Goal: Communication & Community: Answer question/provide support

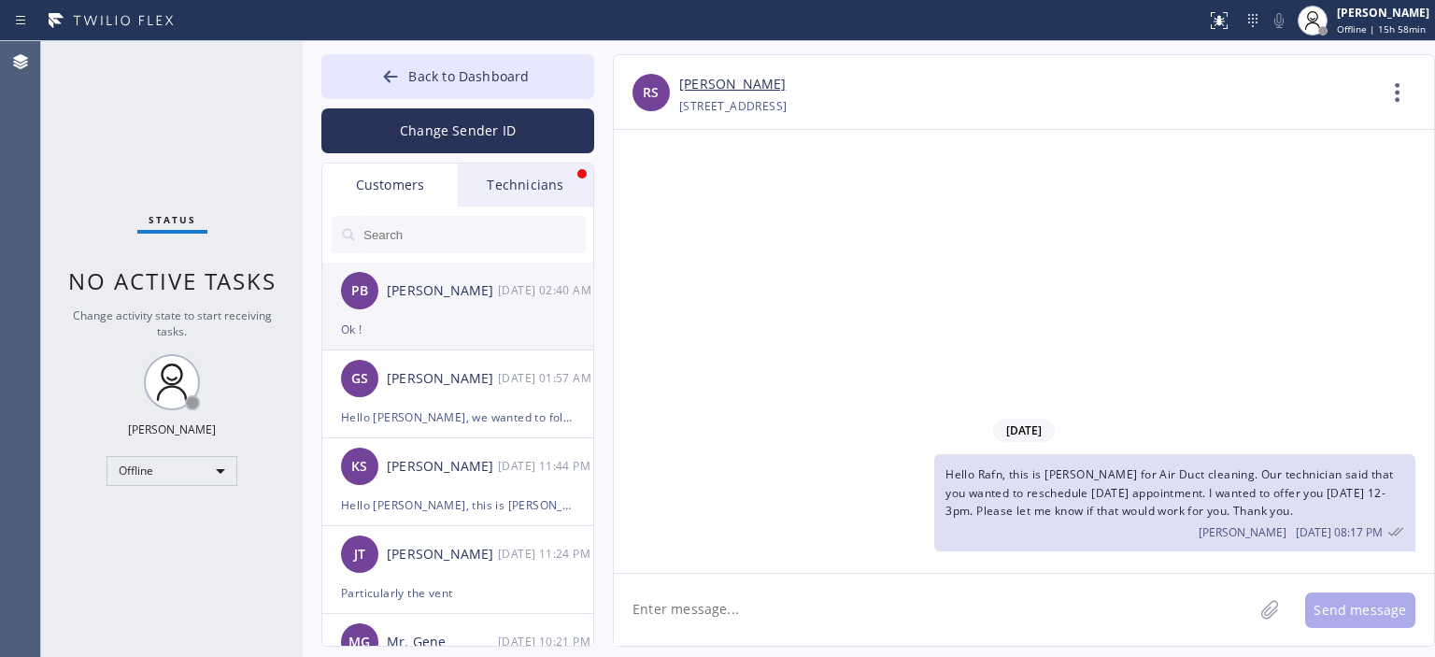
click at [464, 325] on div "Ok !" at bounding box center [458, 329] width 234 height 21
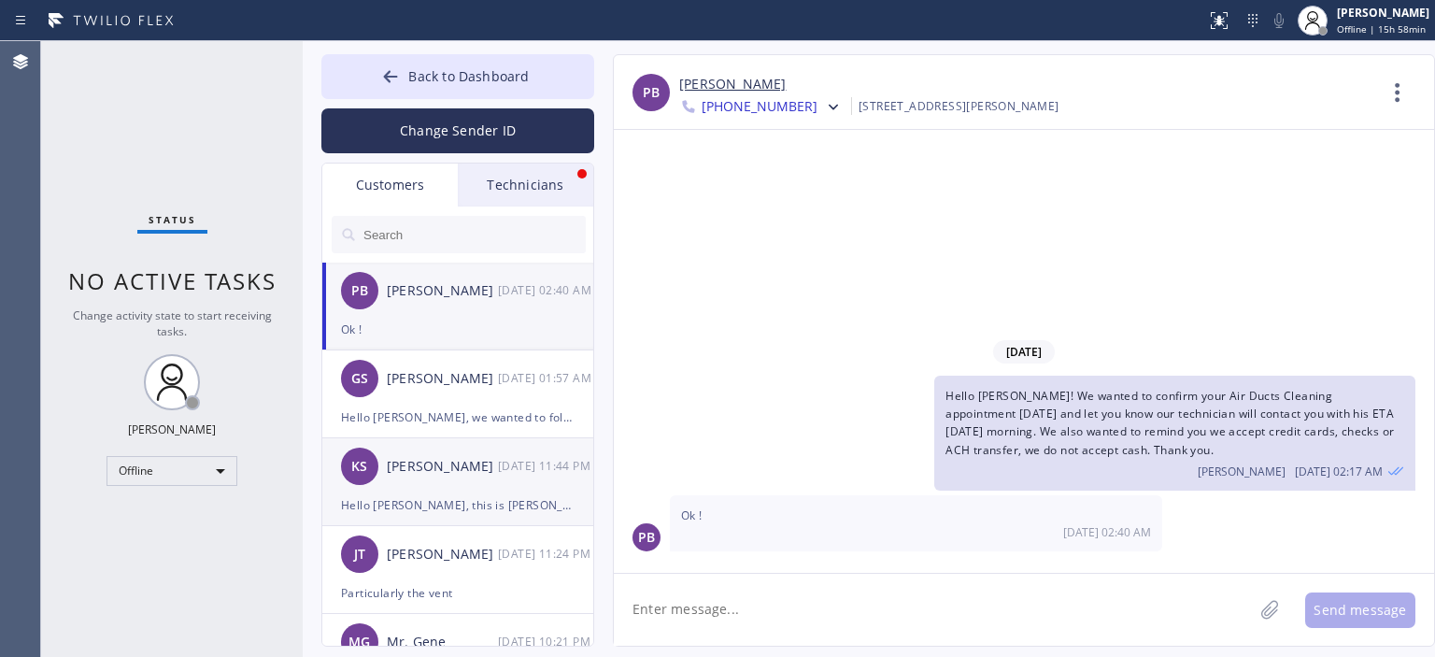
click at [492, 480] on div "KS Kim Speth 09/10 11:44 PM" at bounding box center [458, 466] width 273 height 56
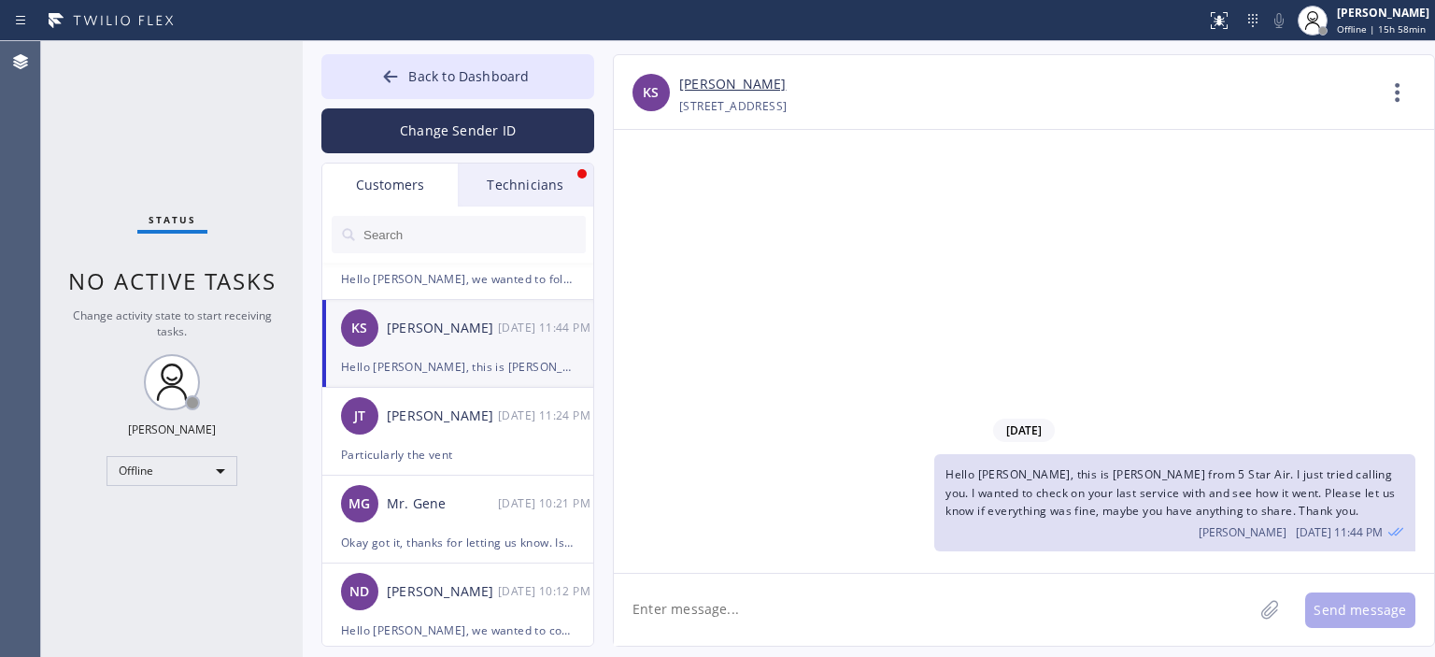
scroll to position [149, 0]
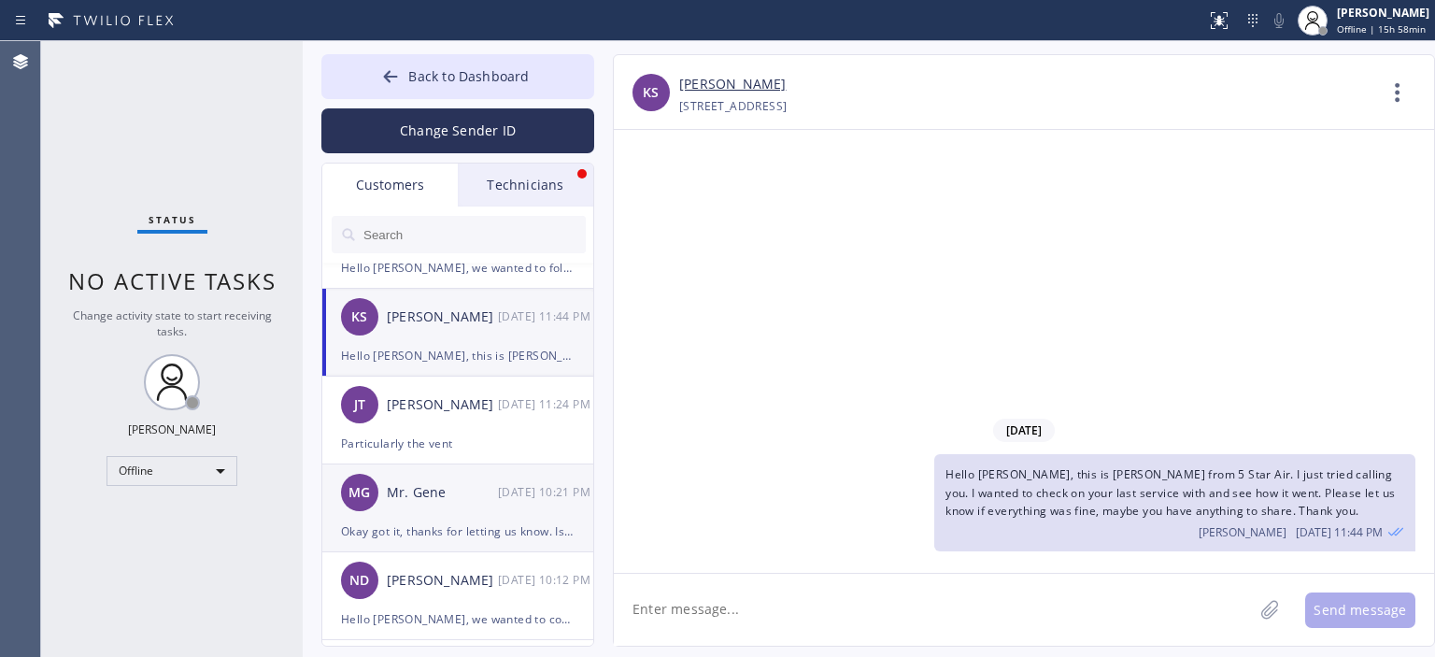
click at [465, 507] on div "MG Mr. Gene 09/10 10:21 PM" at bounding box center [458, 492] width 273 height 56
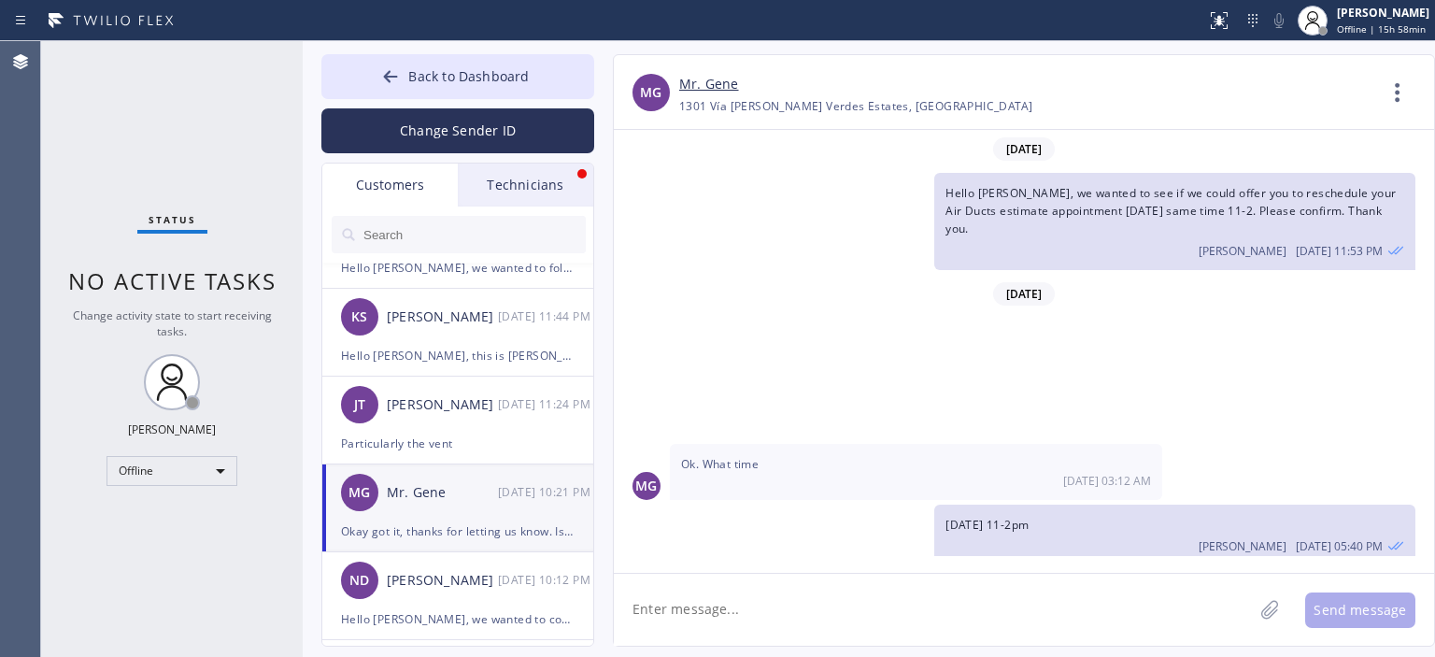
scroll to position [377, 0]
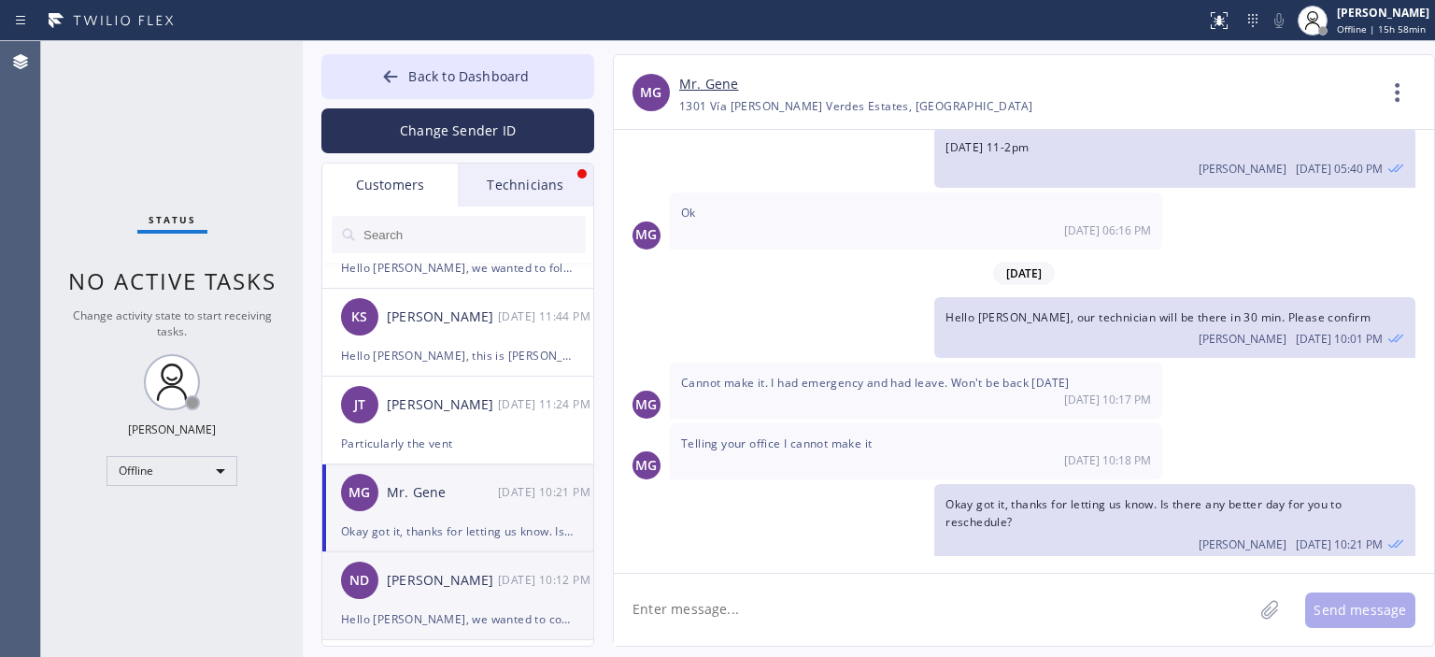
click at [519, 586] on div "[DATE] 10:12 PM" at bounding box center [546, 579] width 97 height 21
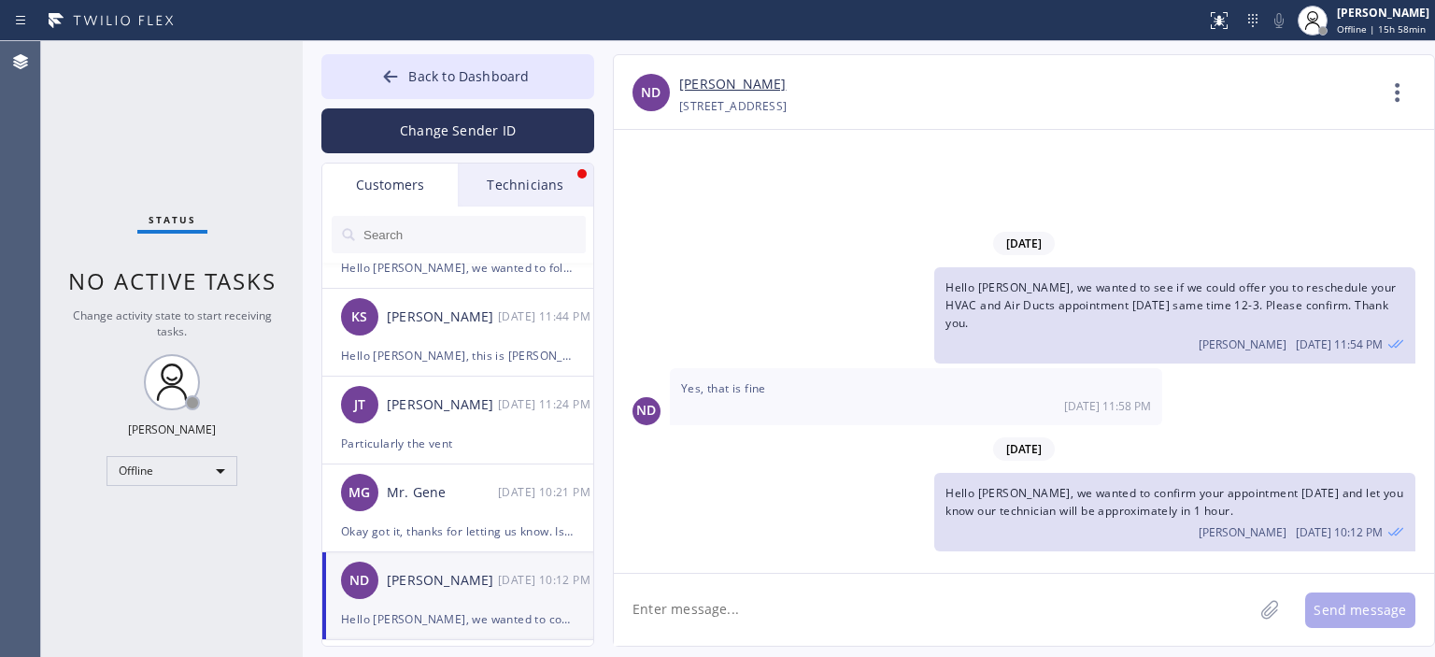
scroll to position [0, 0]
click at [180, 471] on div "Offline" at bounding box center [172, 471] width 131 height 30
click at [182, 519] on li "Available" at bounding box center [170, 518] width 127 height 22
click at [374, 69] on button "Back to Dashboard" at bounding box center [457, 76] width 273 height 45
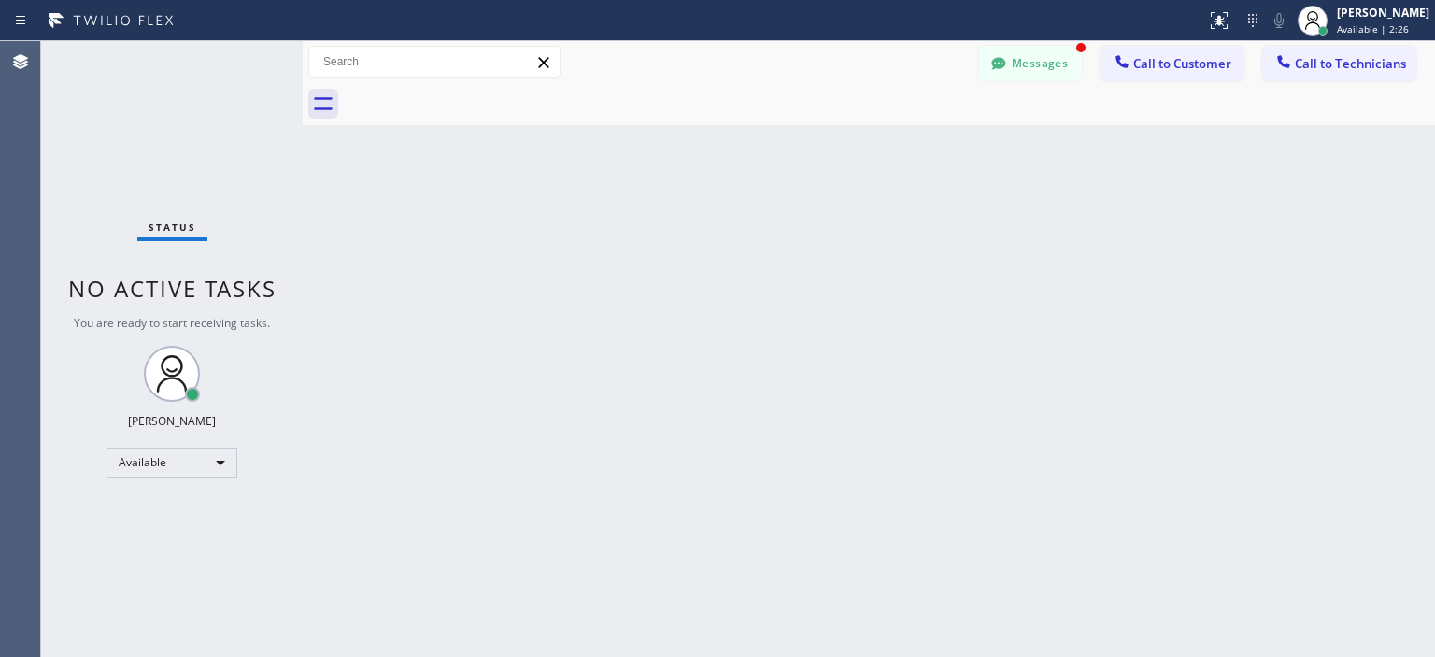
click at [1401, 153] on div "Back to Dashboard Change Sender ID Customers Technicians PB Patrice Barlow 09/1…" at bounding box center [869, 349] width 1132 height 616
click at [1033, 70] on button "Messages" at bounding box center [1030, 64] width 103 height 36
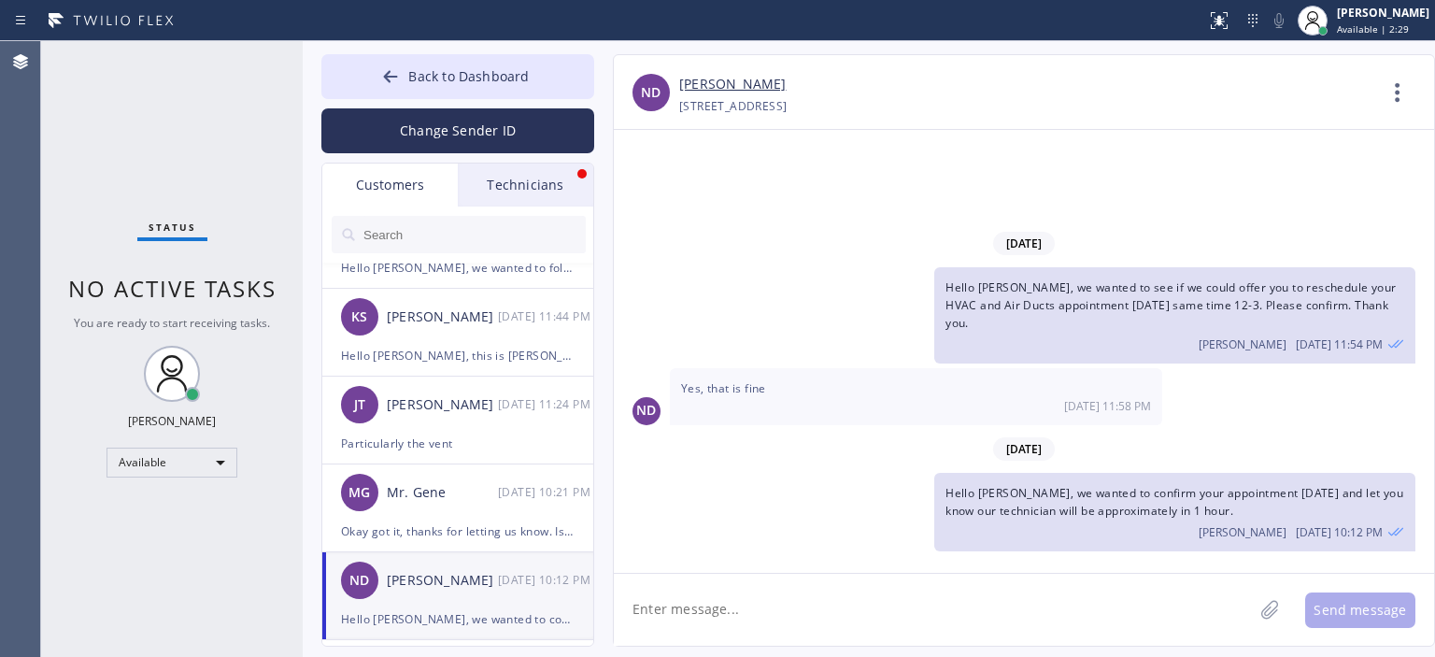
click at [487, 195] on div "Technicians" at bounding box center [525, 184] width 135 height 43
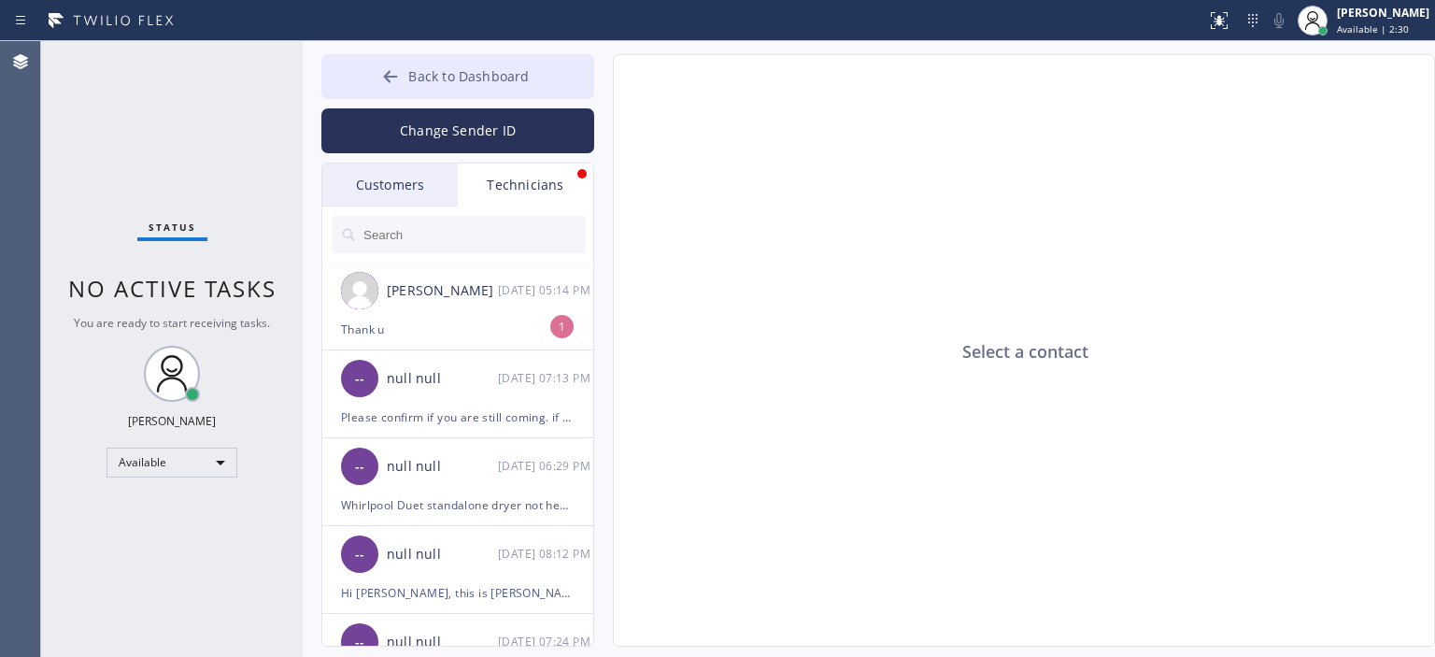
click at [381, 78] on div at bounding box center [390, 78] width 22 height 22
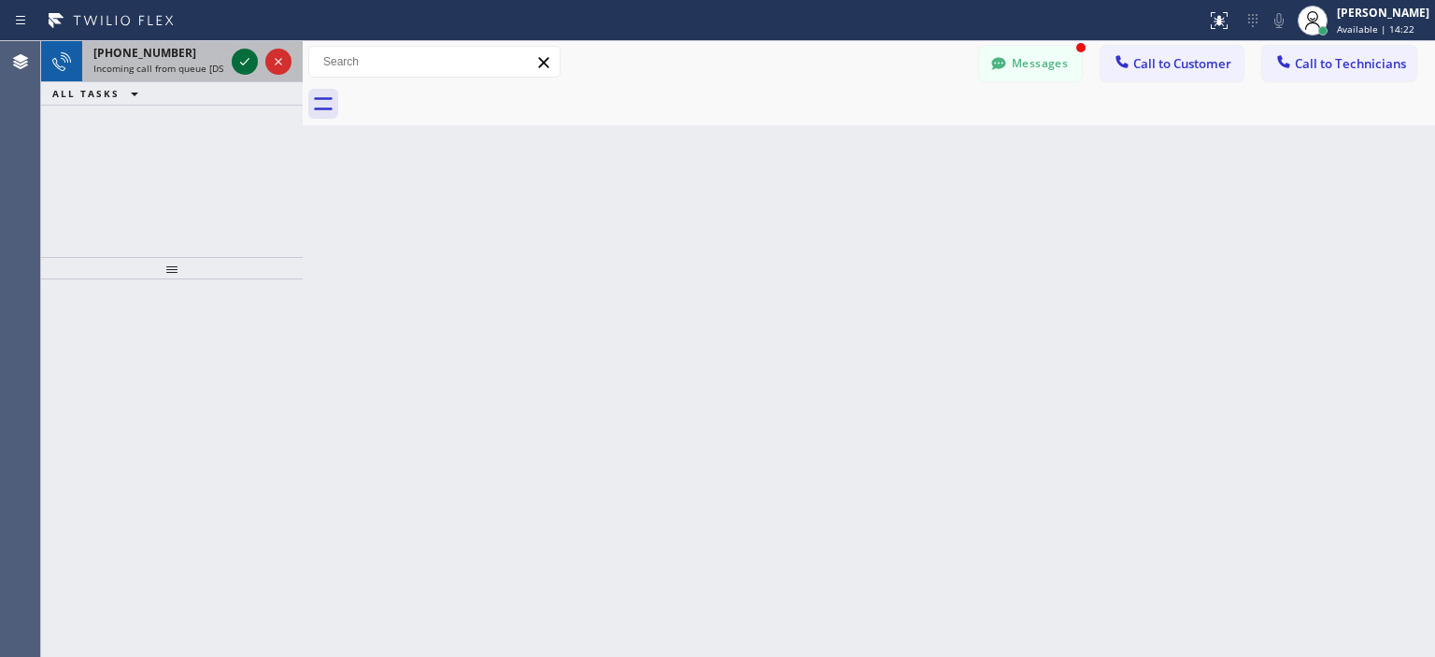
click at [235, 56] on icon at bounding box center [245, 61] width 22 height 22
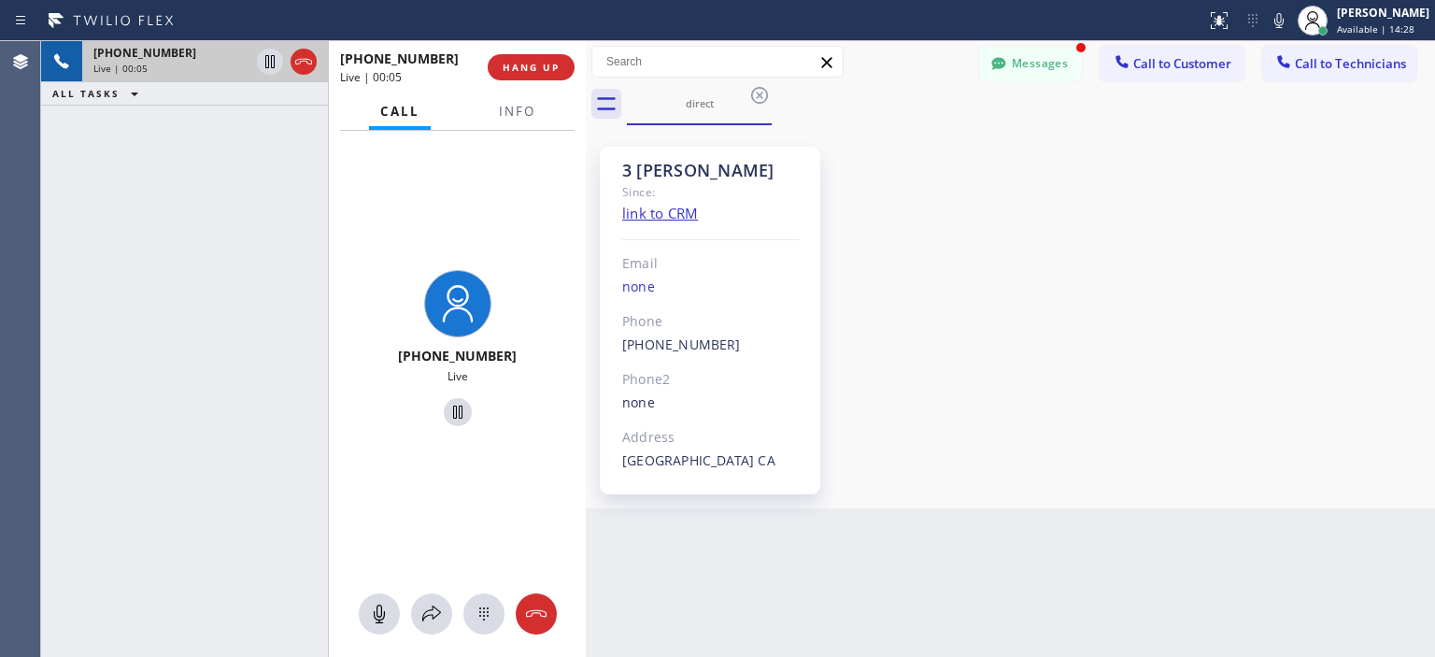
drag, startPoint x: 298, startPoint y: 90, endPoint x: 581, endPoint y: 141, distance: 287.7
click at [586, 141] on div at bounding box center [586, 349] width 0 height 616
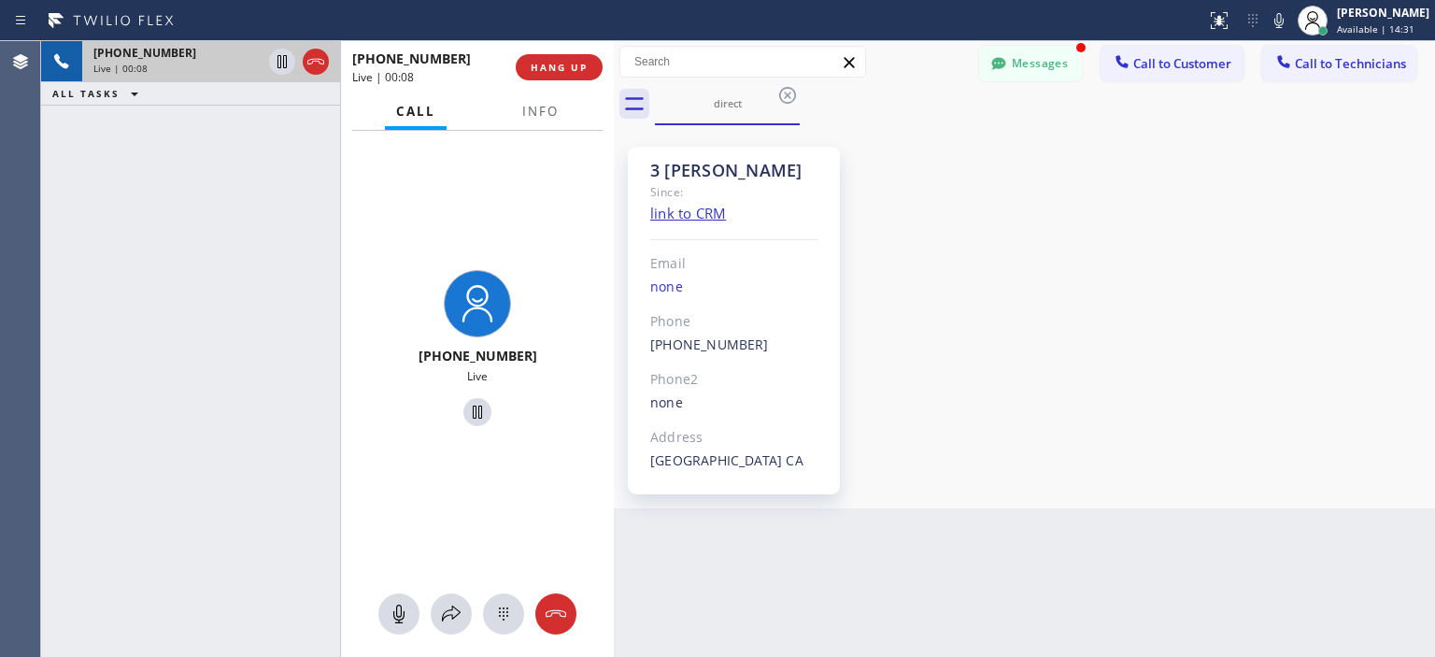
drag, startPoint x: 587, startPoint y: 130, endPoint x: 615, endPoint y: 134, distance: 28.3
click at [614, 134] on div at bounding box center [614, 349] width 0 height 616
click at [571, 74] on button "HANG UP" at bounding box center [559, 67] width 87 height 26
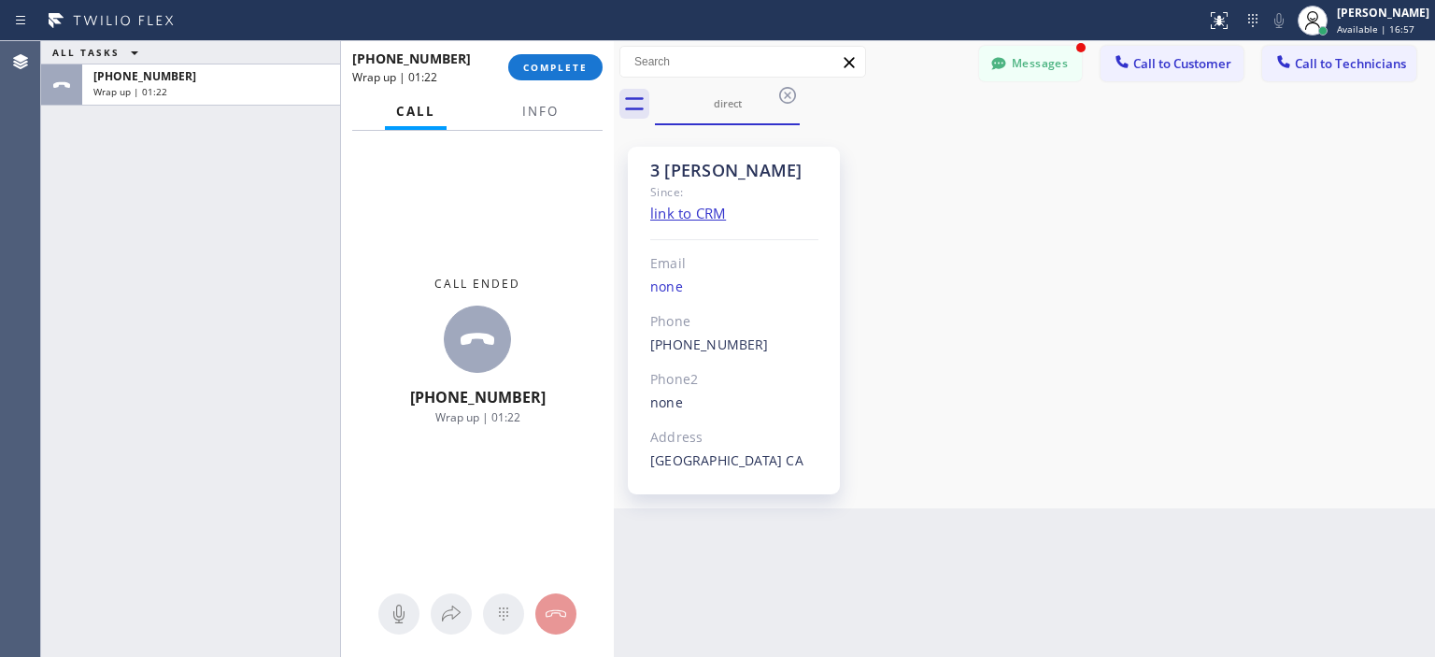
click at [604, 65] on div "+12134560880 Wrap up | 01:22 COMPLETE" at bounding box center [477, 67] width 273 height 52
click at [579, 70] on span "COMPLETE" at bounding box center [555, 67] width 64 height 13
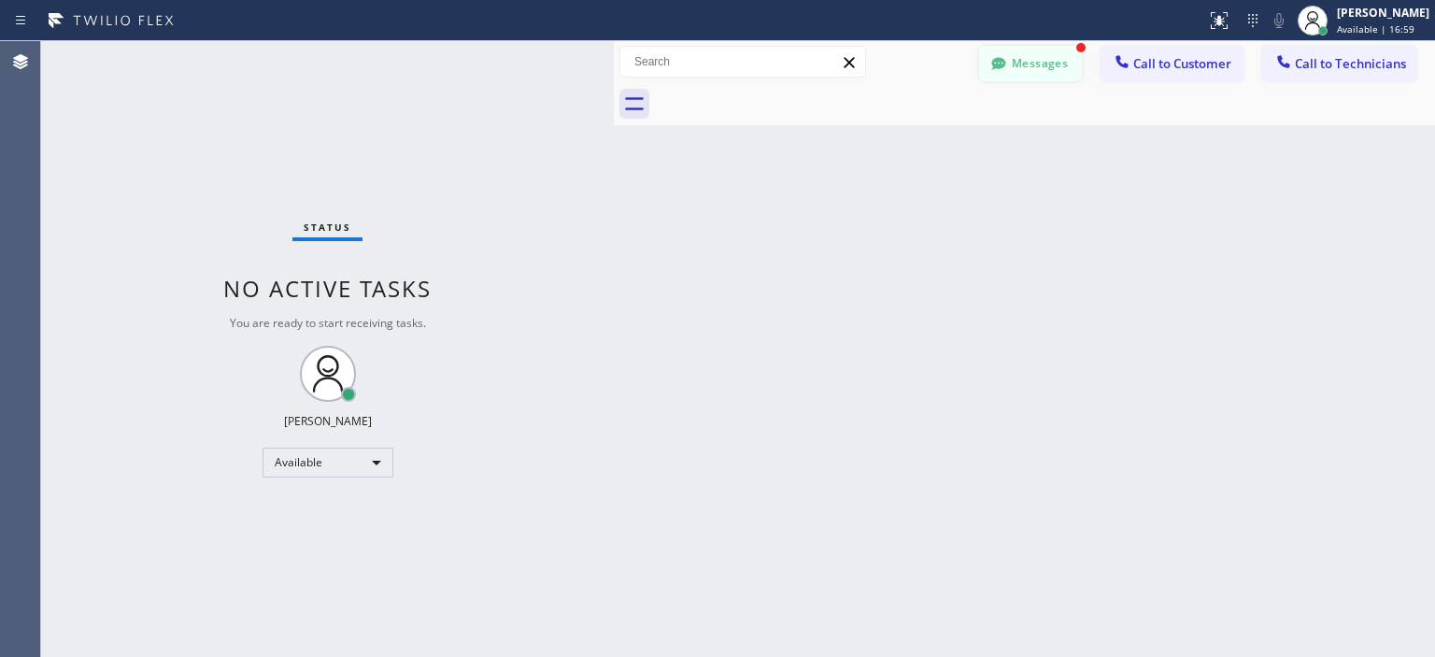
click at [1011, 70] on button "Messages" at bounding box center [1030, 64] width 103 height 36
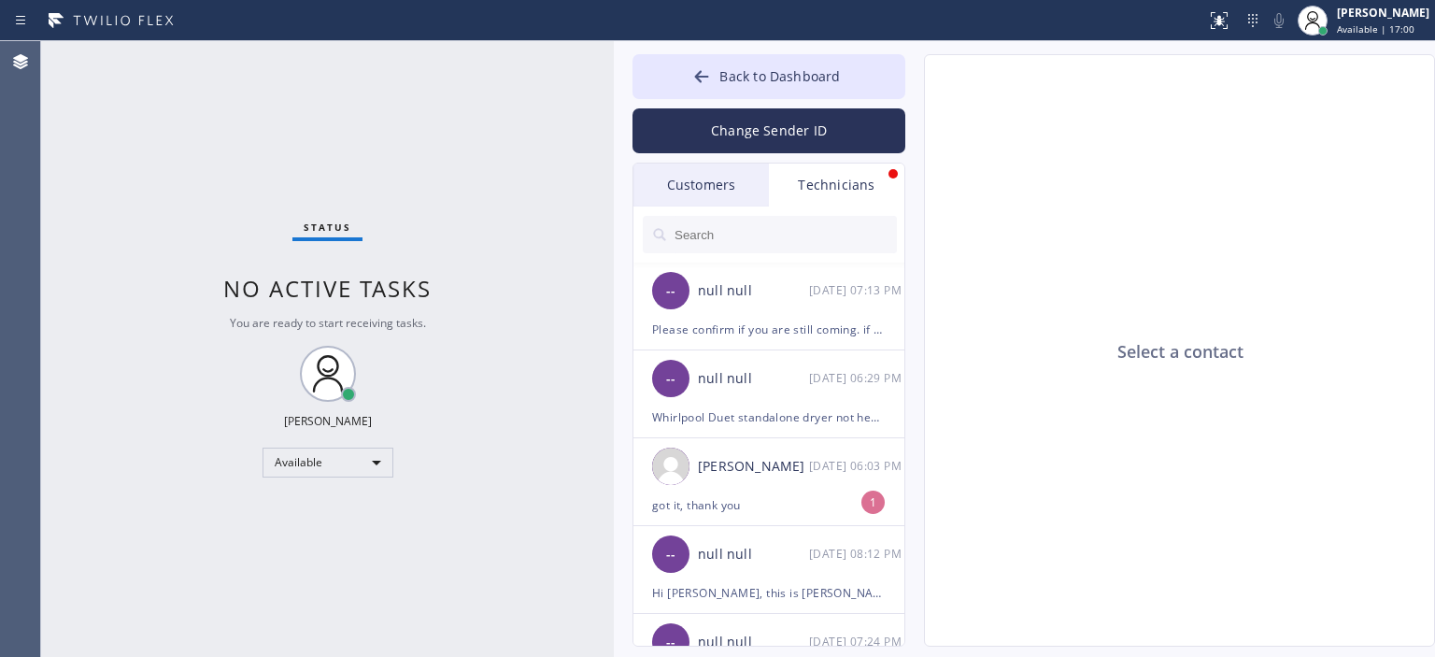
click at [706, 183] on div "Customers" at bounding box center [700, 184] width 135 height 43
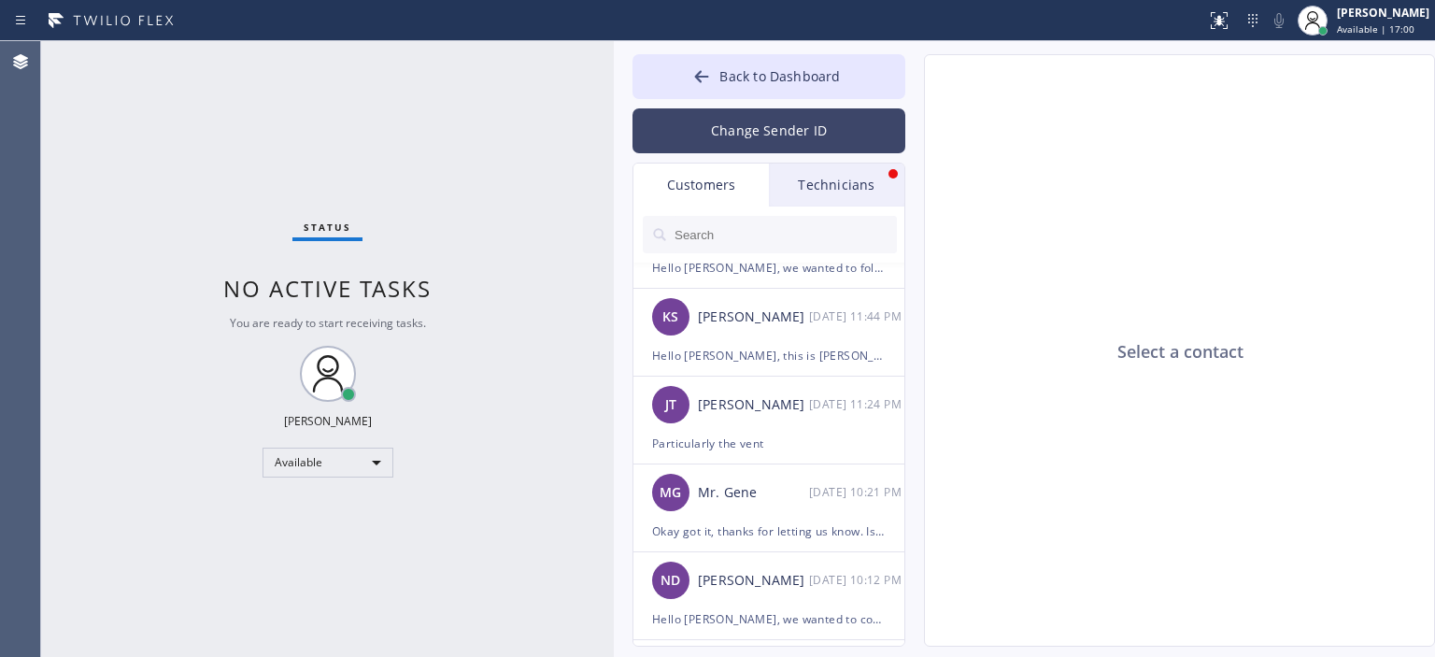
click at [742, 145] on button "Change Sender ID" at bounding box center [768, 130] width 273 height 45
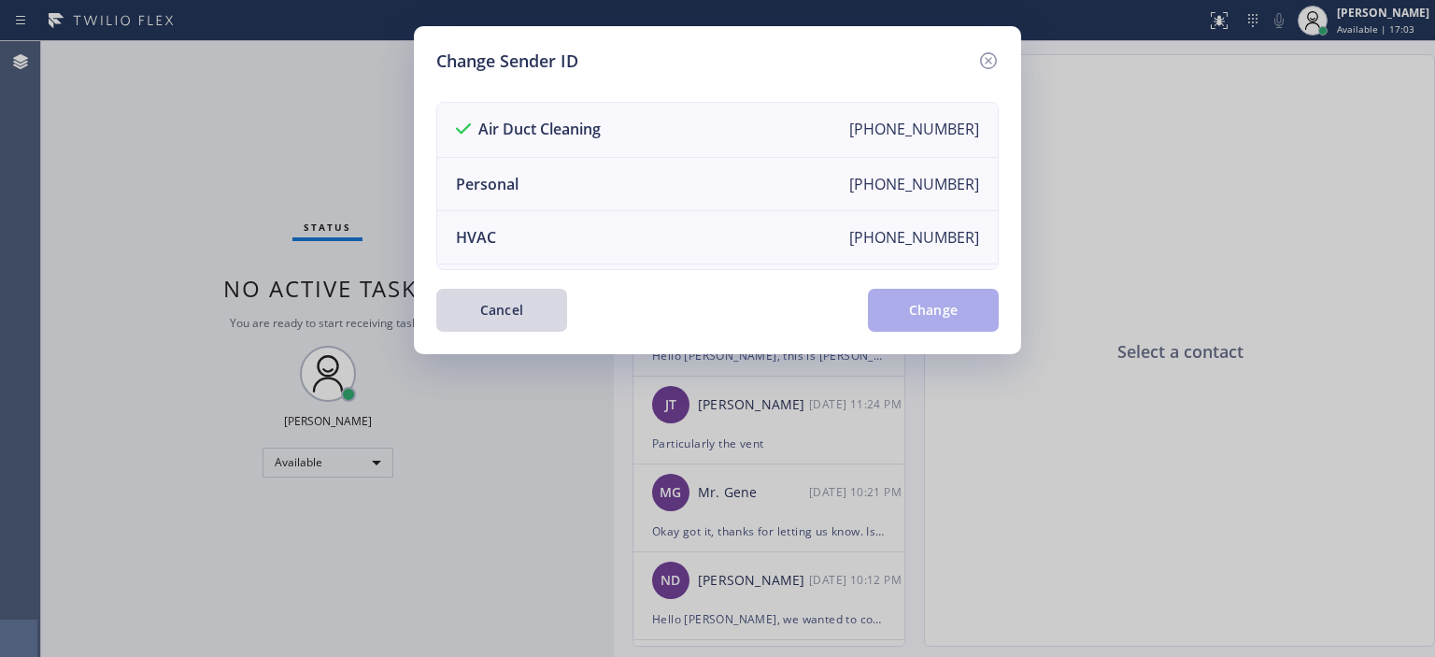
click at [975, 58] on div "Change Sender ID" at bounding box center [717, 61] width 562 height 25
click at [984, 56] on icon at bounding box center [988, 61] width 22 height 22
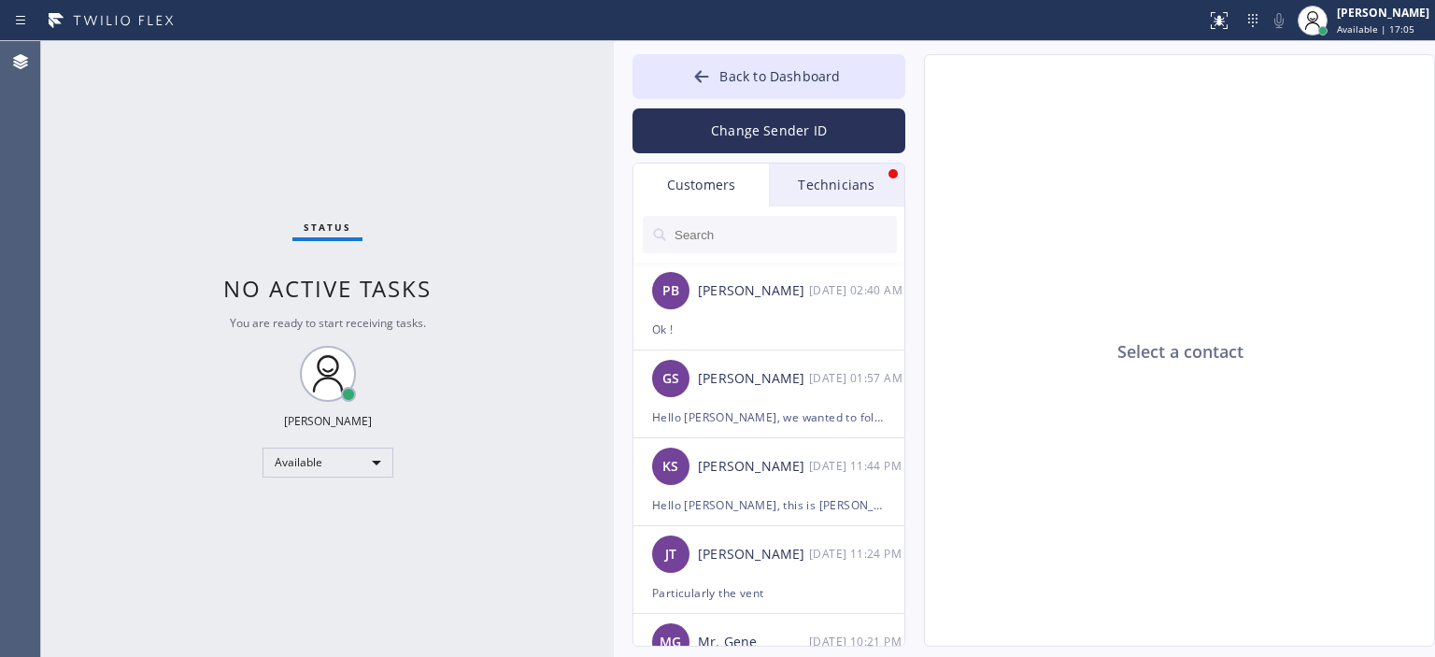
click at [755, 236] on input "text" at bounding box center [785, 234] width 224 height 37
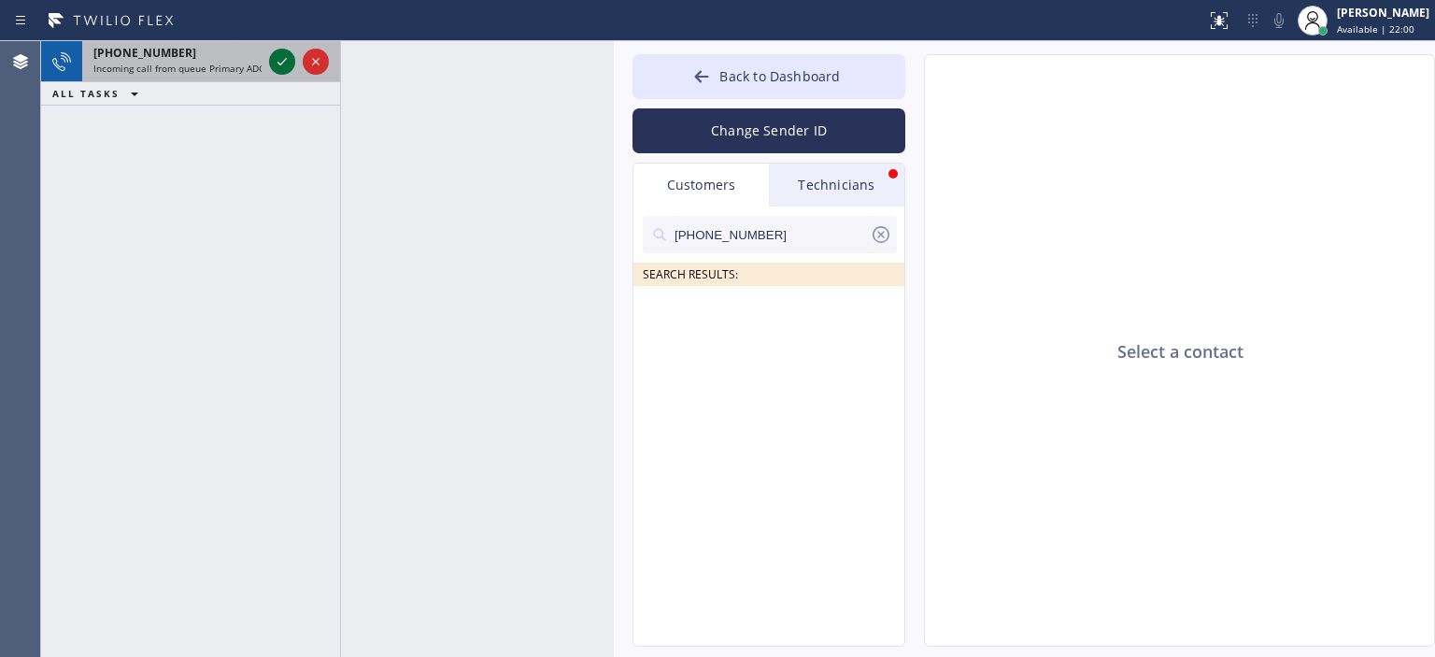
click at [285, 58] on icon at bounding box center [282, 61] width 22 height 22
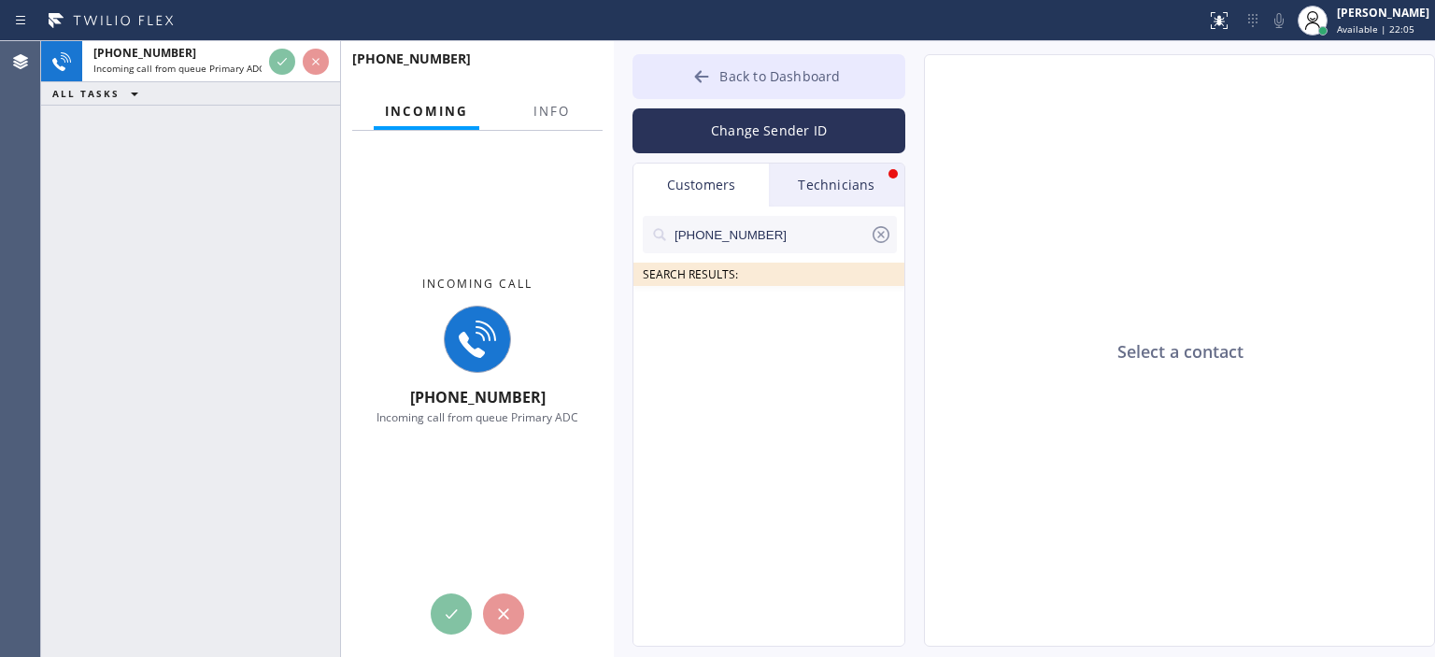
click at [702, 78] on icon at bounding box center [701, 76] width 19 height 19
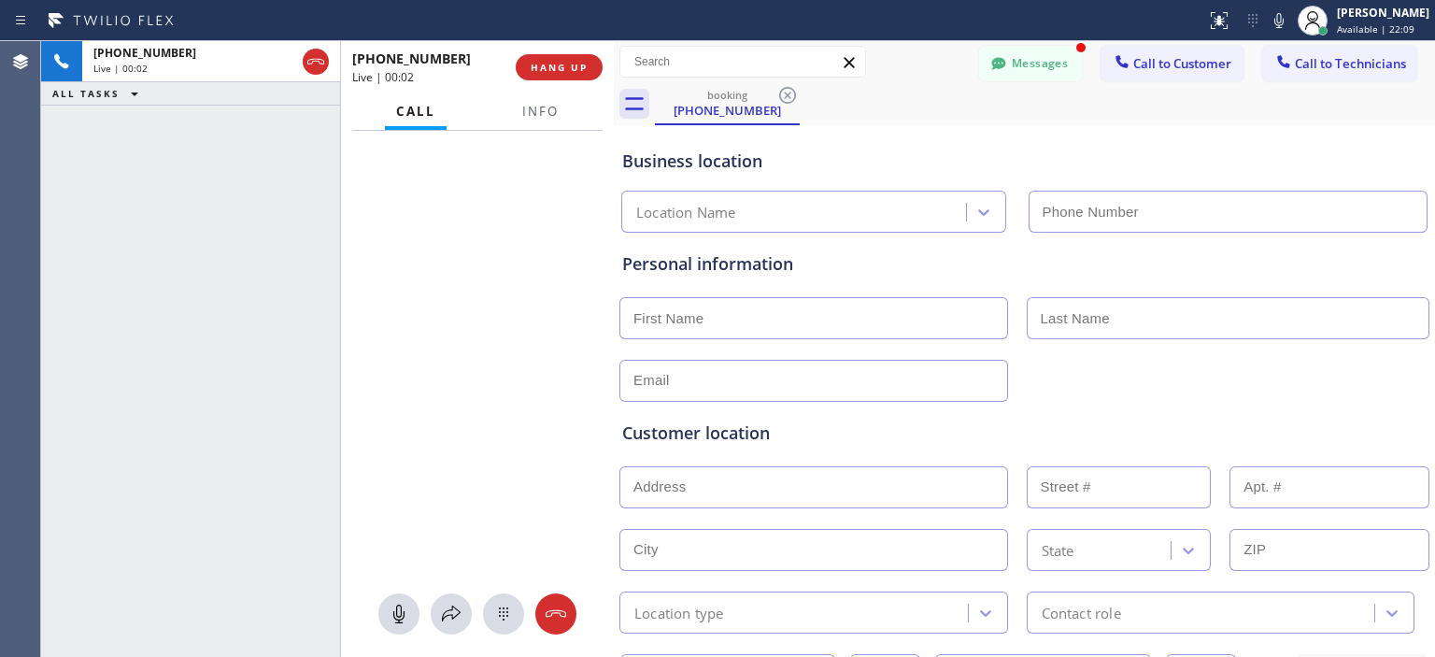
type input "(949) 202-5794"
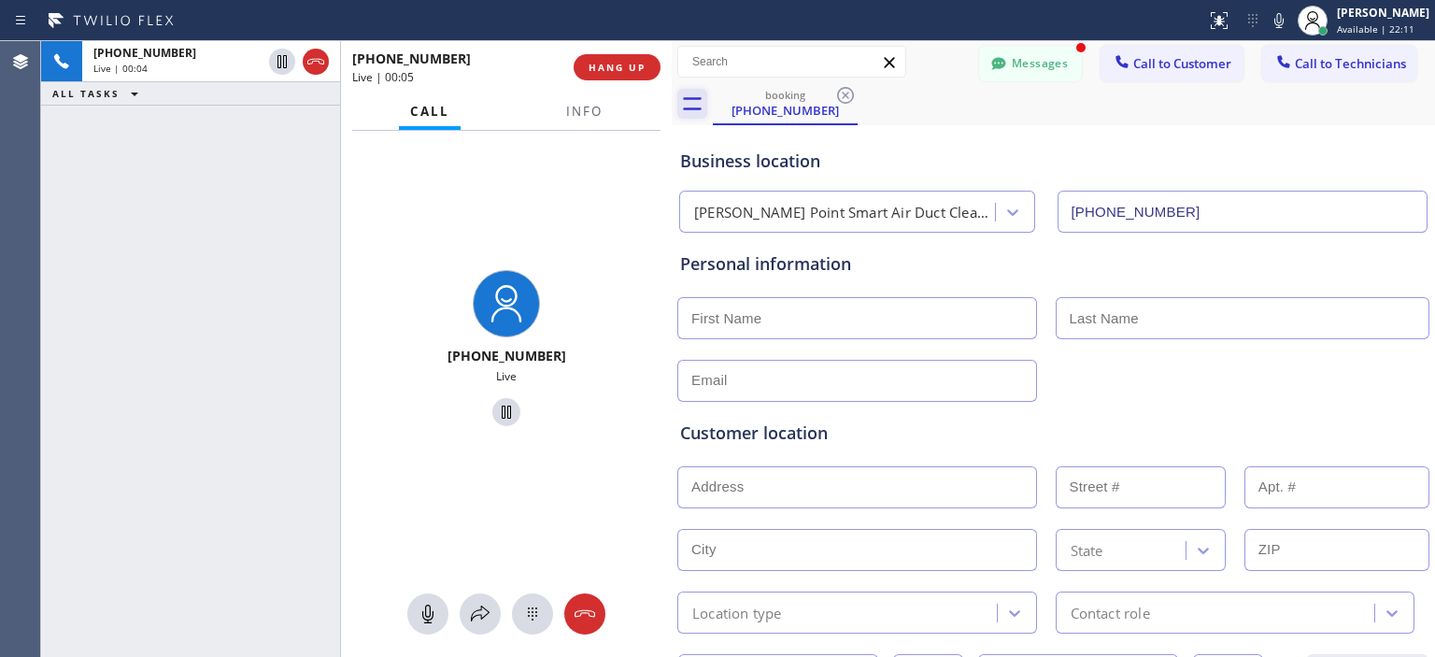
drag, startPoint x: 612, startPoint y: 100, endPoint x: 670, endPoint y: 103, distance: 58.0
click at [672, 103] on div at bounding box center [672, 349] width 0 height 616
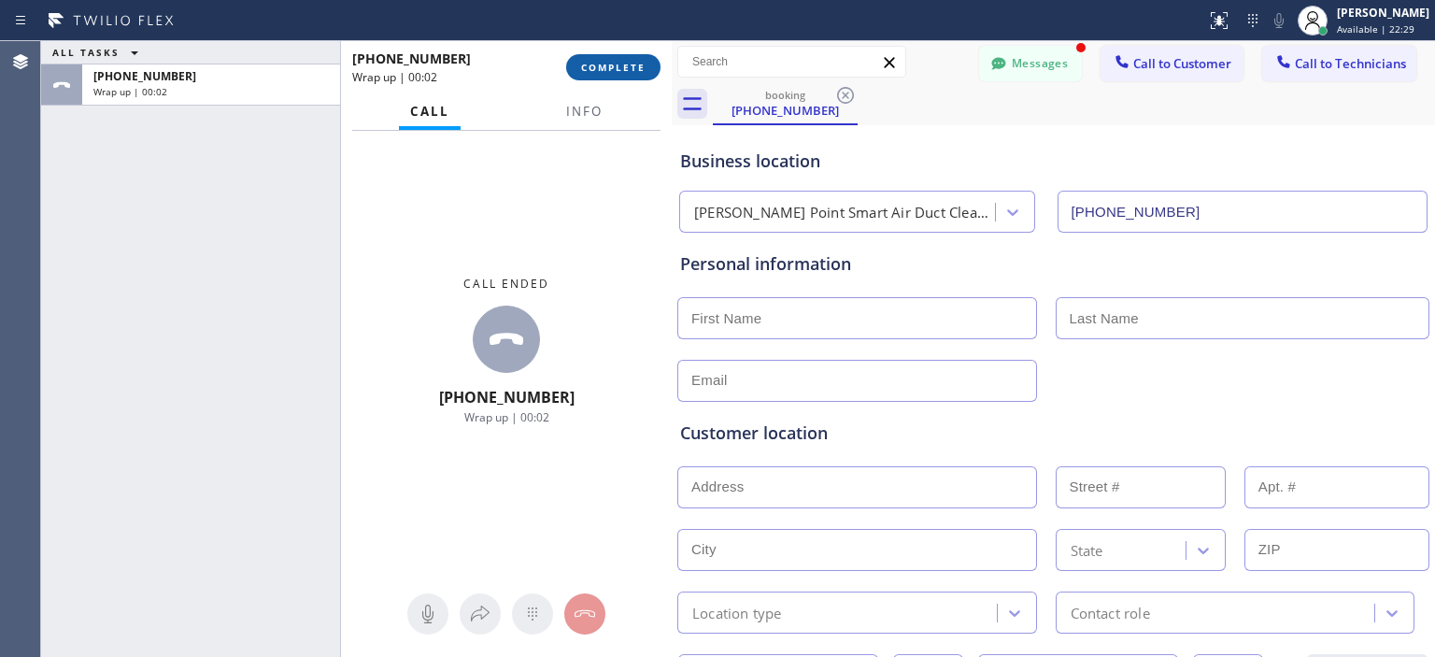
click at [628, 74] on button "COMPLETE" at bounding box center [613, 67] width 94 height 26
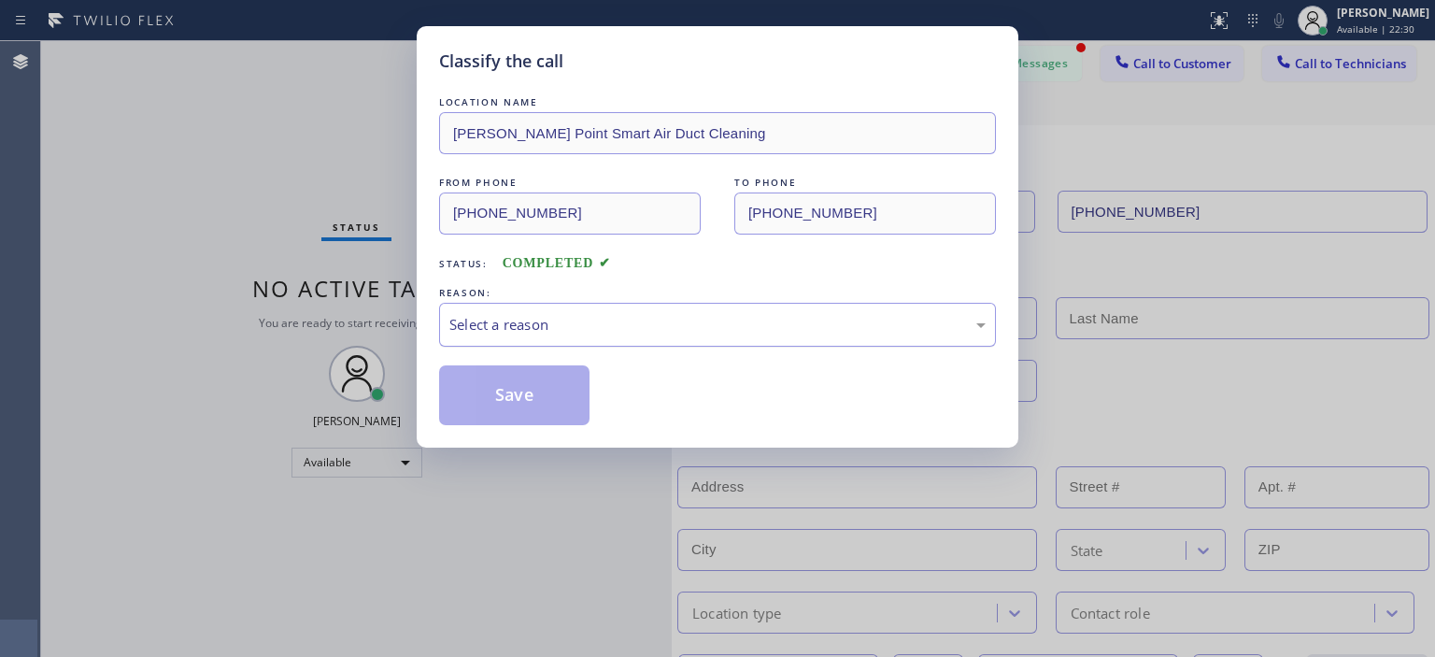
click at [703, 312] on div "Select a reason" at bounding box center [717, 325] width 557 height 44
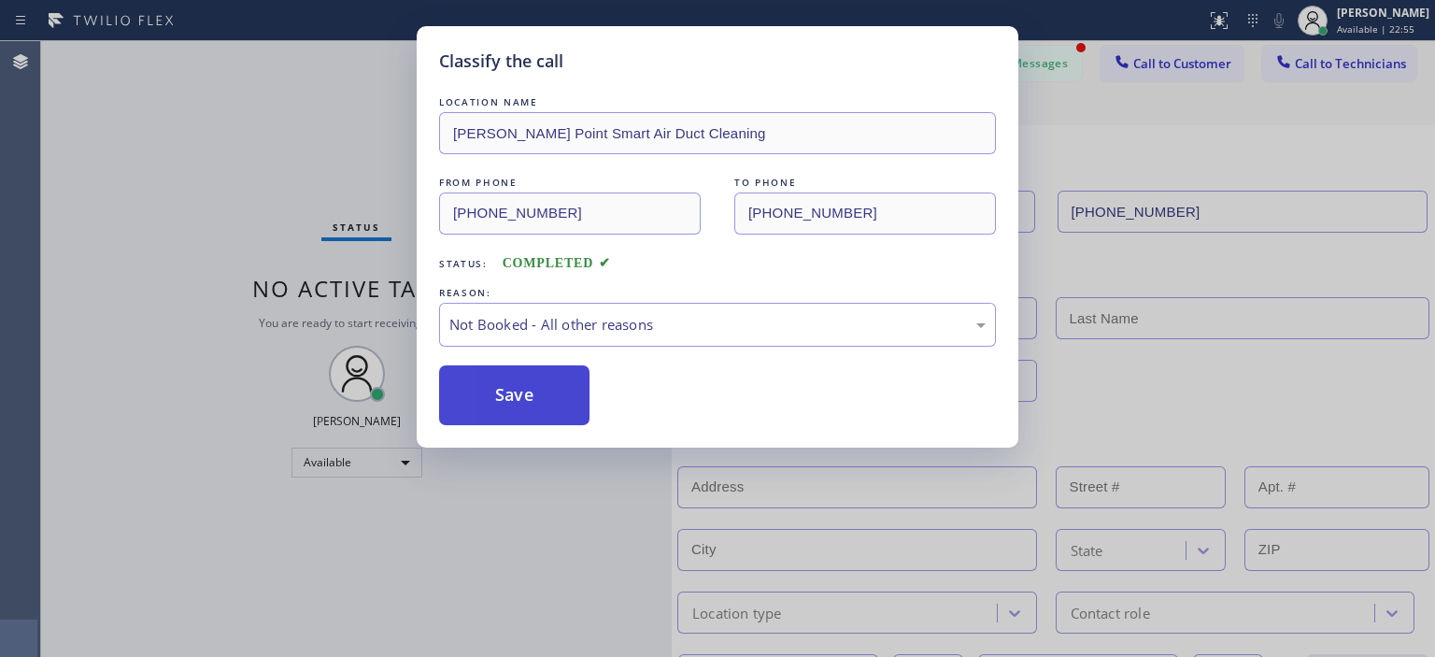
click at [551, 403] on button "Save" at bounding box center [514, 395] width 150 height 60
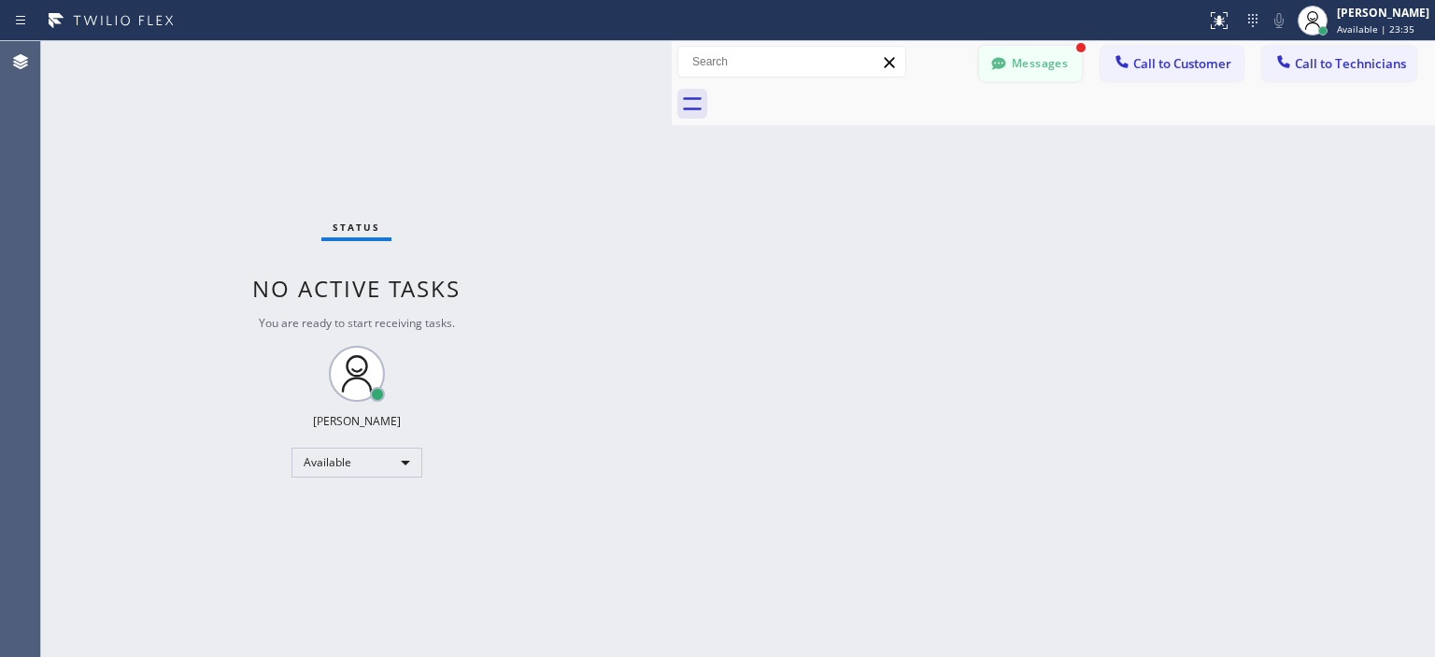
click at [1046, 58] on button "Messages" at bounding box center [1030, 64] width 103 height 36
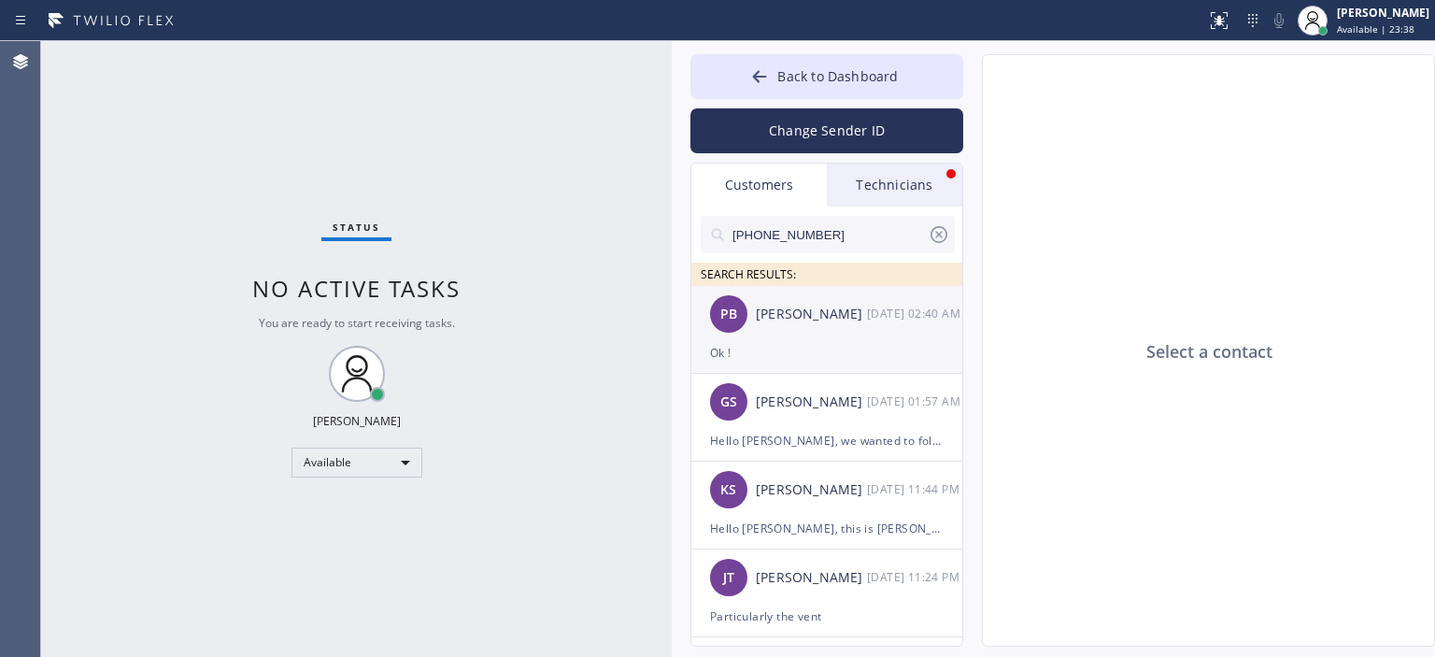
click at [826, 333] on div "PB Patrice Barlow 09/11 02:40 AM" at bounding box center [827, 314] width 273 height 56
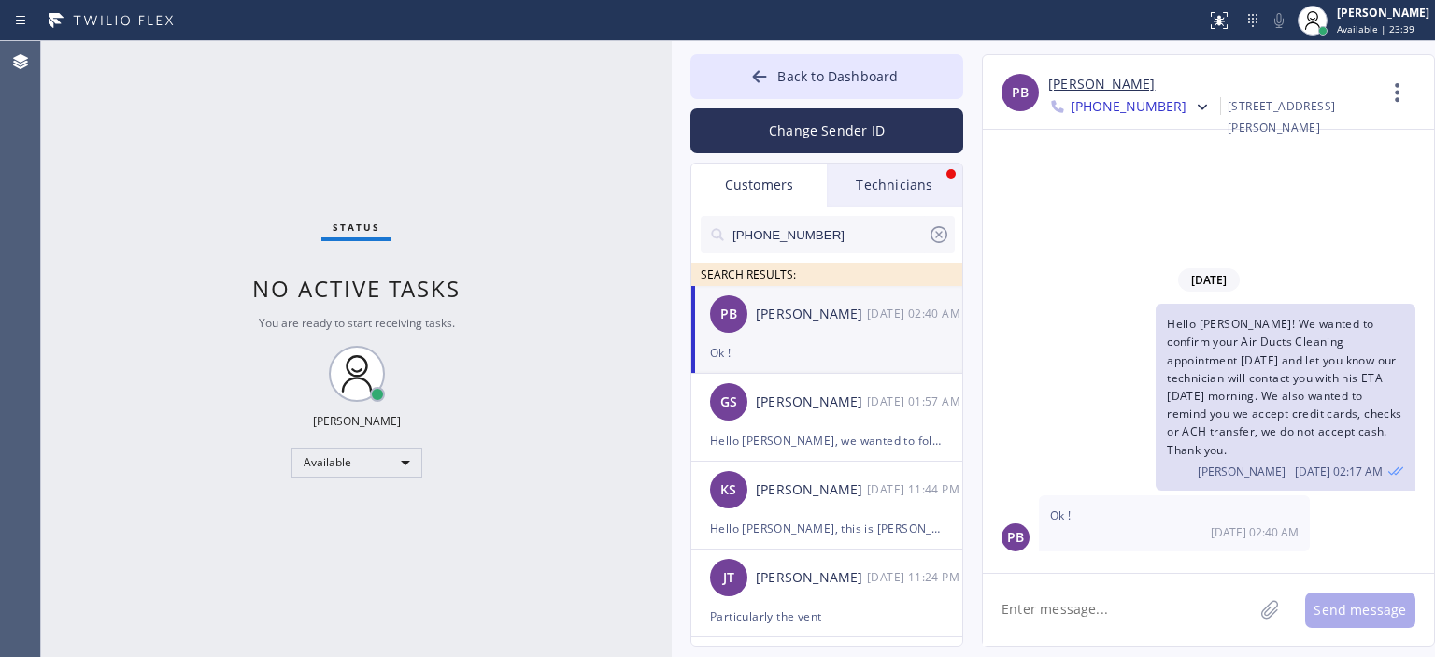
click at [1058, 597] on textarea at bounding box center [1118, 610] width 270 height 72
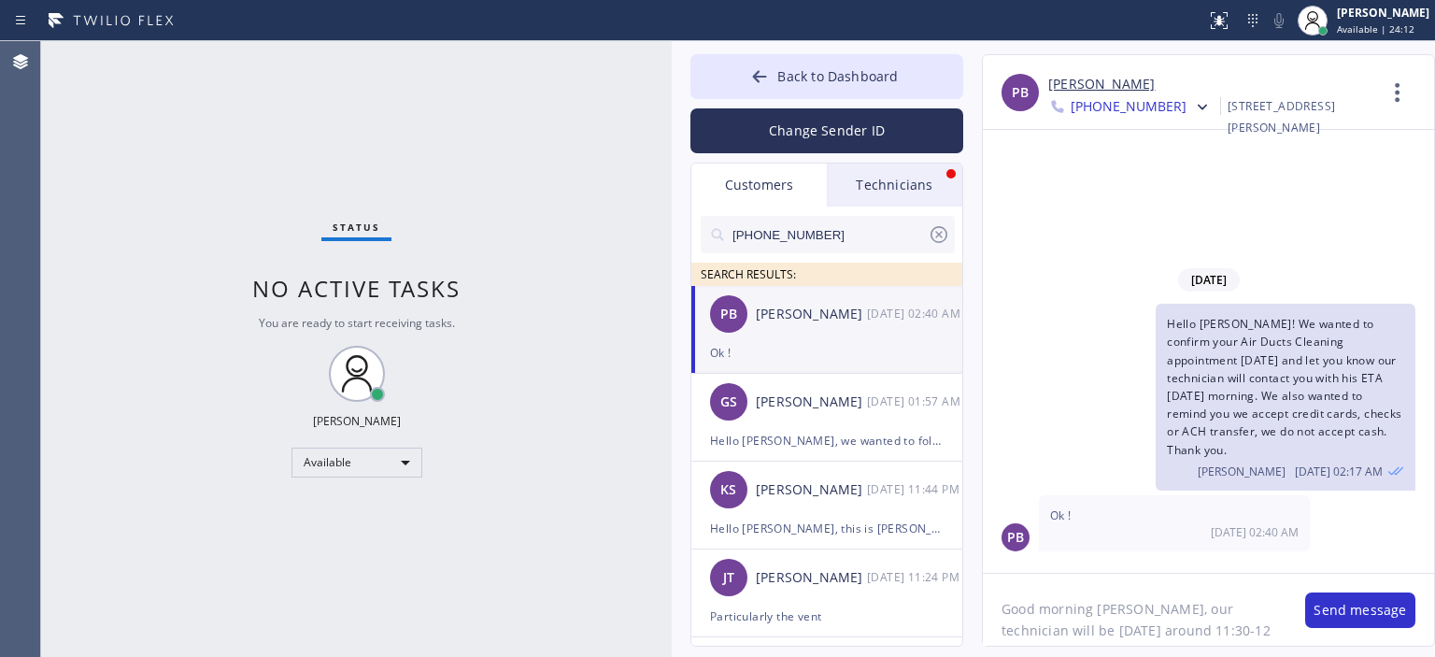
click at [1173, 619] on textarea "Good morning Patrice, our technician will be today around 11:30-12" at bounding box center [1135, 610] width 304 height 72
click at [1144, 627] on textarea "Good morning Patrice, our technician will be today around 11:30-12" at bounding box center [1135, 610] width 304 height 72
click at [1140, 612] on textarea "Good morning Patrice, our technician will be today around 11:30-12 pm." at bounding box center [1135, 610] width 304 height 72
click at [1158, 608] on textarea "Good morning Patrice!, our technician will be today around 11:30-12 pm." at bounding box center [1135, 610] width 304 height 72
click at [1218, 621] on textarea "Good morning Patrice! Our technician will be today around 11:30-12 pm." at bounding box center [1135, 610] width 304 height 72
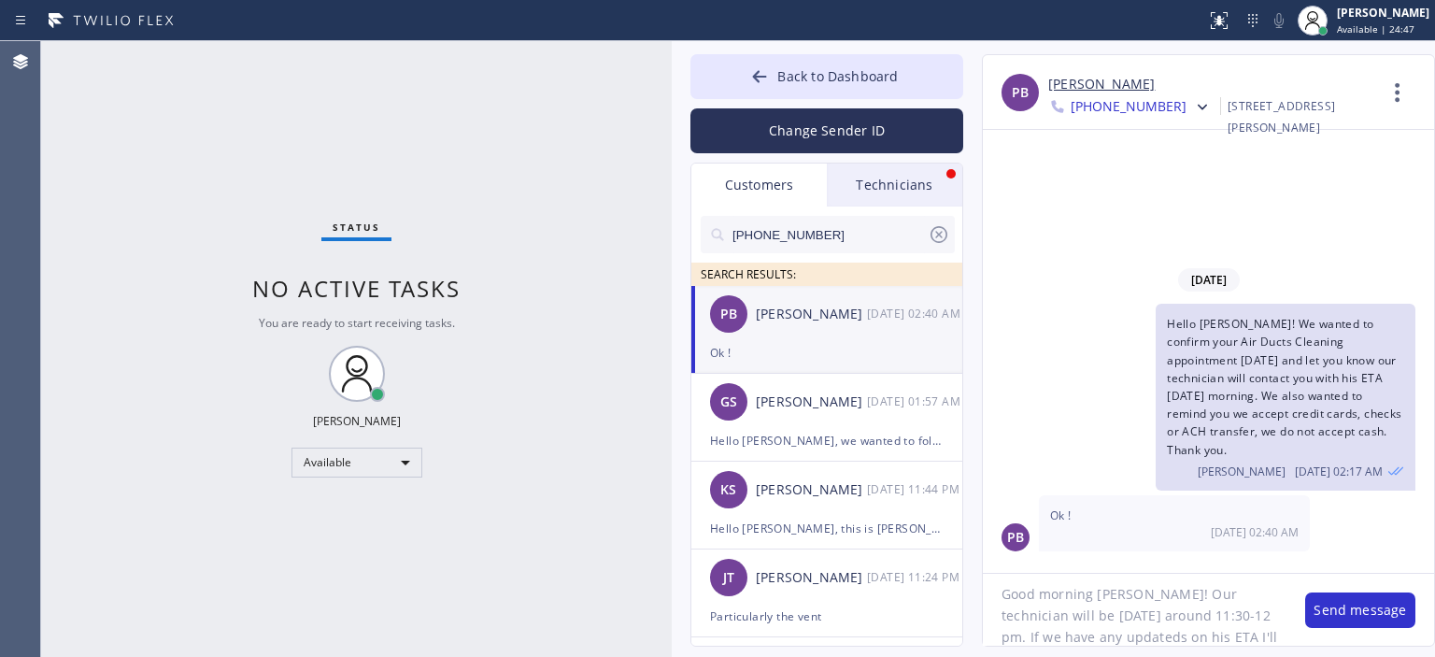
scroll to position [37, 0]
click at [1091, 617] on textarea "Good morning Patrice! Our technician will be today around 11:30-12 pm. If we ha…" at bounding box center [1135, 610] width 304 height 72
type textarea "Good morning Patrice! Our technician will be today around 11:30-12 pm. If we ha…"
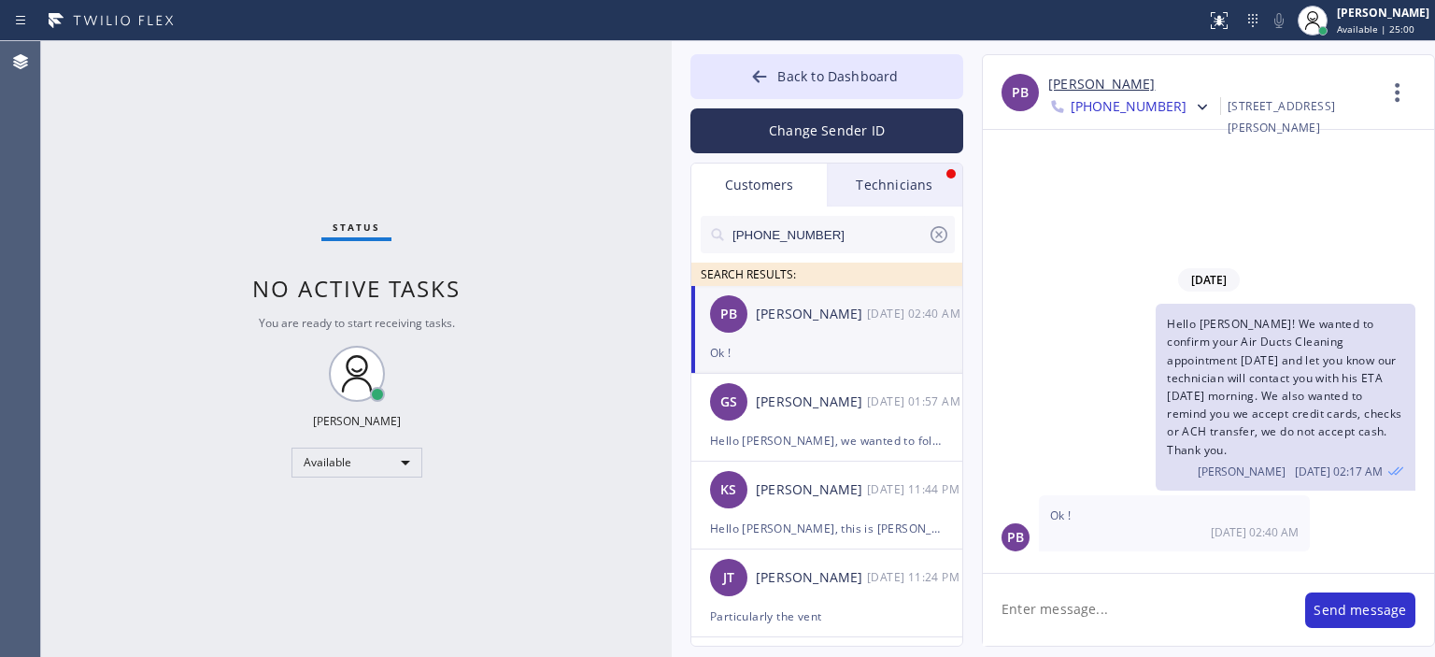
scroll to position [0, 0]
paste textarea "Good morning [PERSON_NAME]! Our technician will be [DATE] around 11:30-12 pm. I…"
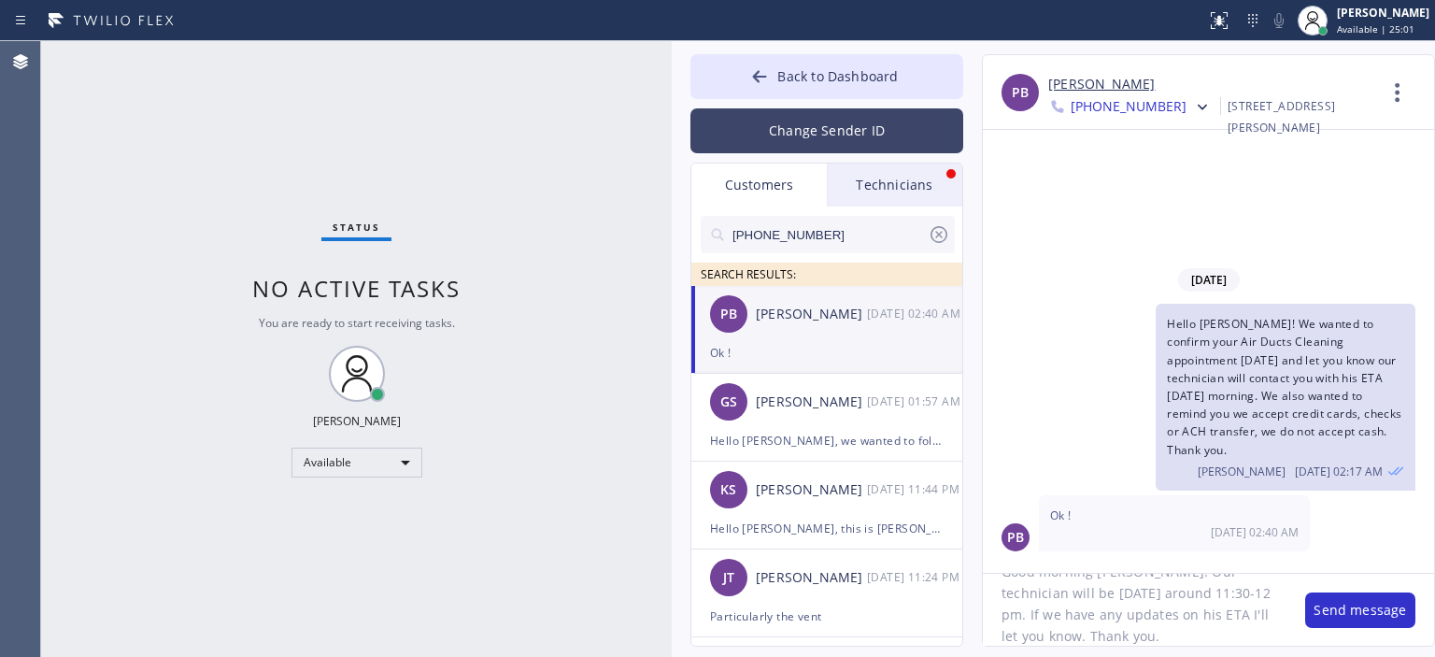
type textarea "Good morning [PERSON_NAME]! Our technician will be [DATE] around 11:30-12 pm. I…"
click at [812, 139] on button "Change Sender ID" at bounding box center [826, 130] width 273 height 45
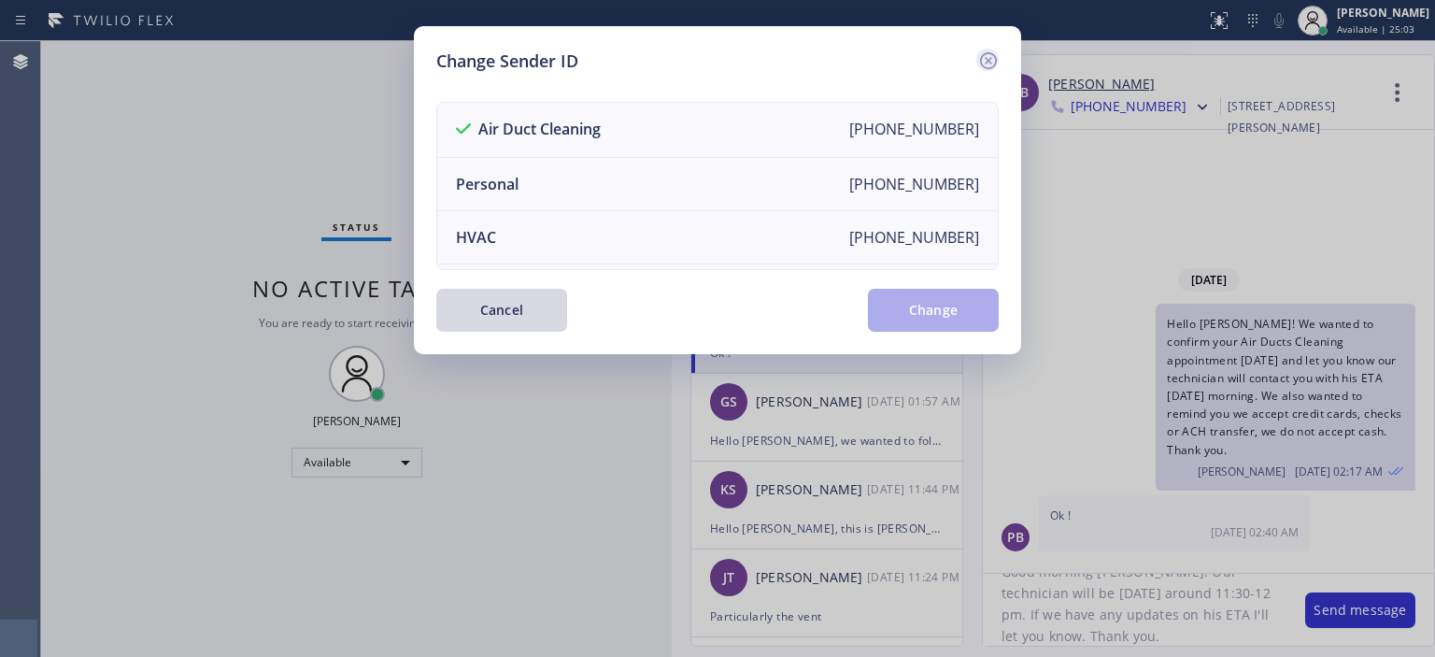
click at [988, 60] on icon at bounding box center [988, 60] width 17 height 17
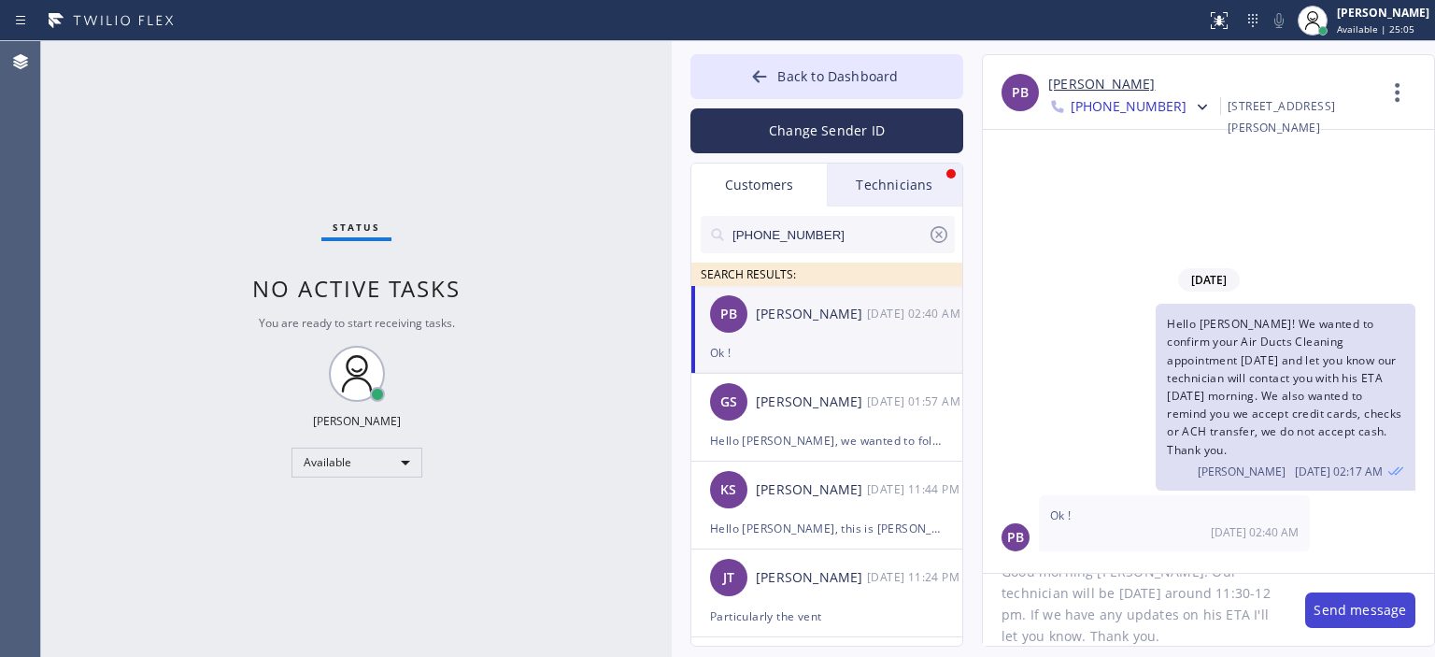
click at [1346, 602] on button "Send message" at bounding box center [1360, 610] width 110 height 36
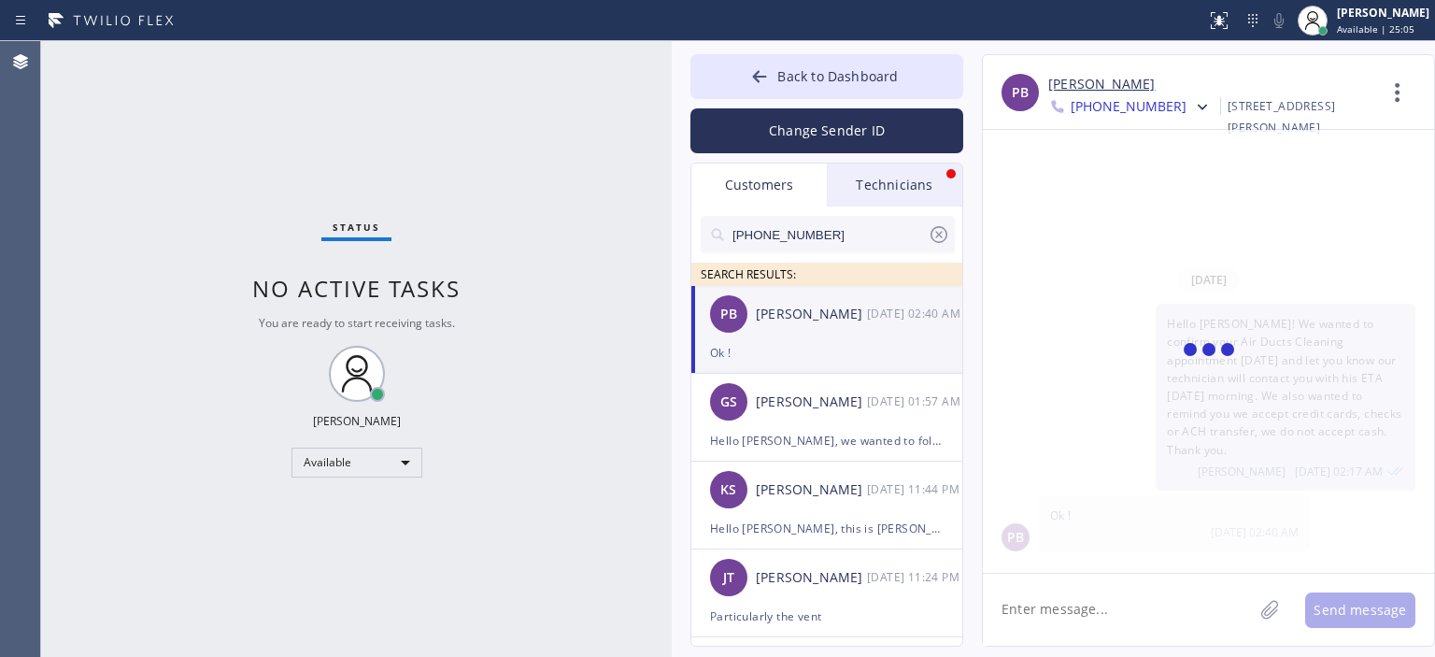
scroll to position [0, 0]
click at [889, 411] on div "[DATE] 01:57 AM" at bounding box center [915, 401] width 97 height 21
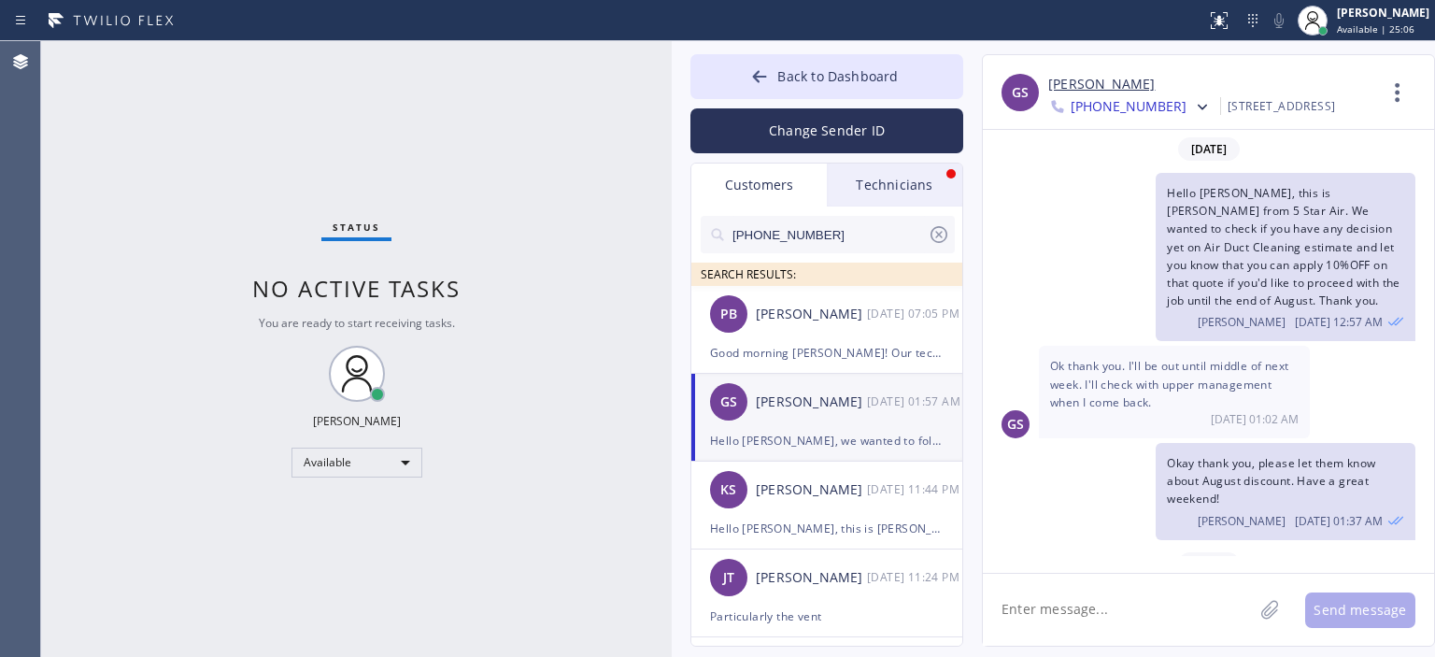
scroll to position [288, 0]
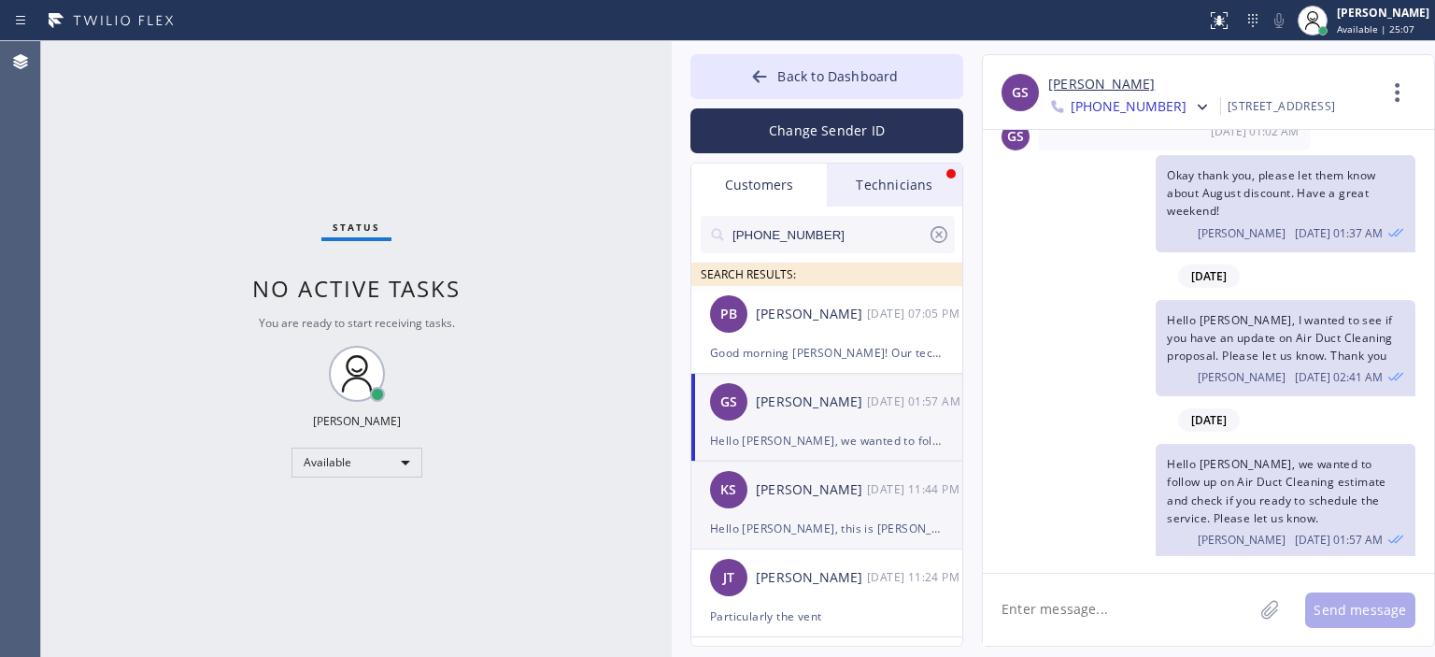
click at [898, 518] on div "Hello [PERSON_NAME], this is [PERSON_NAME] from 5 Star Air. I just tried callin…" at bounding box center [827, 528] width 234 height 21
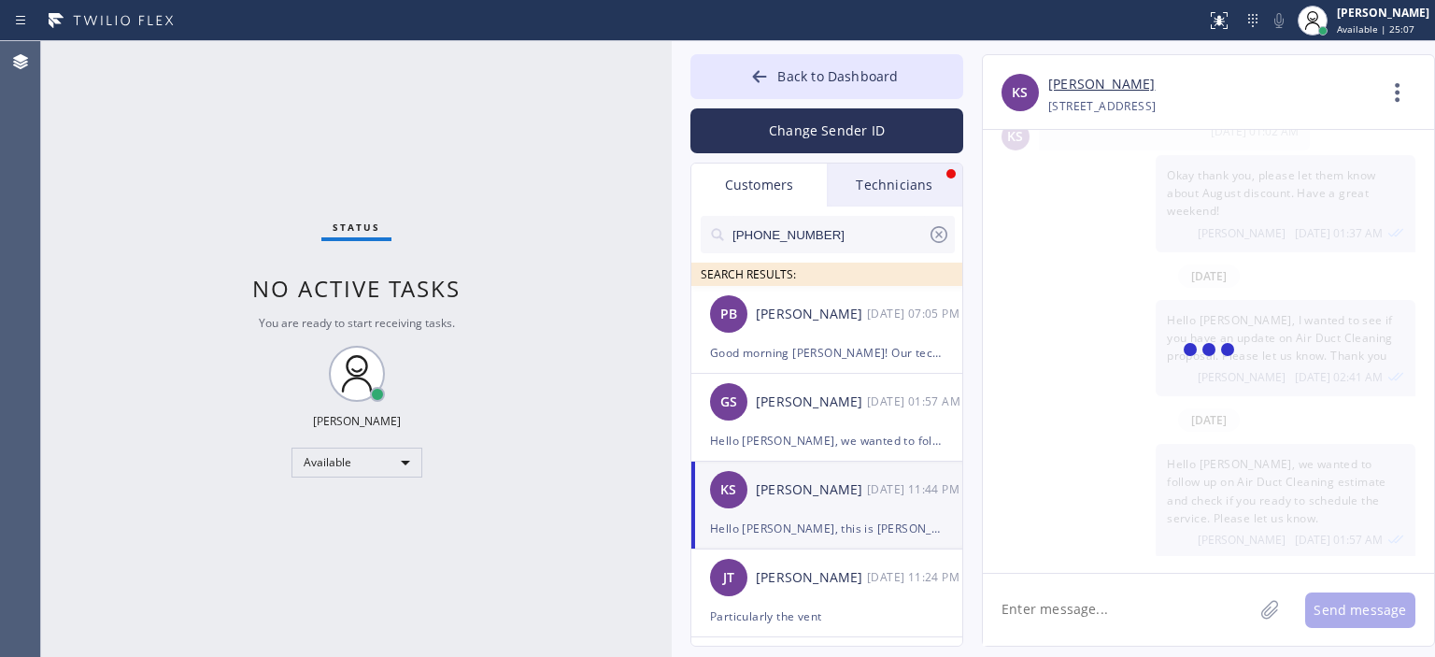
scroll to position [0, 0]
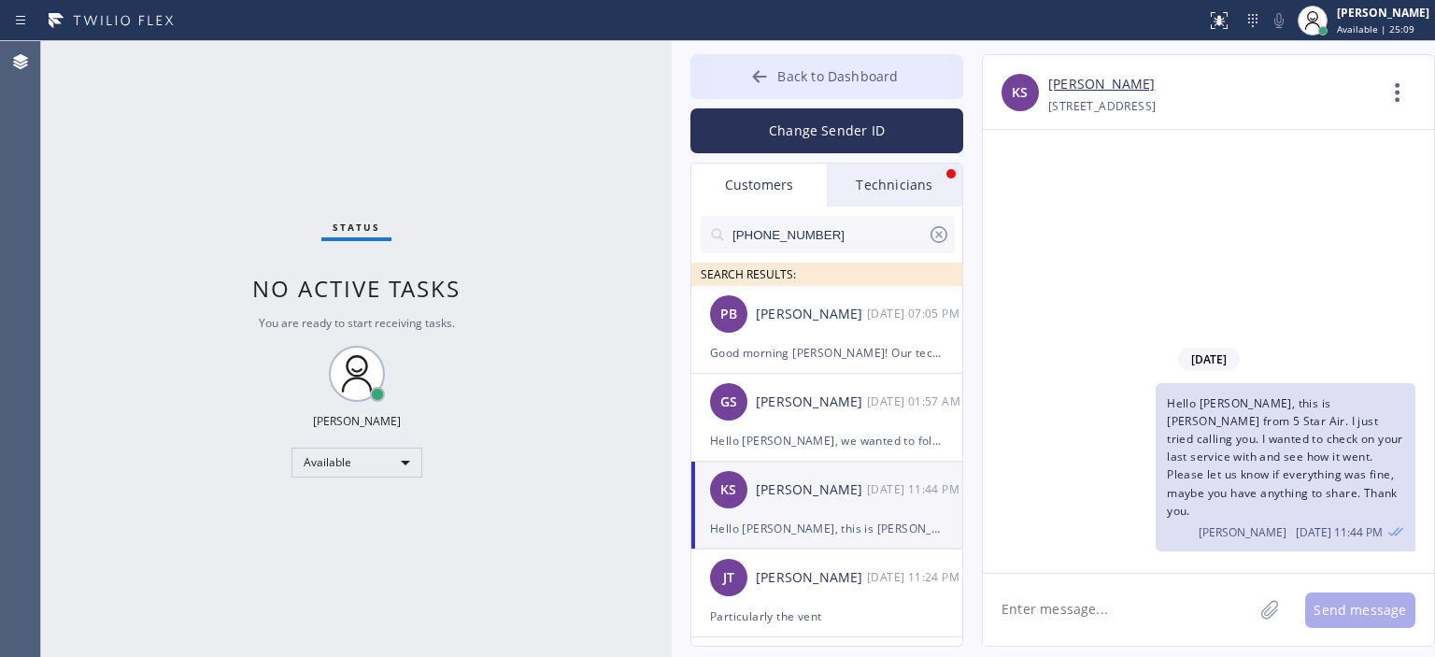
click at [755, 80] on icon at bounding box center [759, 76] width 19 height 19
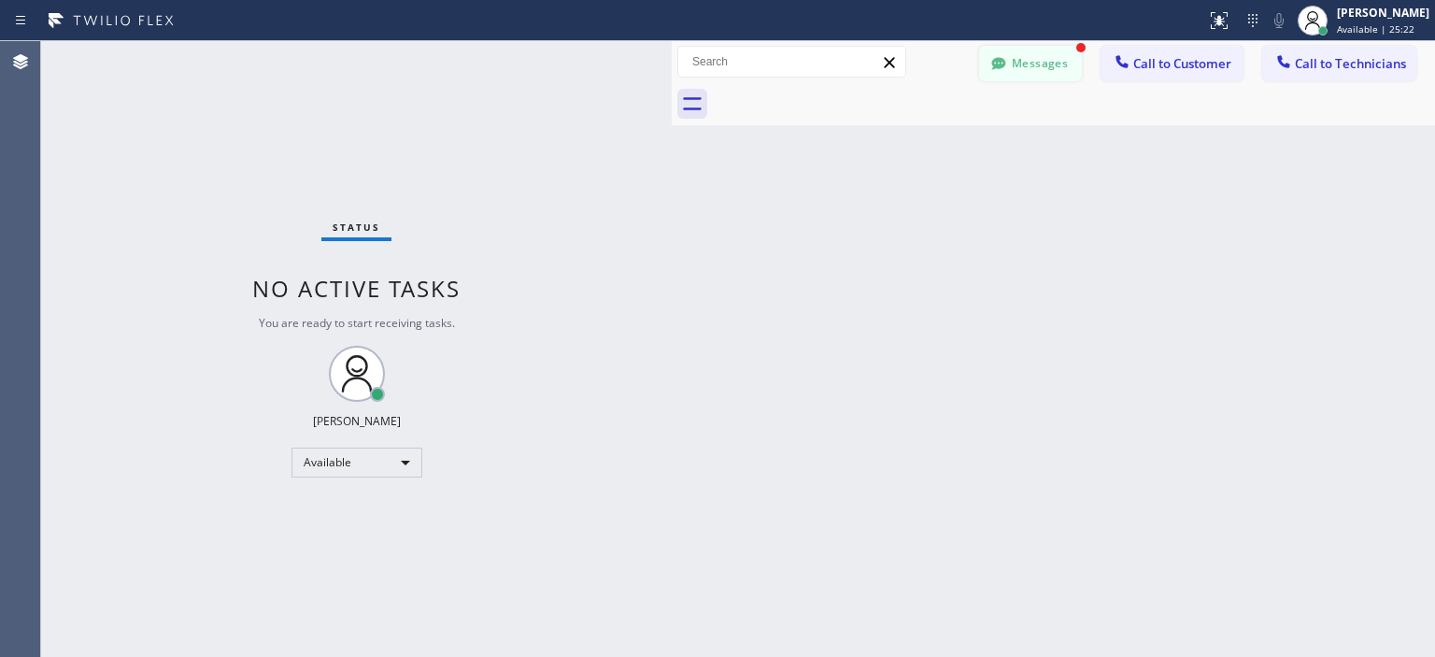
click at [1043, 58] on button "Messages" at bounding box center [1030, 64] width 103 height 36
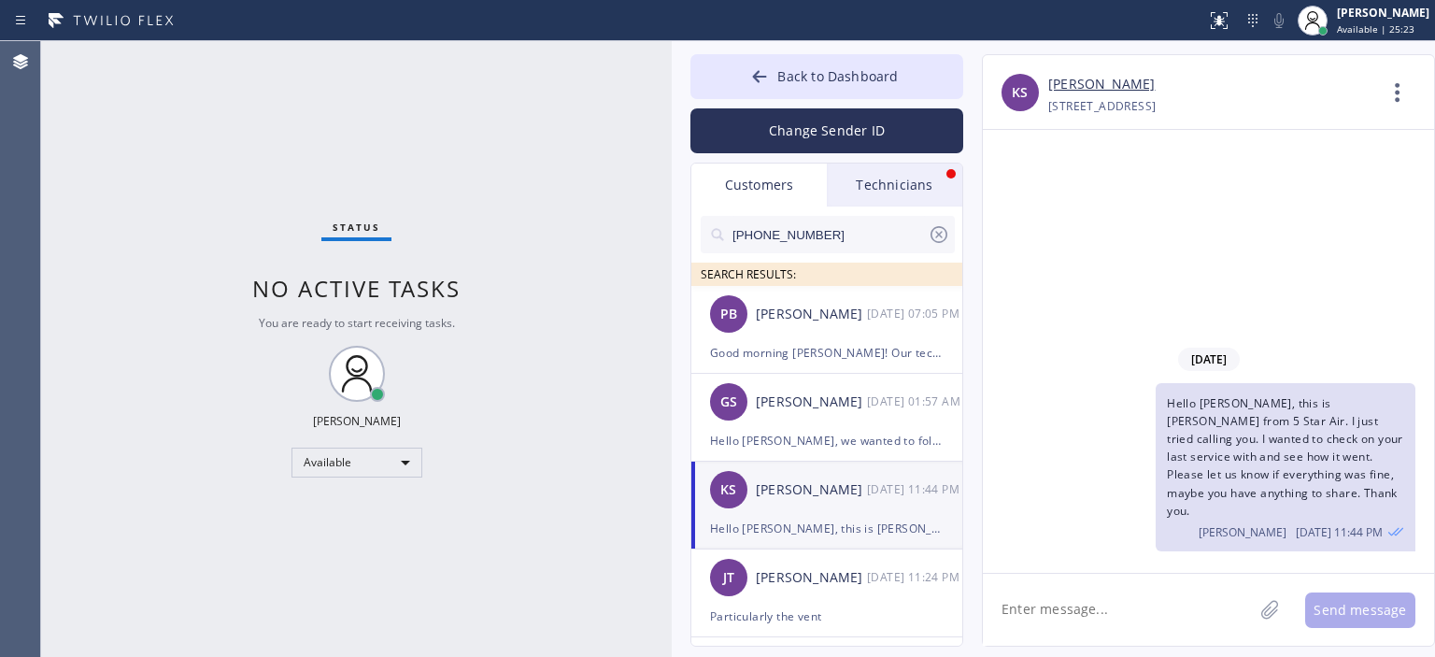
click at [938, 228] on icon at bounding box center [939, 234] width 22 height 22
click at [823, 228] on input "text" at bounding box center [843, 234] width 224 height 37
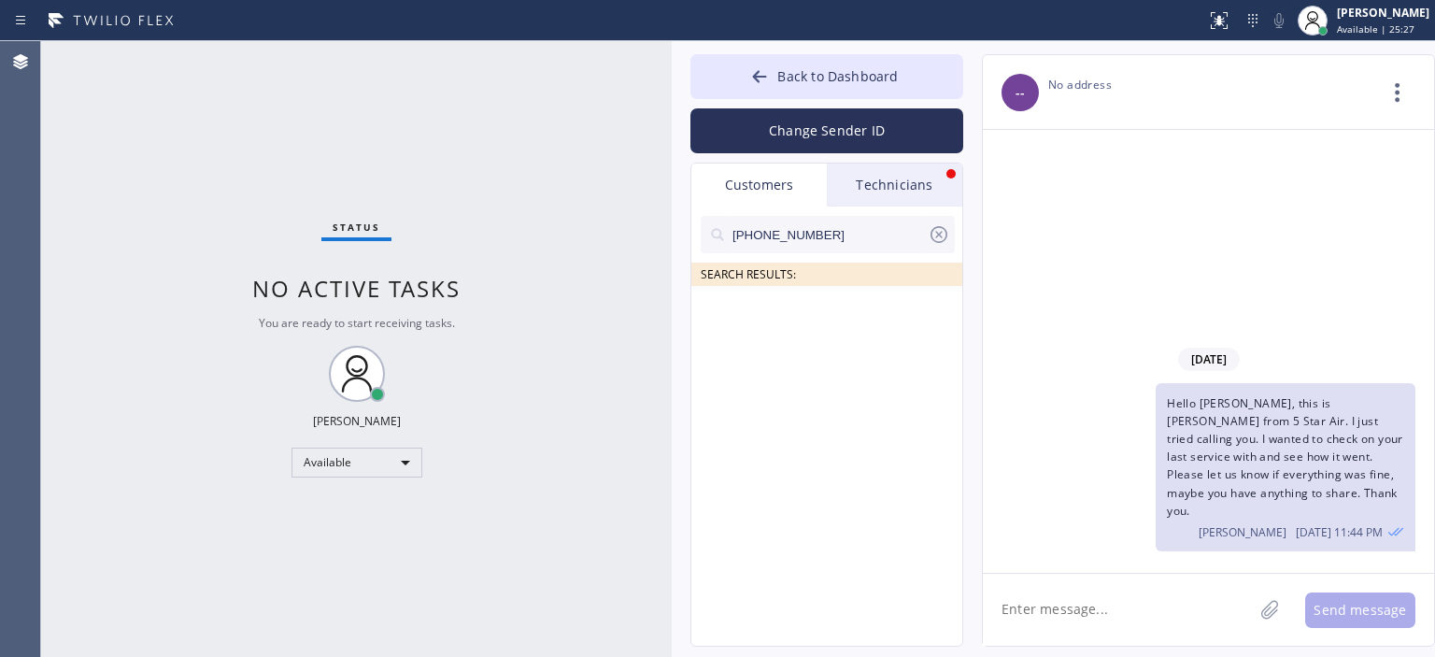
click at [831, 232] on input "[PHONE_NUMBER]" at bounding box center [829, 234] width 197 height 37
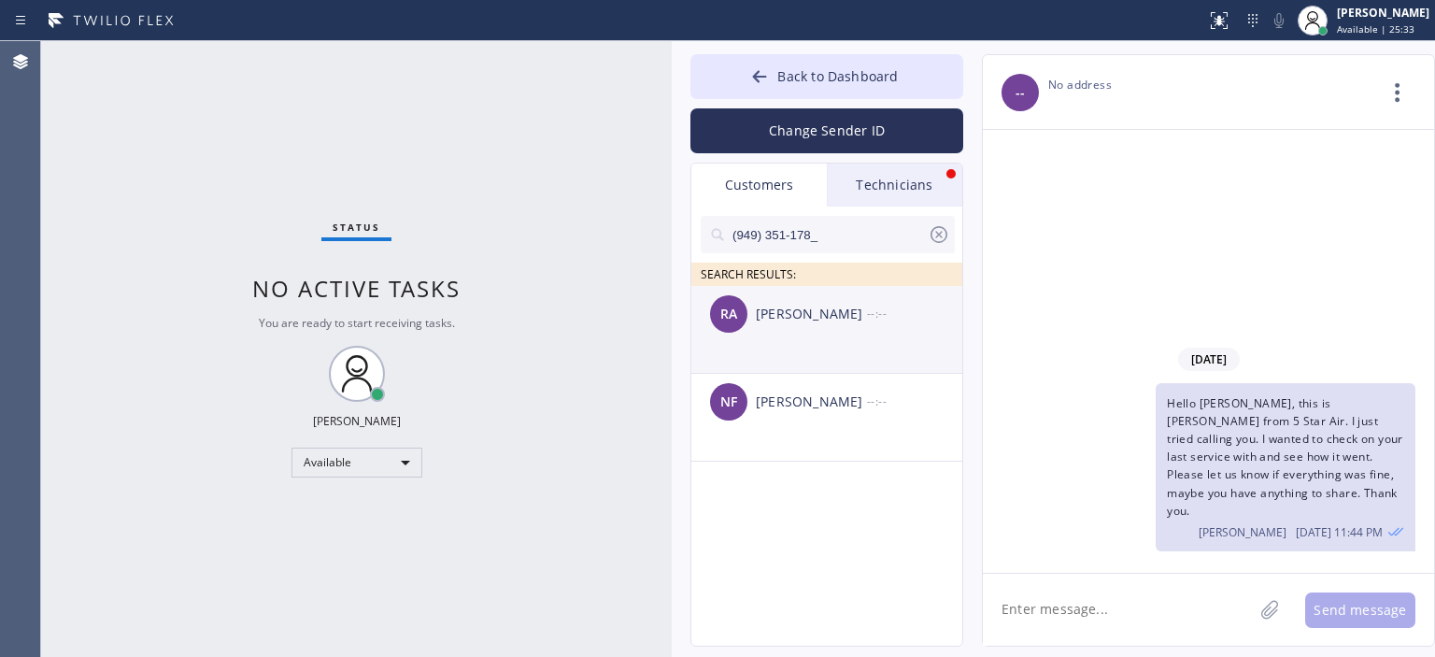
click at [817, 340] on div "RA Raj Akella --:--" at bounding box center [827, 314] width 273 height 56
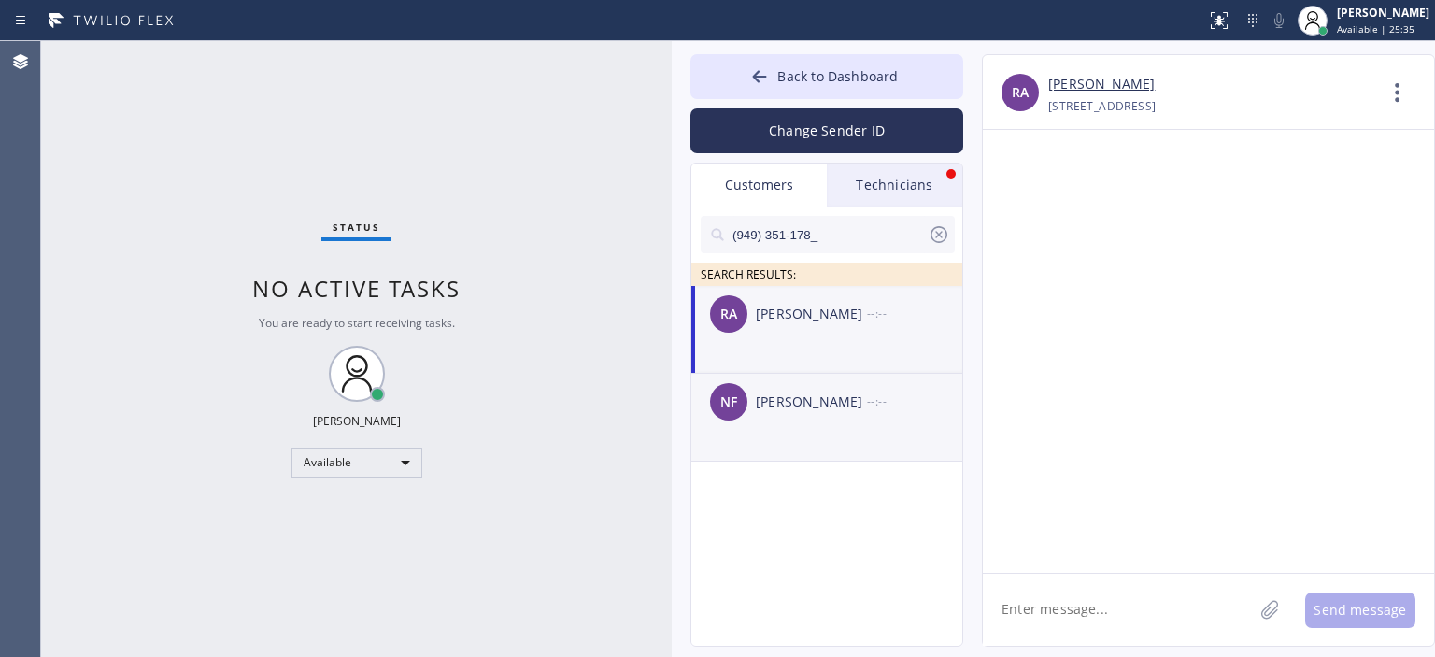
click at [831, 410] on div "[PERSON_NAME]" at bounding box center [811, 401] width 111 height 21
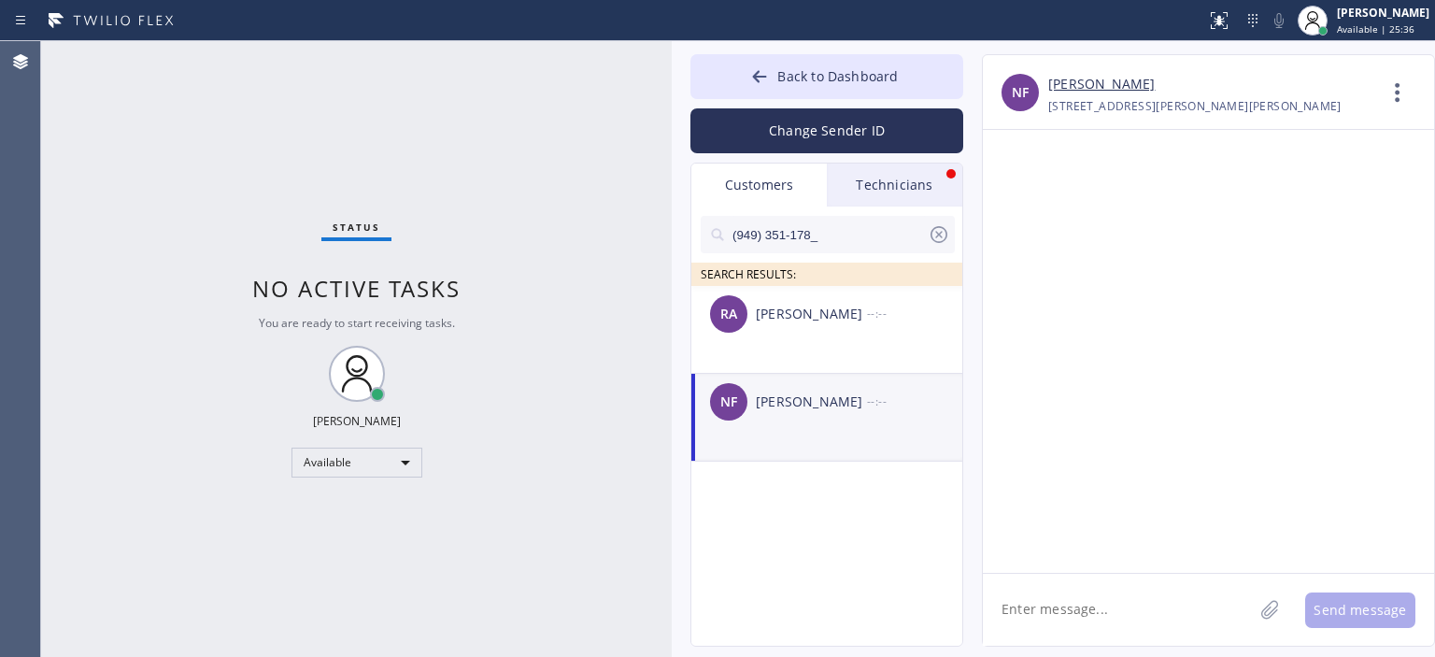
click at [1052, 619] on textarea at bounding box center [1118, 610] width 270 height 72
click at [524, 238] on div "Status No active tasks You are ready to start receiving tasks. [PERSON_NAME] Av…" at bounding box center [356, 349] width 631 height 616
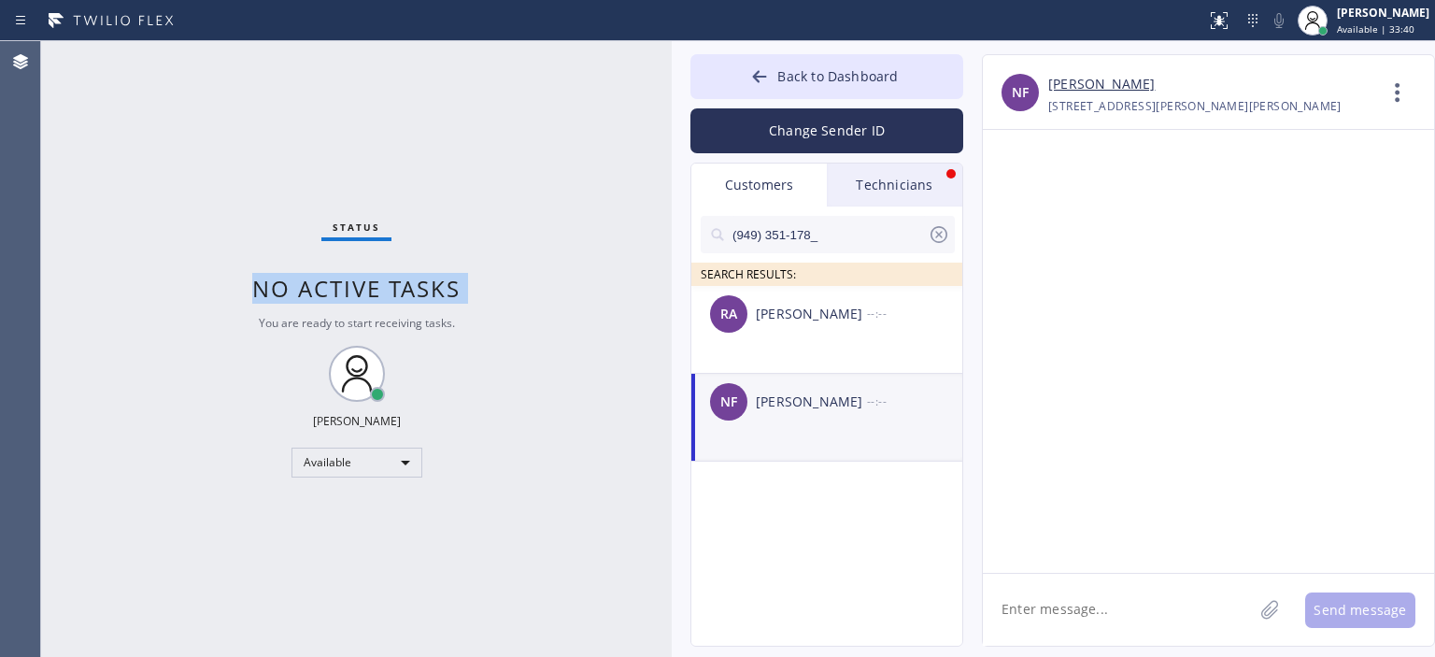
click at [524, 238] on div "Status No active tasks You are ready to start receiving tasks. [PERSON_NAME] Av…" at bounding box center [356, 349] width 631 height 616
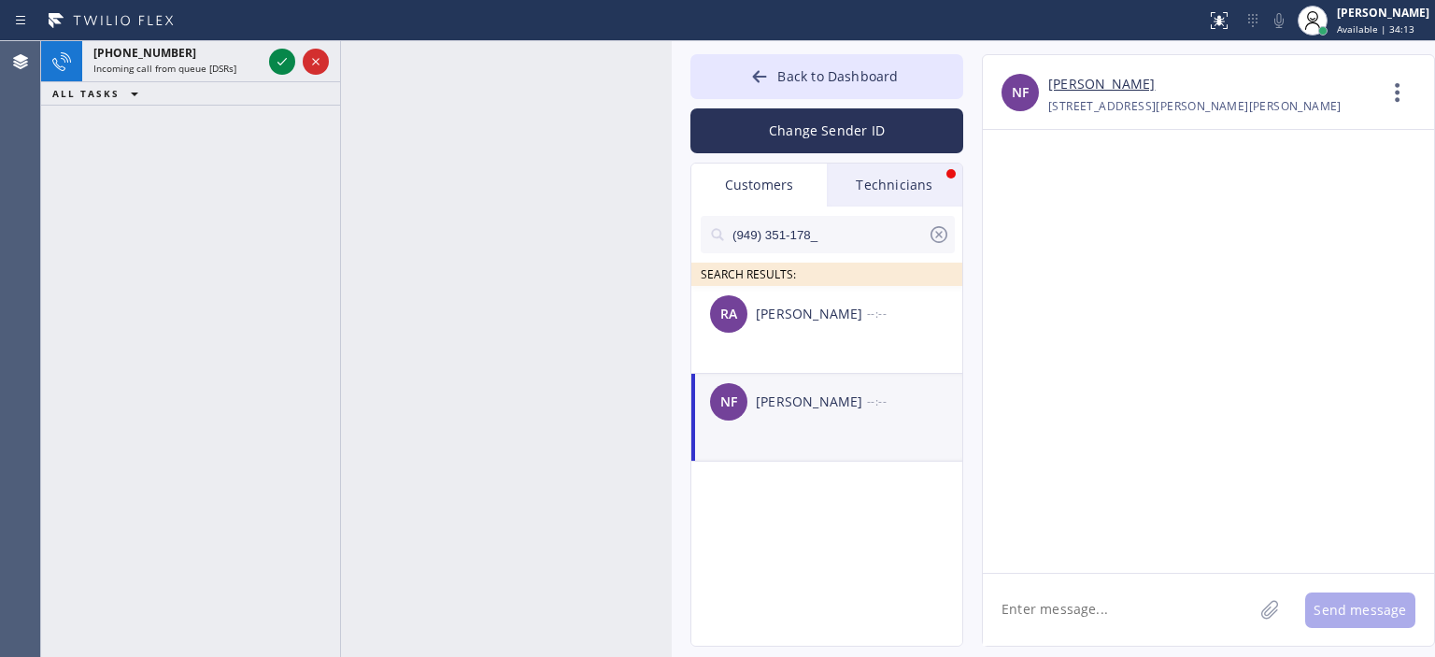
click at [931, 235] on icon at bounding box center [939, 234] width 17 height 17
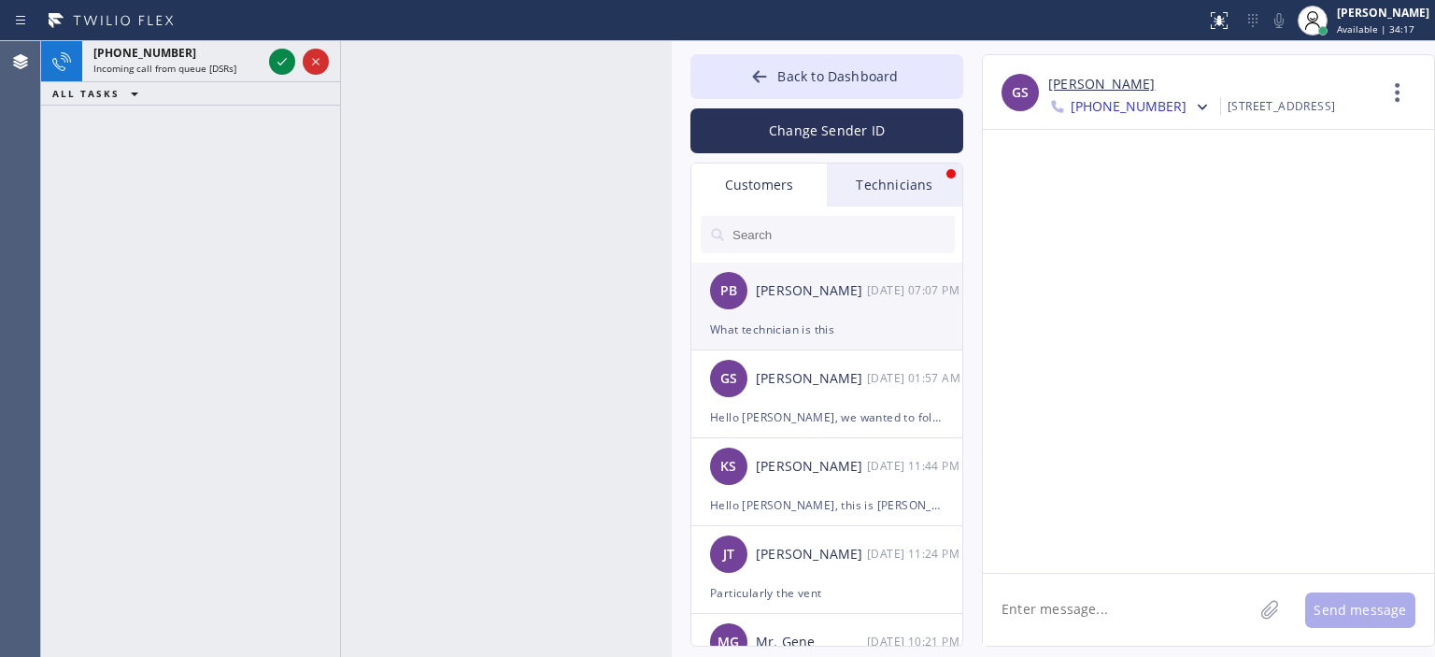
click at [831, 324] on div "What technician is this" at bounding box center [827, 329] width 234 height 21
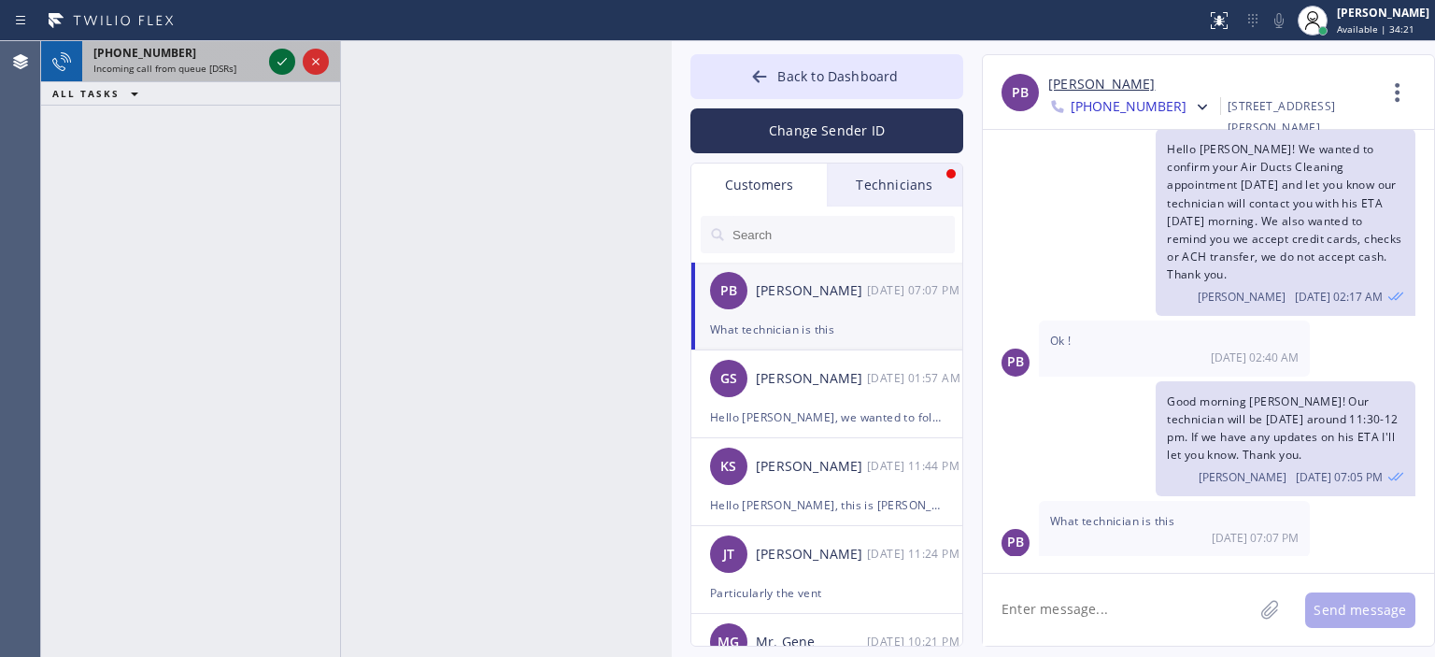
click at [276, 60] on icon at bounding box center [282, 61] width 22 height 22
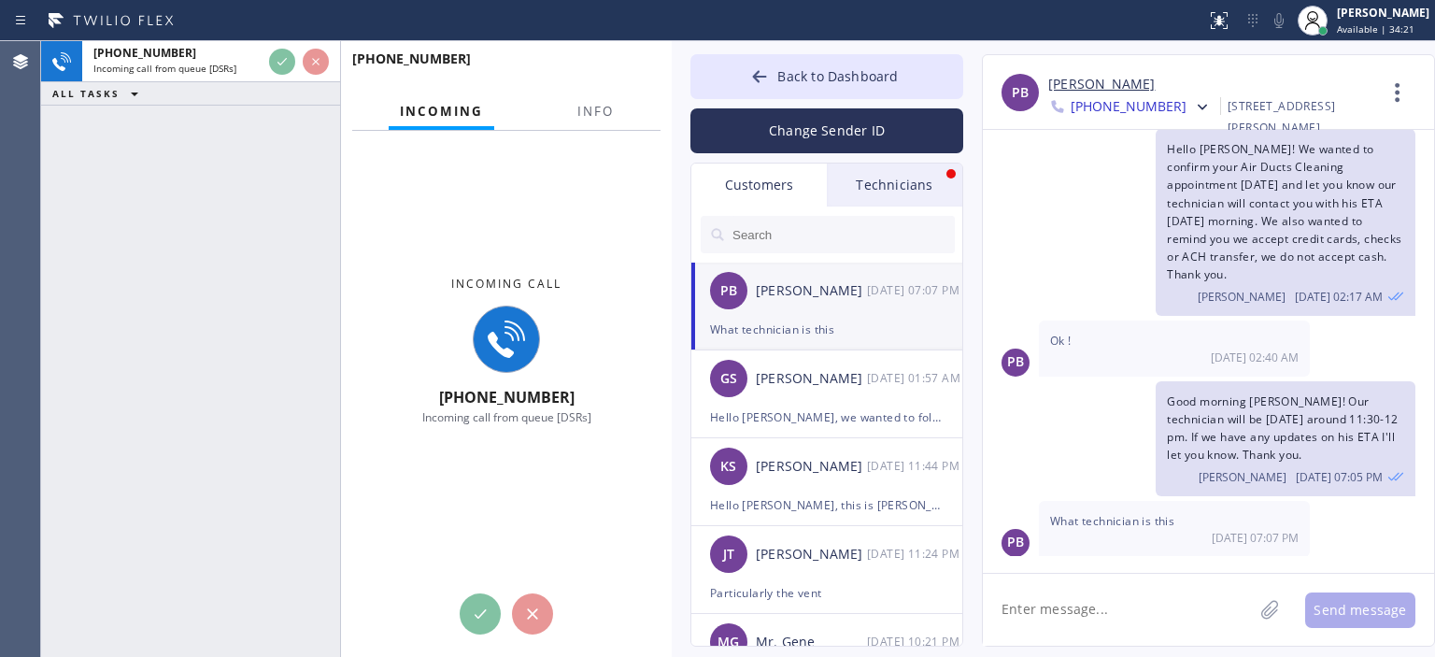
click at [1046, 621] on textarea at bounding box center [1118, 610] width 270 height 72
type textarea "F"
type textarea "This"
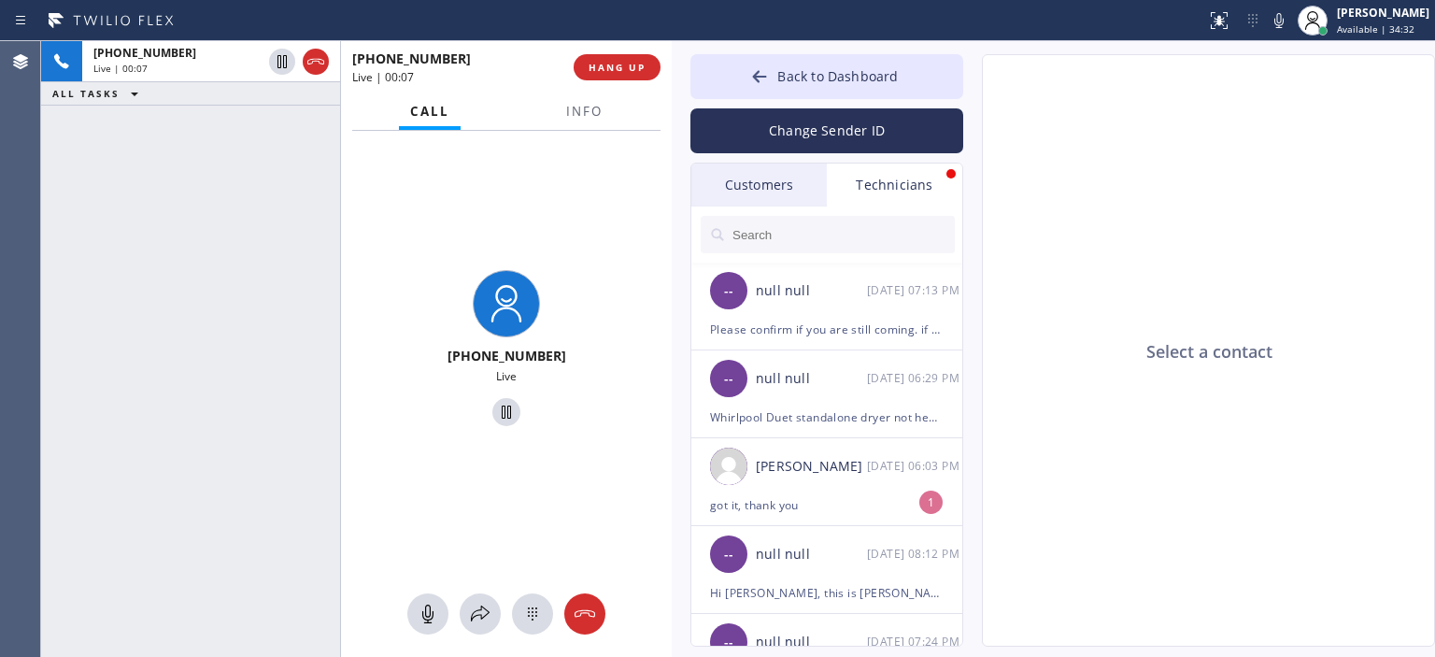
click at [755, 184] on div "Customers" at bounding box center [758, 184] width 135 height 43
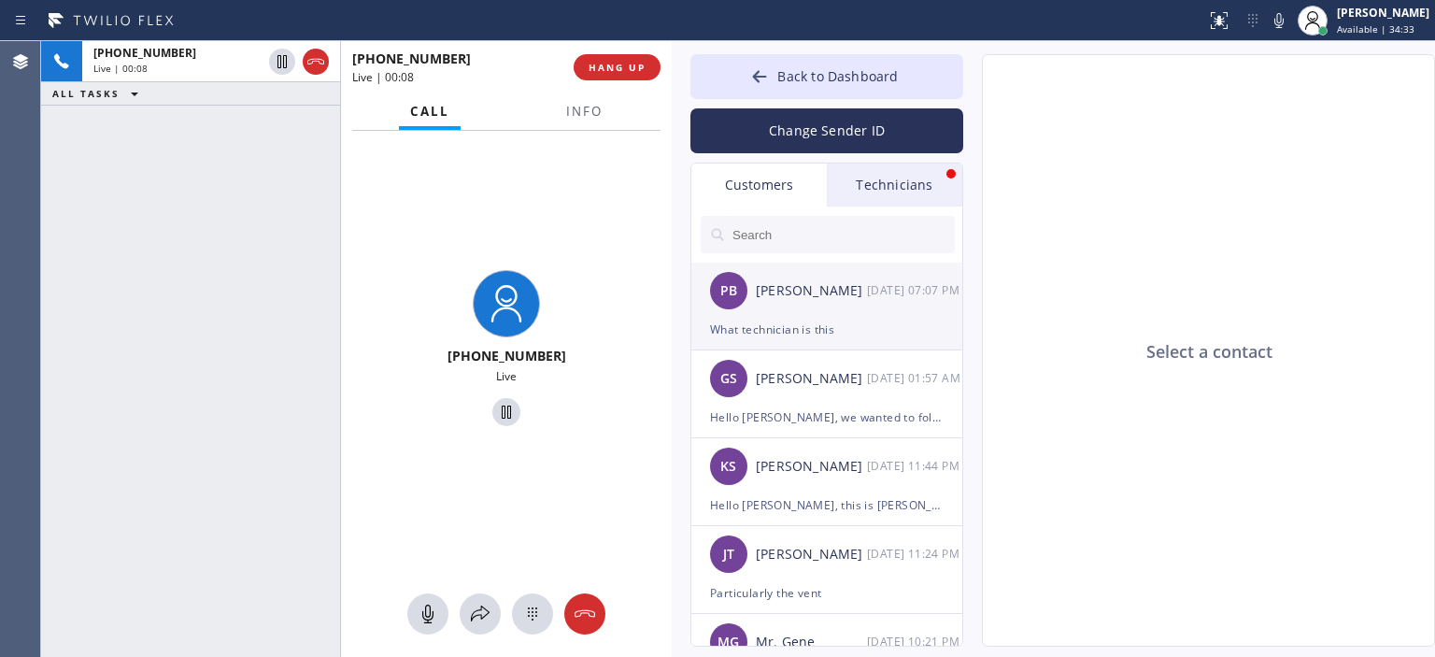
click at [808, 305] on div "PB Patrice Barlow 09/11 07:07 PM" at bounding box center [827, 291] width 273 height 56
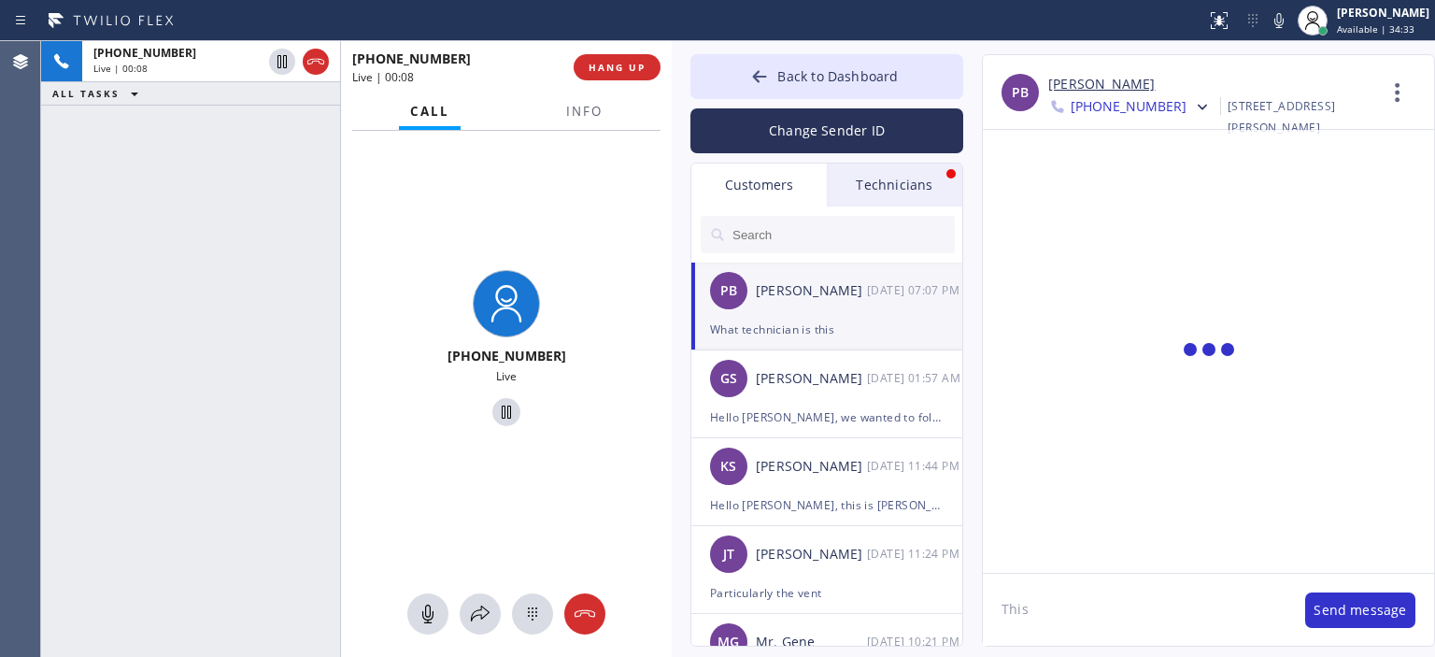
scroll to position [44, 0]
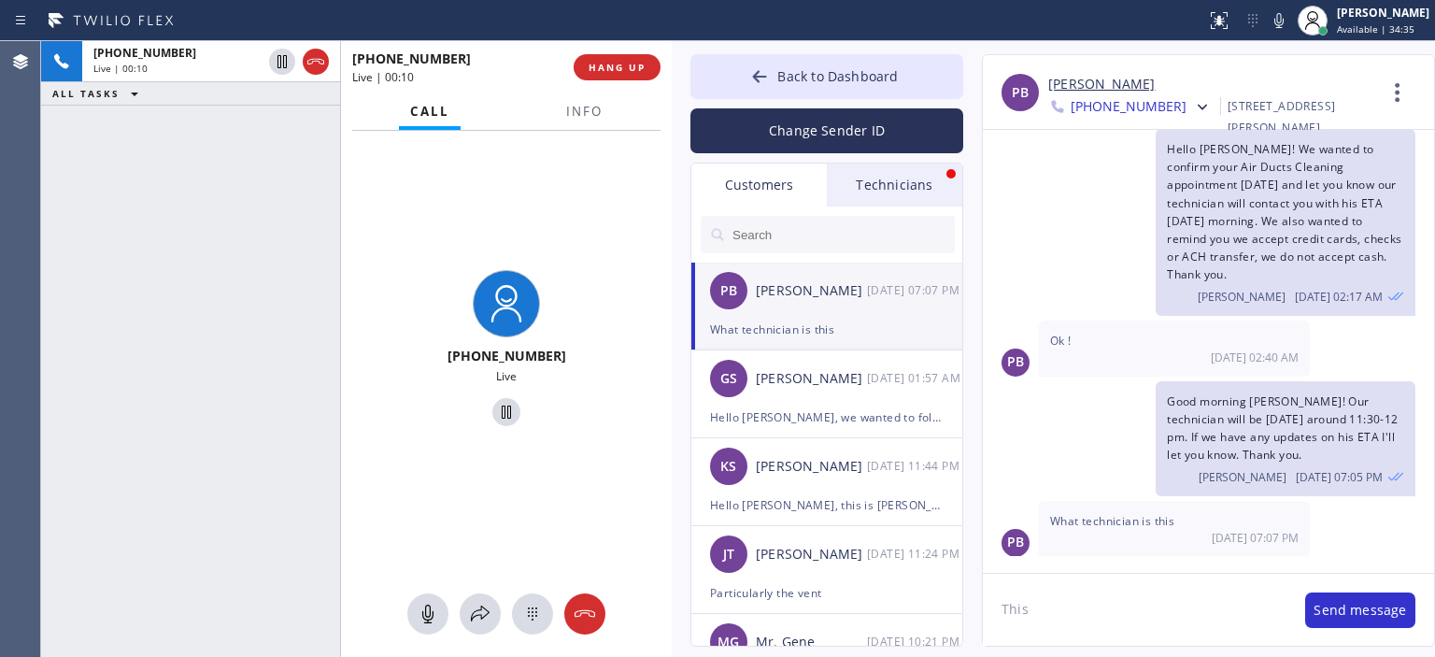
click at [1059, 604] on textarea "This" at bounding box center [1135, 610] width 304 height 72
click at [1097, 83] on link "[PERSON_NAME]" at bounding box center [1101, 84] width 107 height 21
click at [1147, 610] on textarea "This is for Air Ducts" at bounding box center [1135, 610] width 304 height 72
type textarea "This is for Air Ducts Cleaning service"
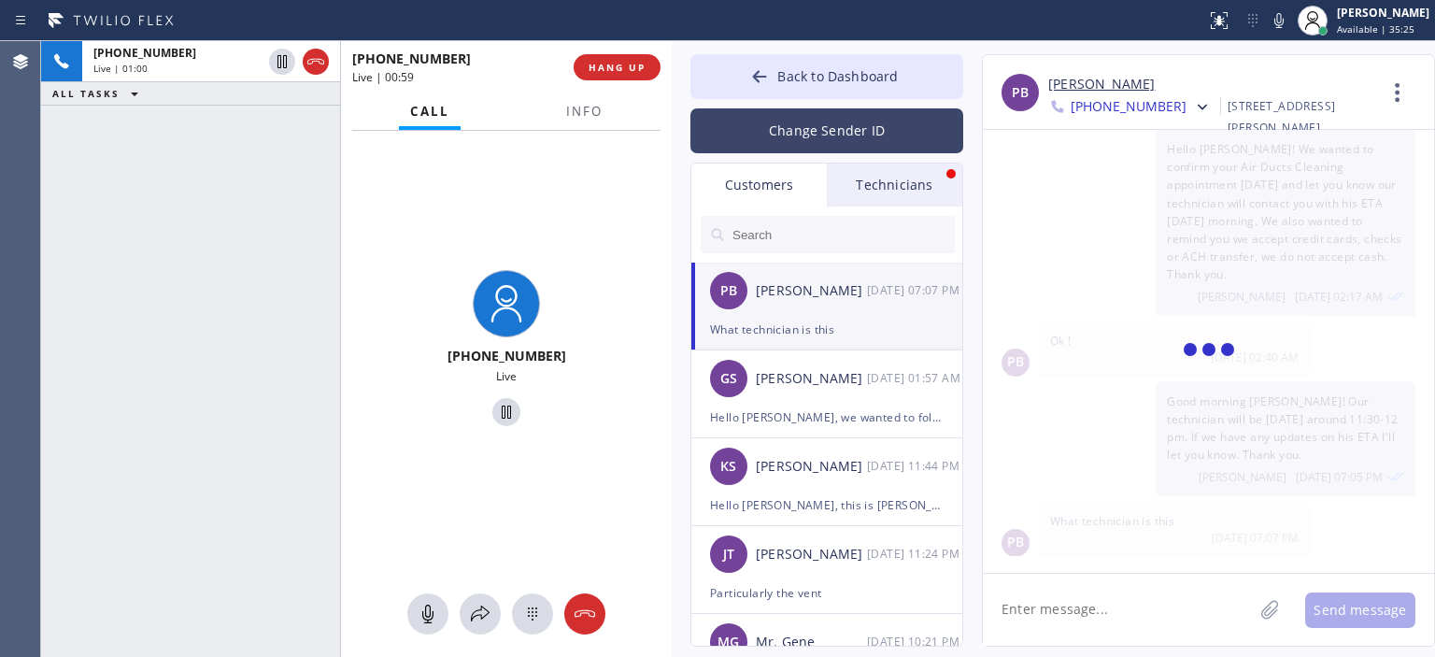
click at [795, 144] on button "Change Sender ID" at bounding box center [826, 130] width 273 height 45
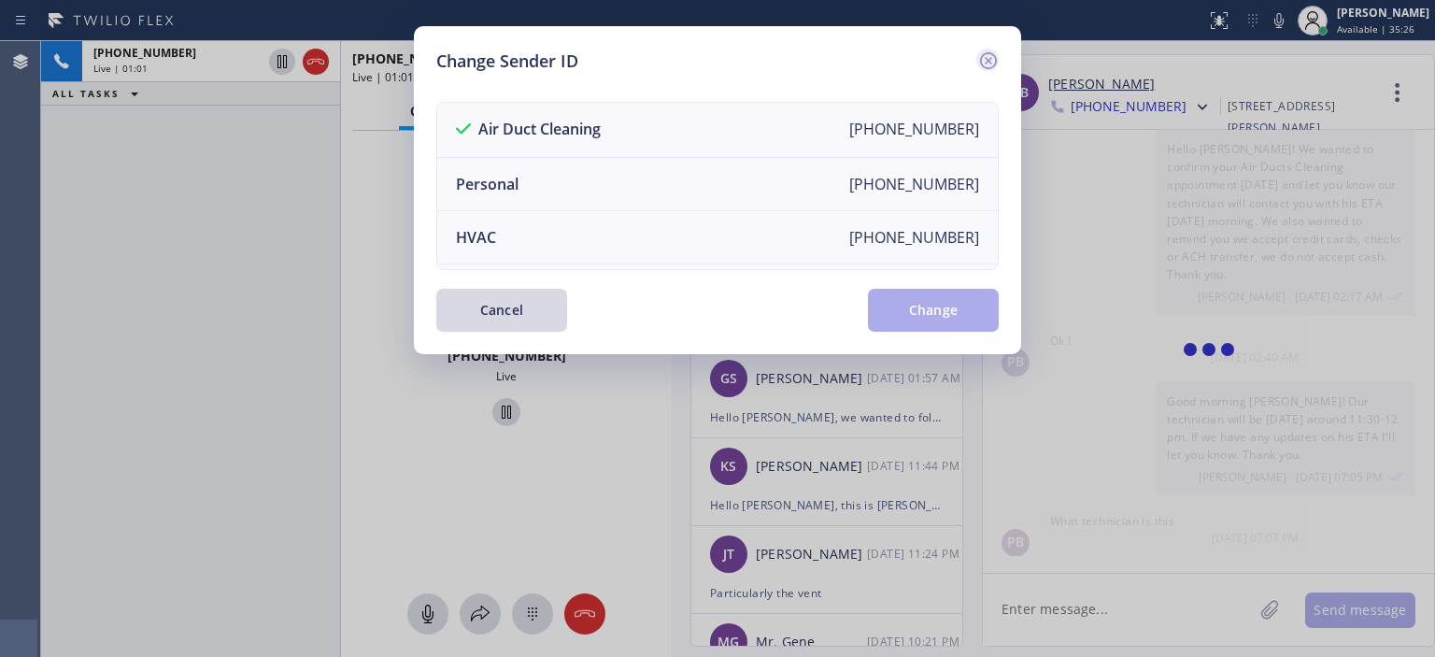
click at [983, 66] on icon at bounding box center [988, 60] width 17 height 17
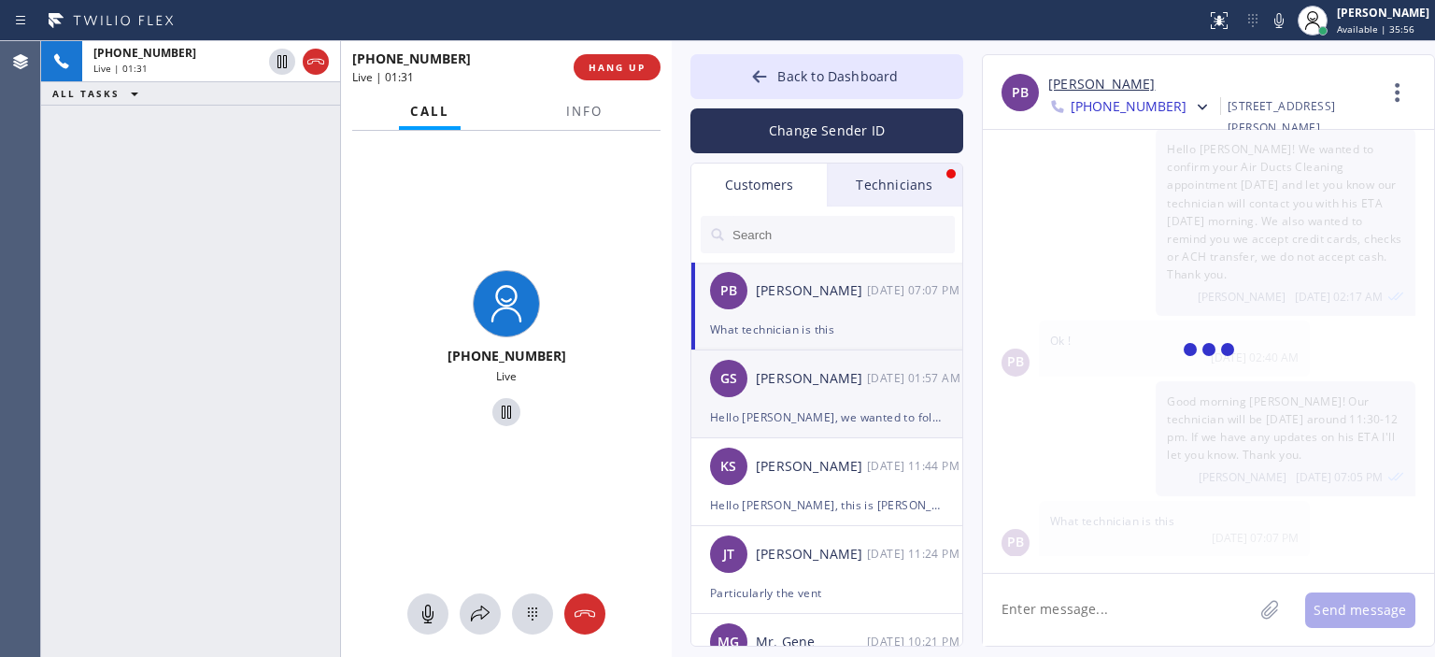
click at [867, 404] on div "GS Genaro Solano 09/11 01:57 AM" at bounding box center [827, 378] width 273 height 56
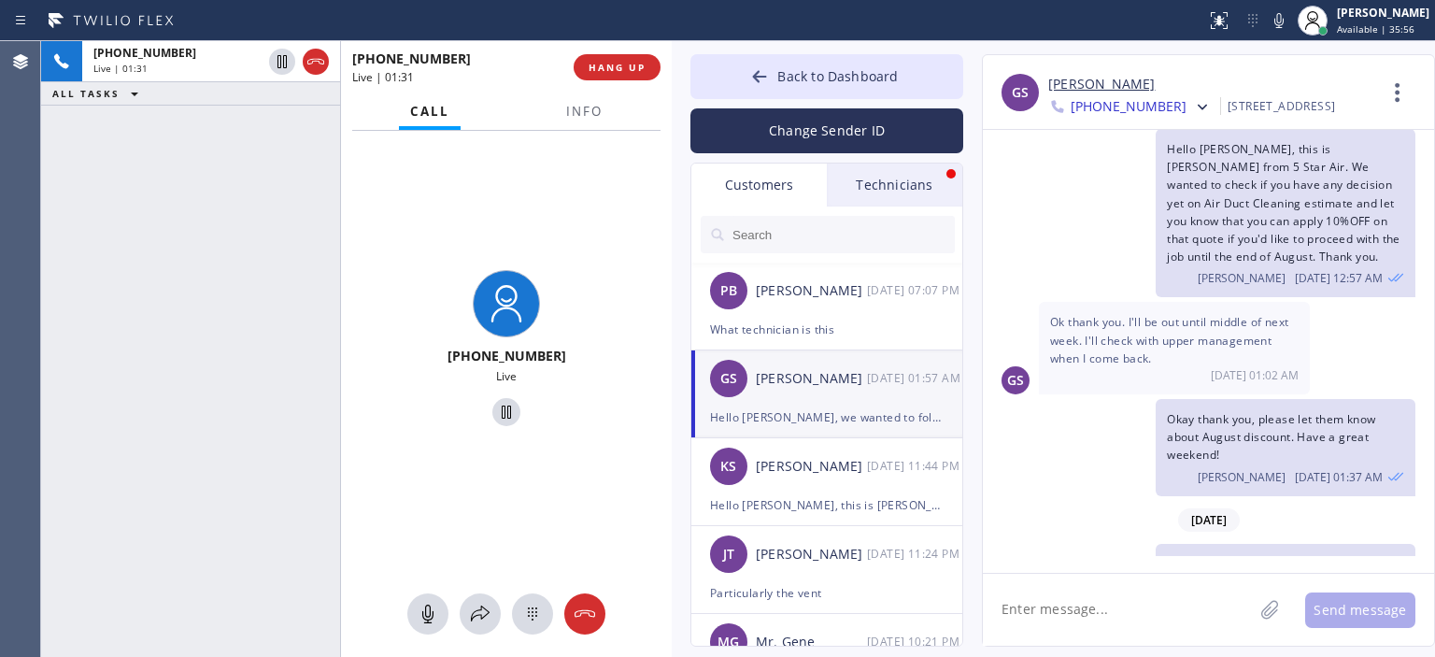
scroll to position [288, 0]
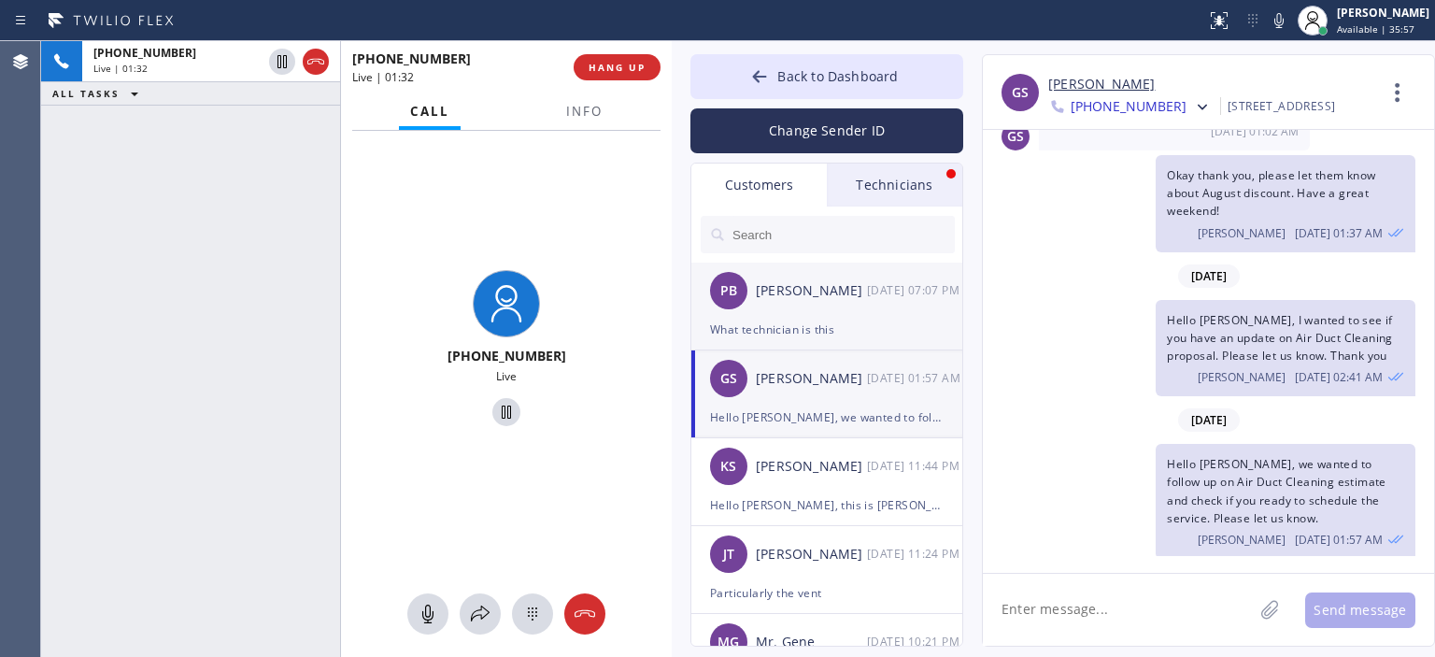
click at [860, 311] on div "PB Patrice Barlow 09/11 07:07 PM" at bounding box center [827, 291] width 273 height 56
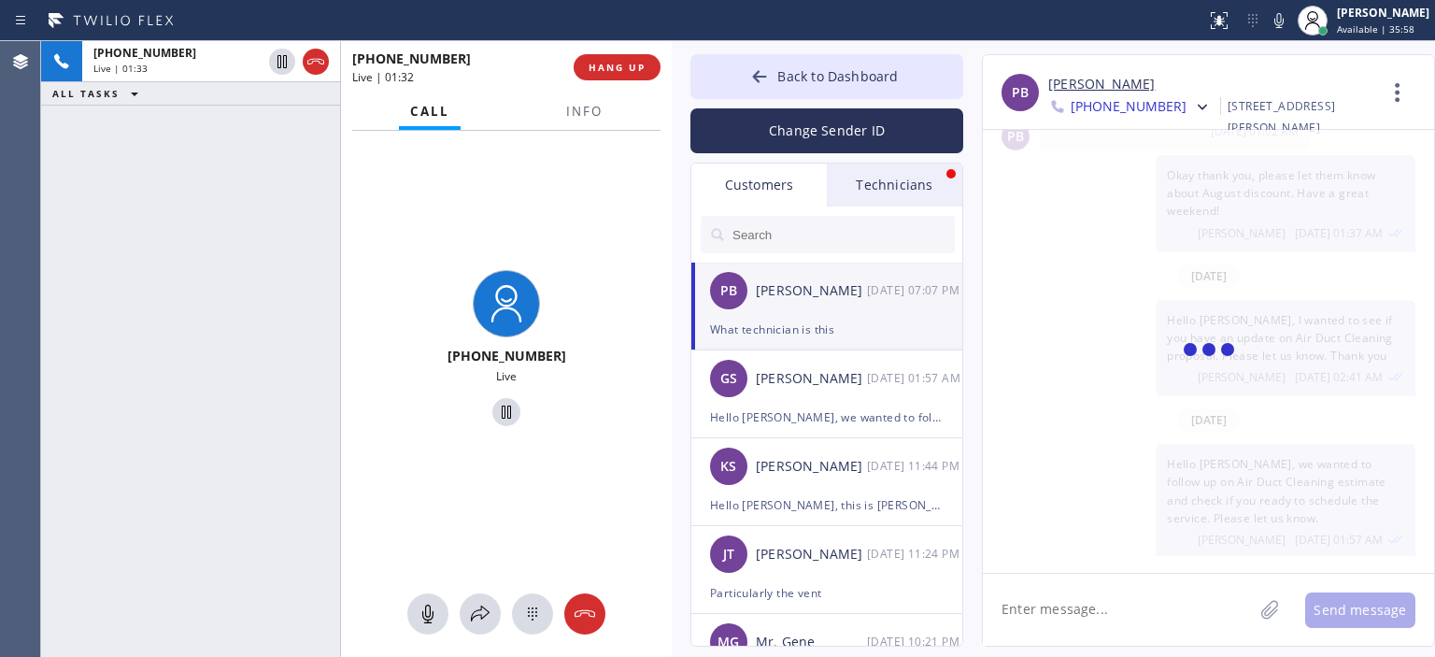
scroll to position [44, 0]
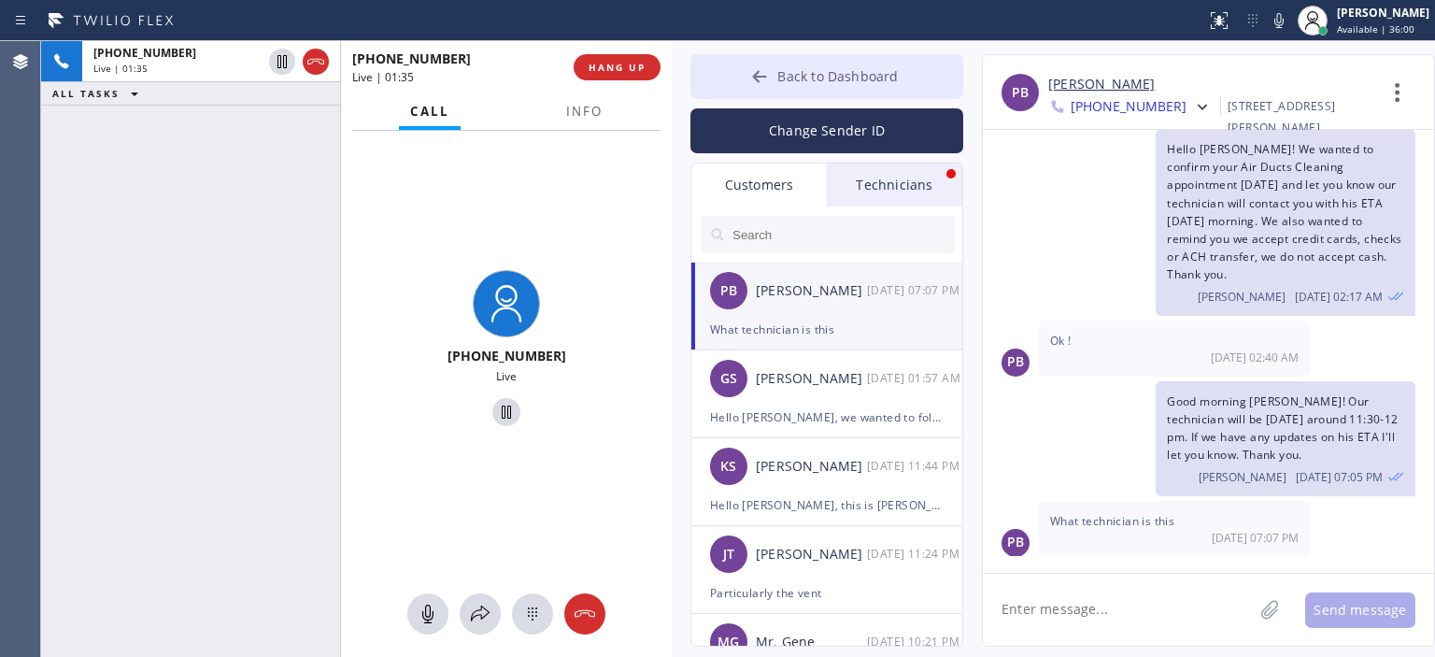
click at [762, 74] on icon at bounding box center [759, 76] width 19 height 19
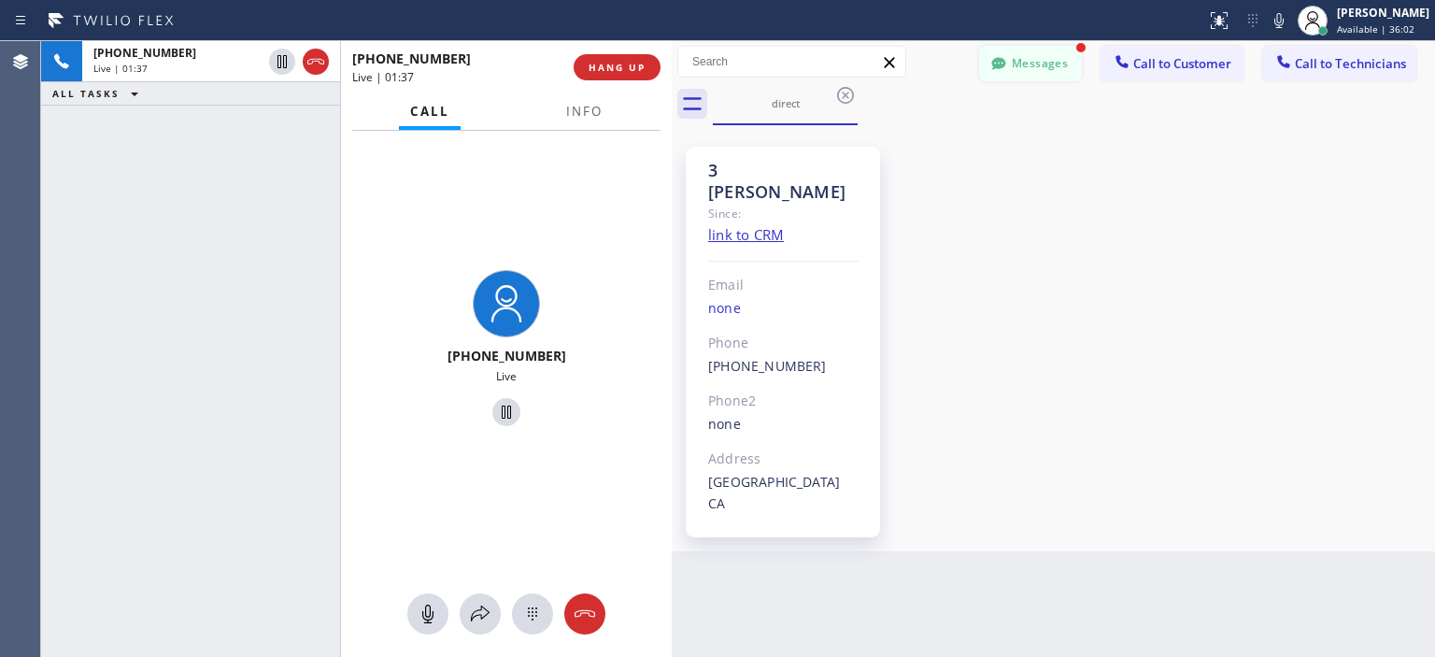
click at [1009, 70] on div at bounding box center [999, 65] width 22 height 22
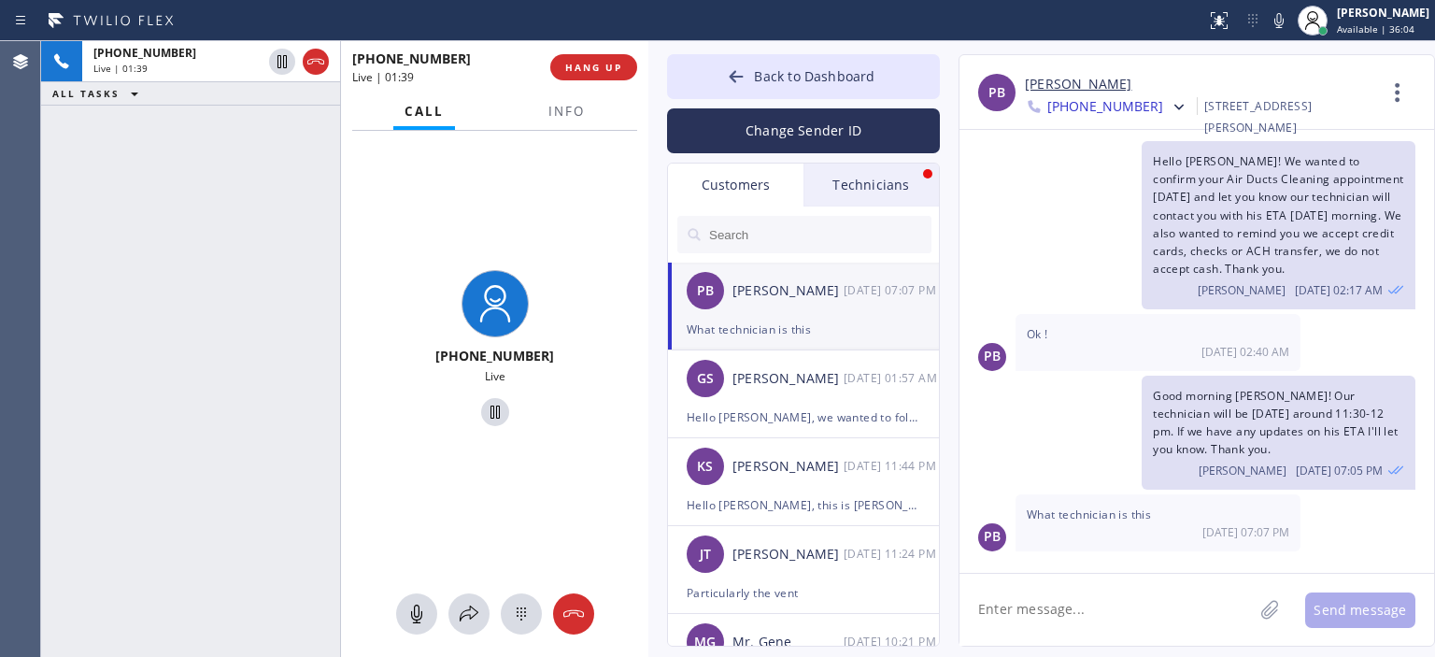
scroll to position [26, 0]
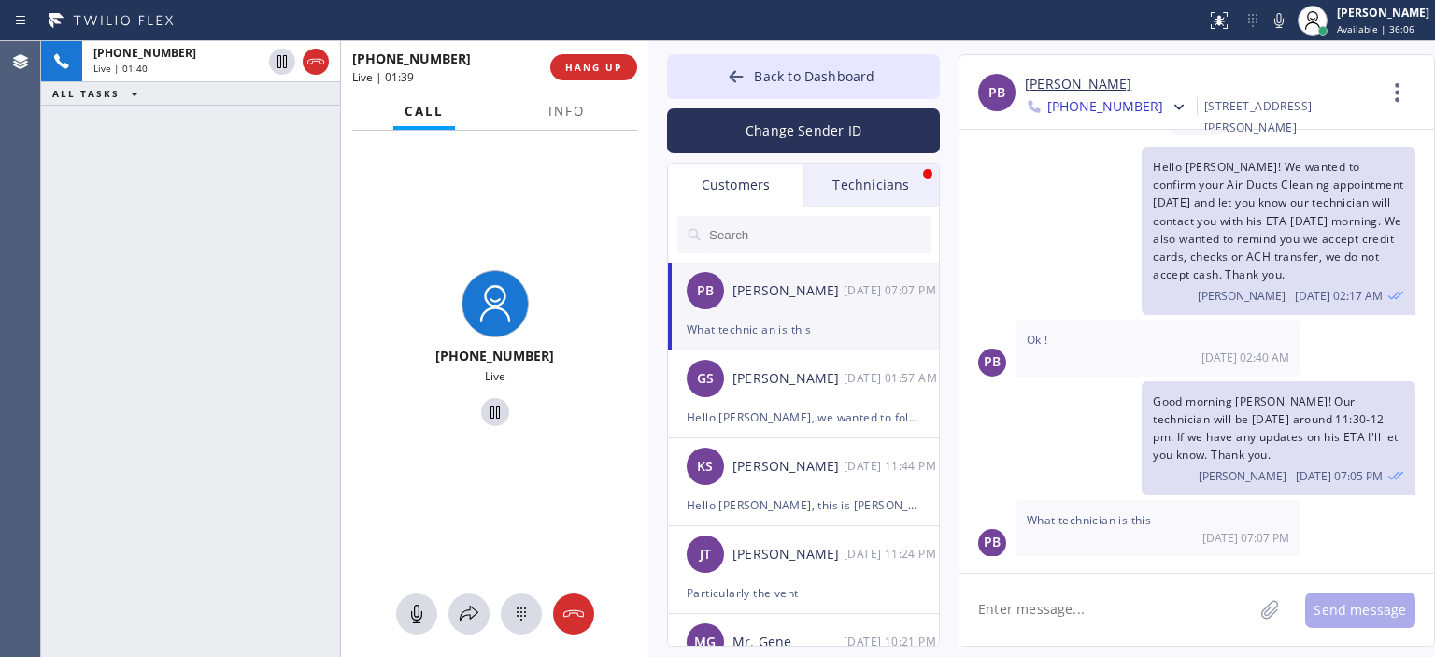
drag, startPoint x: 667, startPoint y: 84, endPoint x: 644, endPoint y: 90, distance: 24.0
click at [648, 90] on div at bounding box center [648, 349] width 0 height 616
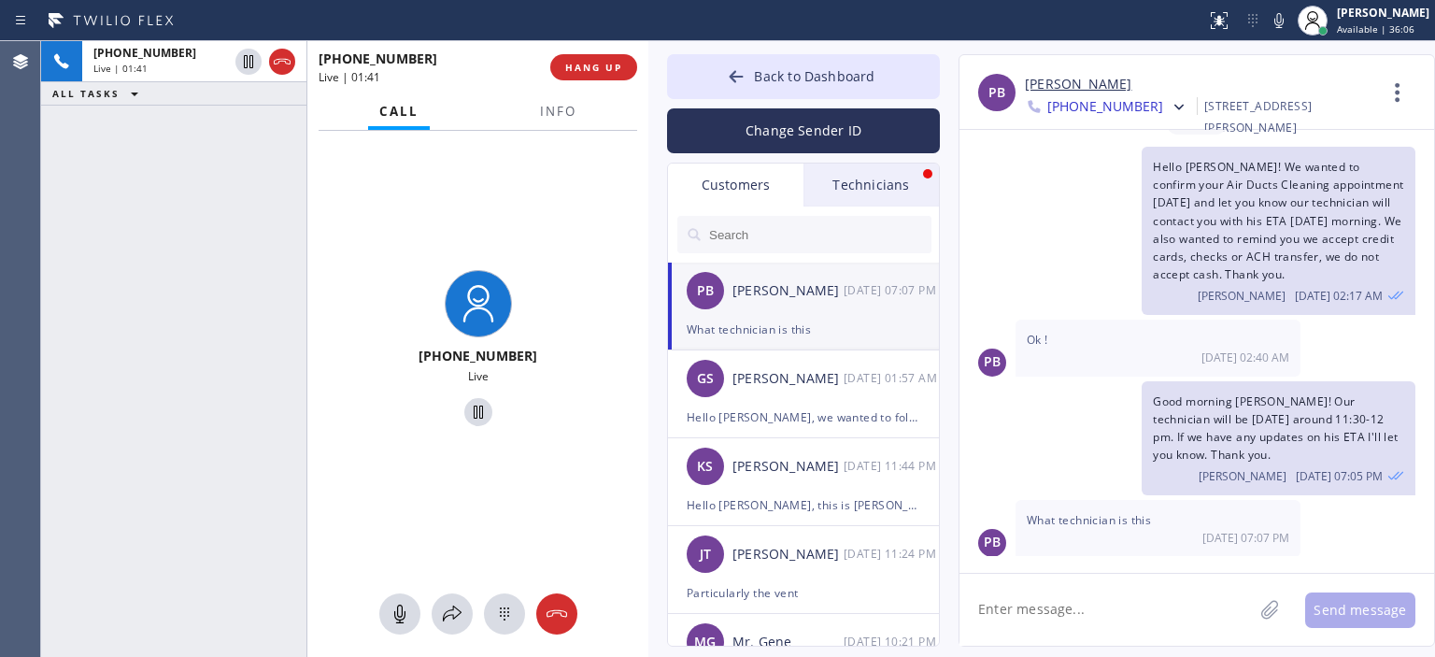
drag, startPoint x: 336, startPoint y: 121, endPoint x: 303, endPoint y: 126, distance: 34.0
click at [306, 126] on div at bounding box center [306, 349] width 1 height 616
click at [1048, 610] on textarea at bounding box center [1105, 610] width 293 height 72
click at [801, 442] on div "KS Kim Speth 09/10 11:44 PM" at bounding box center [804, 466] width 273 height 56
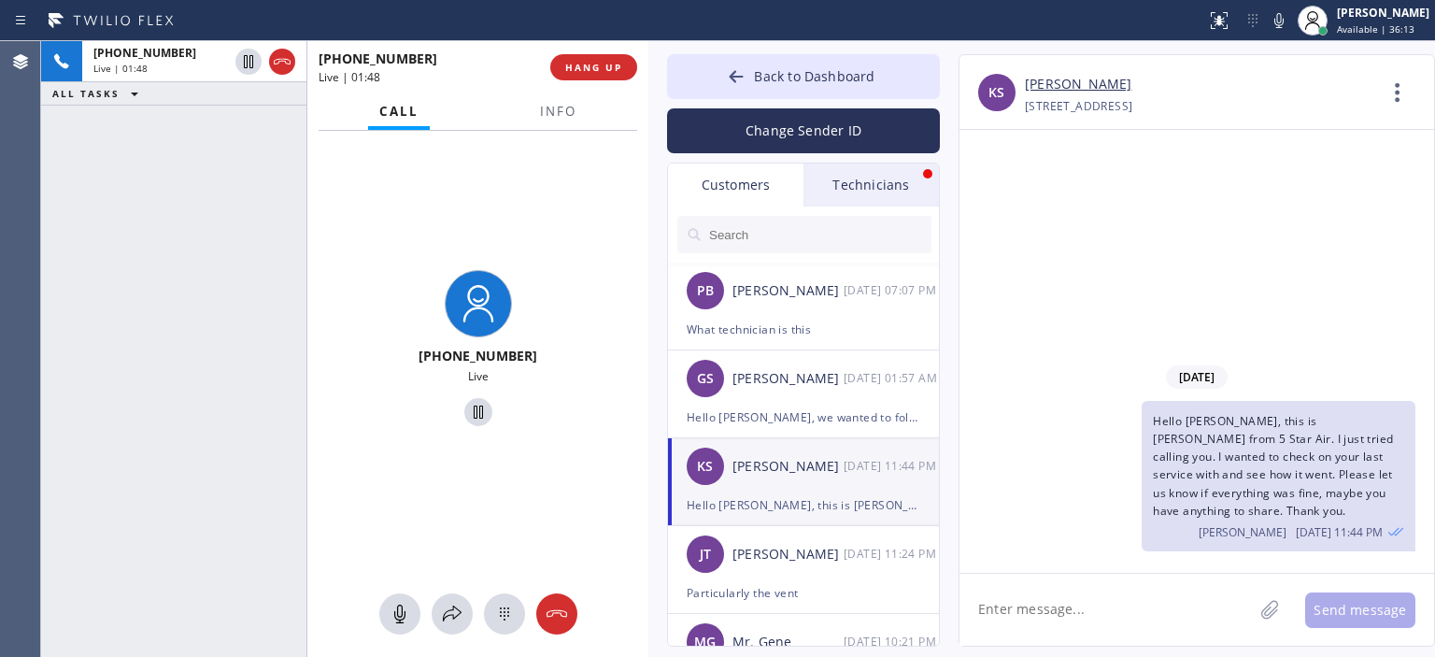
scroll to position [0, 0]
click at [833, 379] on div "[PERSON_NAME]" at bounding box center [787, 378] width 111 height 21
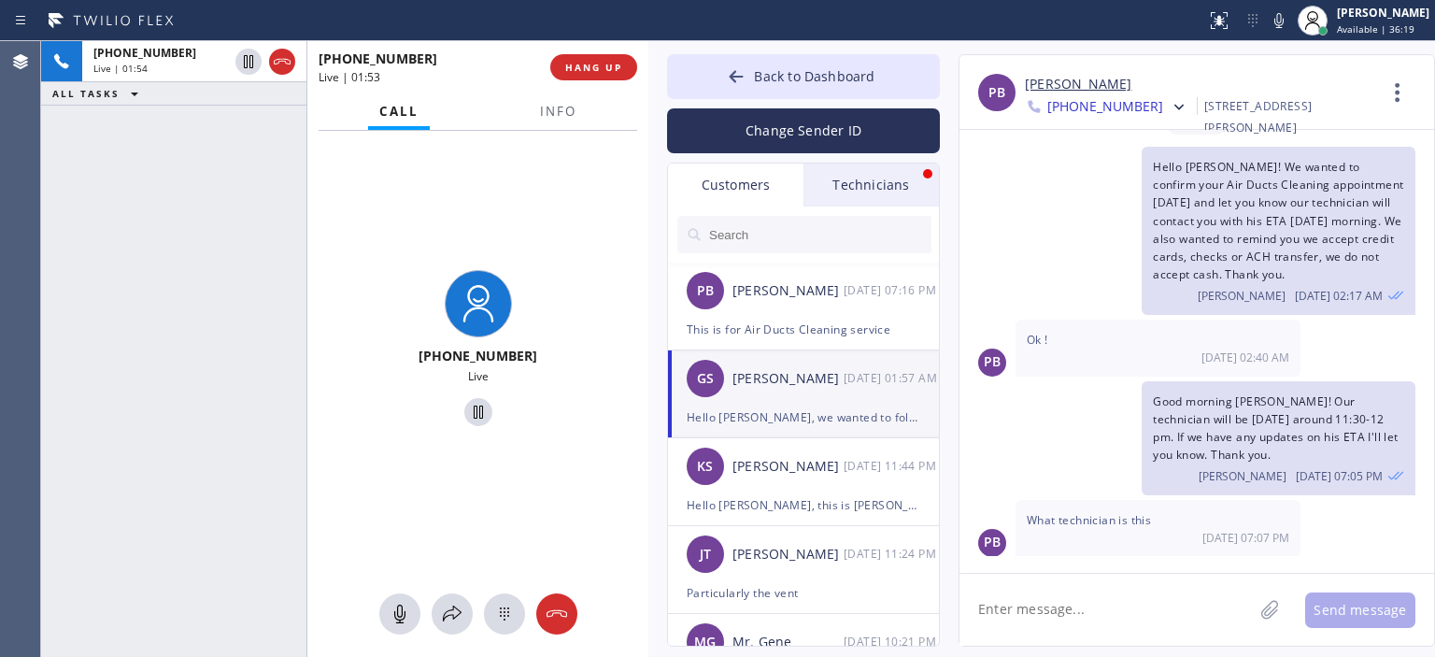
scroll to position [91, 0]
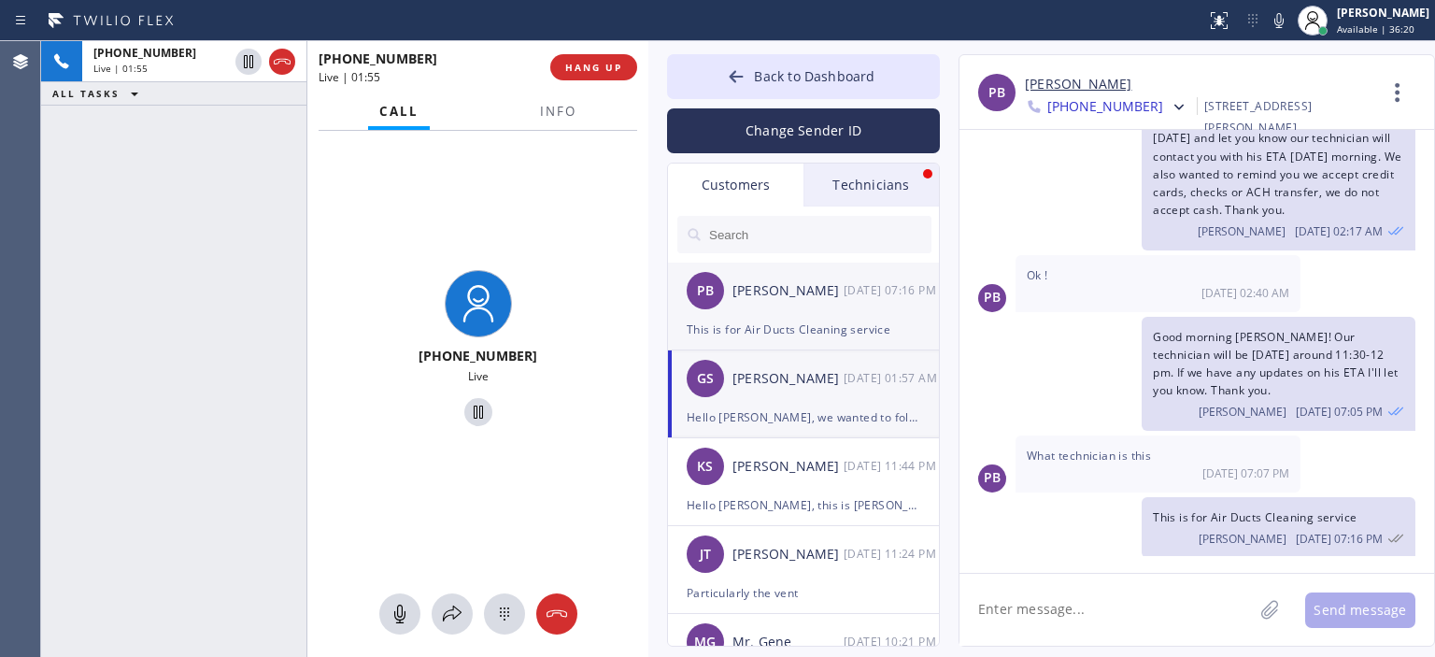
click at [787, 307] on div "PB Patrice Barlow 09/11 07:16 PM" at bounding box center [804, 291] width 273 height 56
click at [740, 71] on icon at bounding box center [736, 76] width 19 height 19
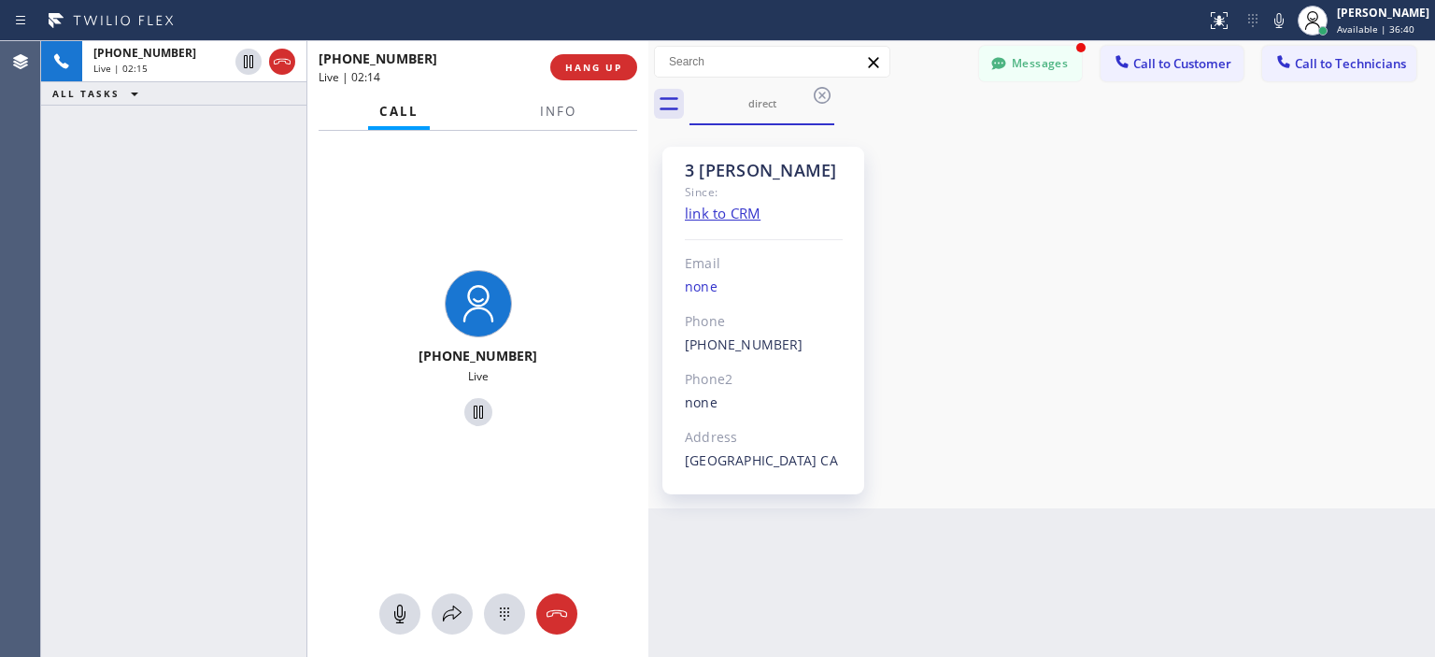
click at [1373, 320] on div "3 LA Donat Since: link to CRM Email none Phone (213) 456-0880 Outbound call Tec…" at bounding box center [1041, 317] width 777 height 374
click at [1364, 313] on div "3 LA Donat Since: link to CRM Email none Phone (213) 456-0880 Outbound call Tec…" at bounding box center [1041, 317] width 777 height 374
click at [568, 603] on div at bounding box center [556, 614] width 41 height 22
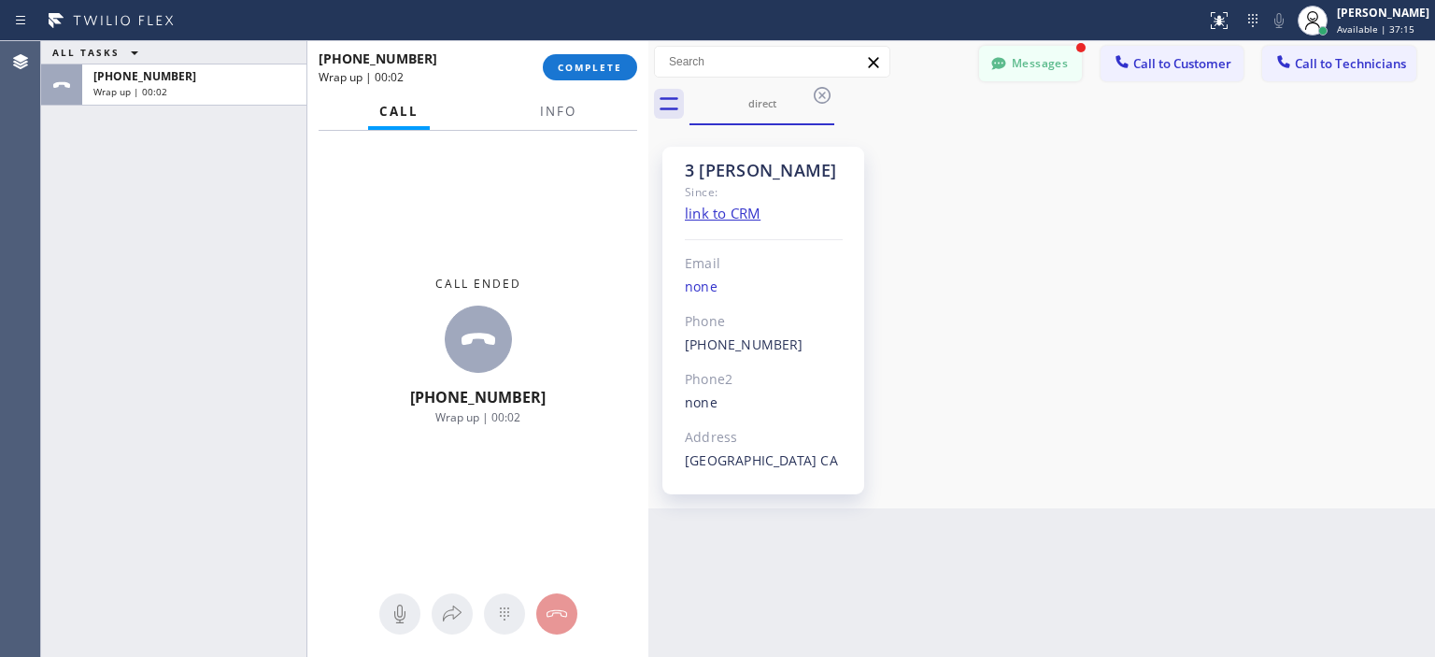
click at [1022, 69] on button "Messages" at bounding box center [1030, 64] width 103 height 36
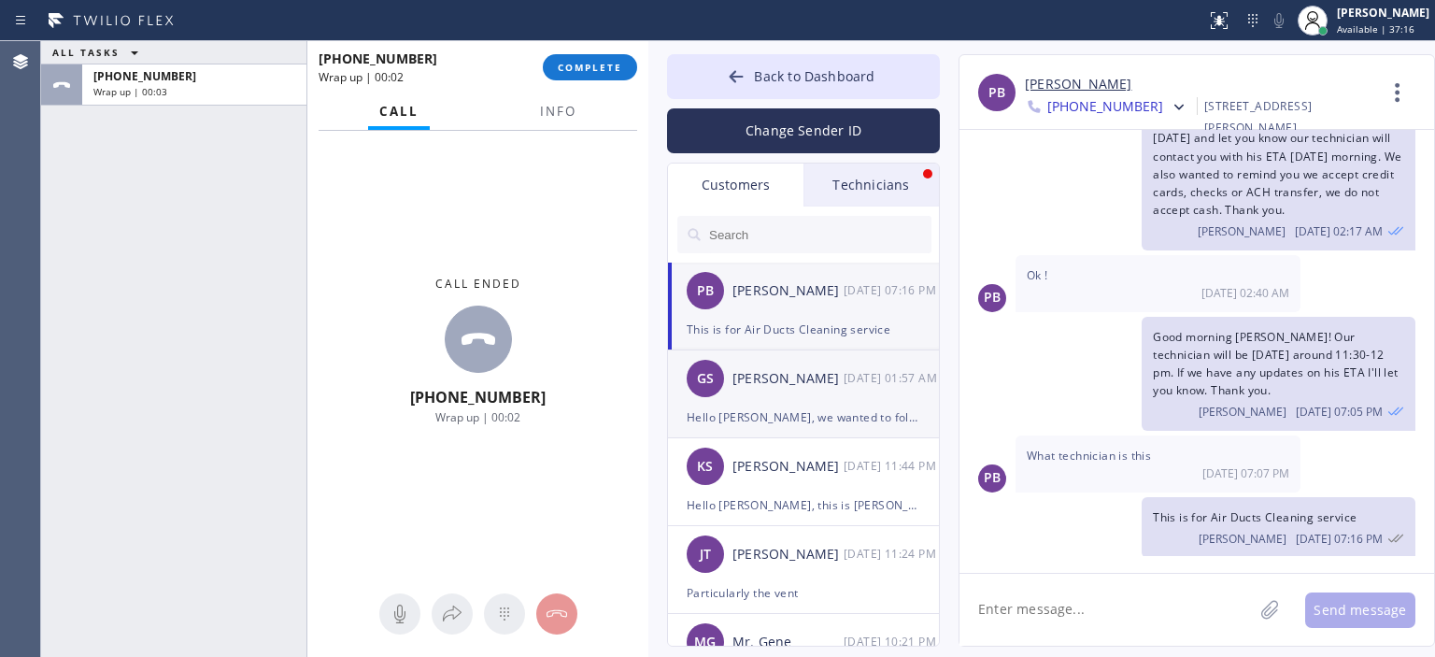
click at [818, 432] on li "GS Genaro Solano 09/11 01:57 AM Hello Genaro, we wanted to follow up on Air Duc…" at bounding box center [804, 394] width 273 height 88
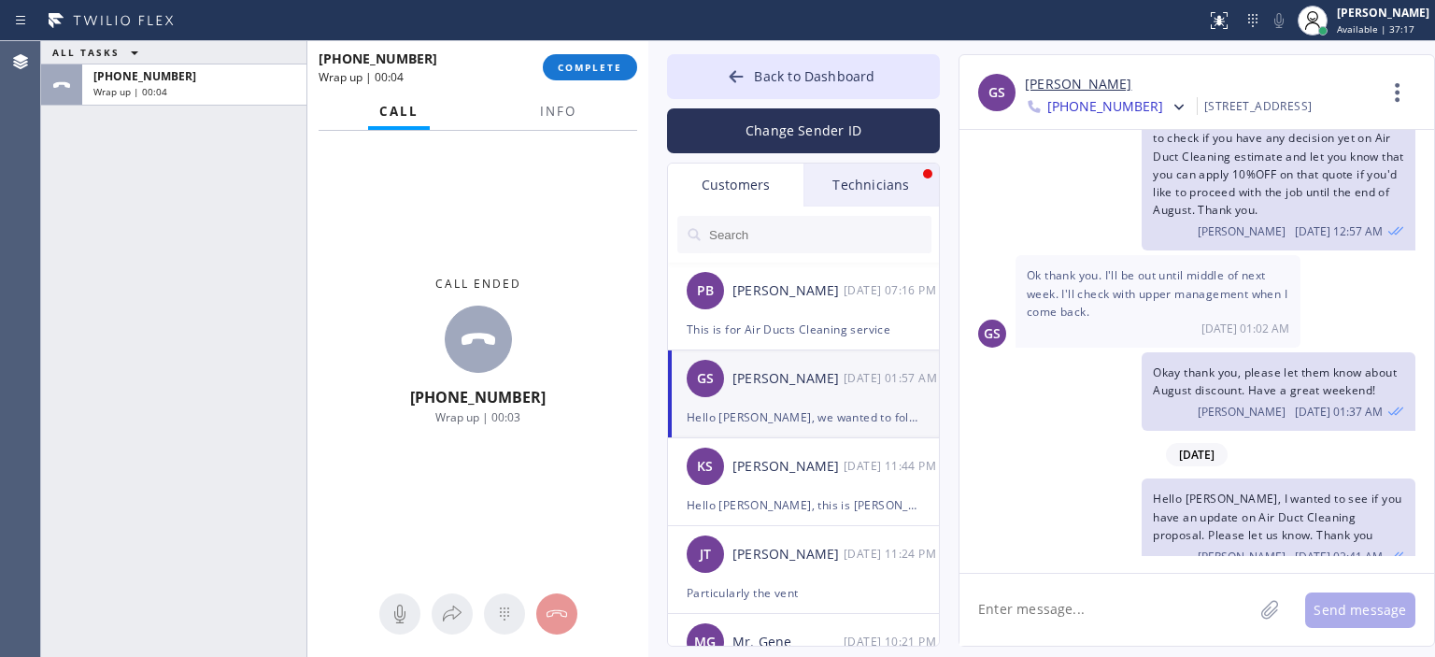
click at [852, 350] on div "GS Genaro Solano 09/11 01:57 AM" at bounding box center [804, 378] width 273 height 56
click at [861, 325] on div "This is for Air Ducts Cleaning service" at bounding box center [804, 329] width 234 height 21
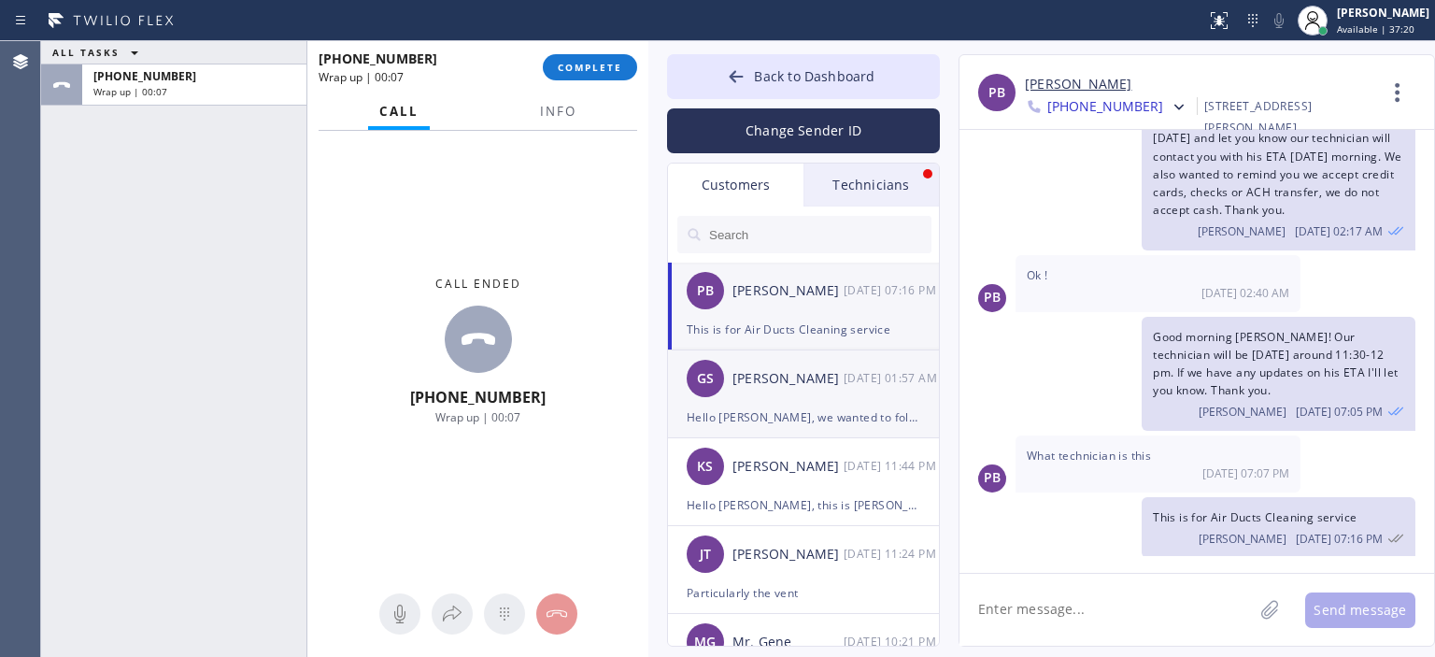
click at [856, 406] on div "Hello [PERSON_NAME], we wanted to follow up on Air Duct Cleaning estimate and c…" at bounding box center [804, 416] width 234 height 21
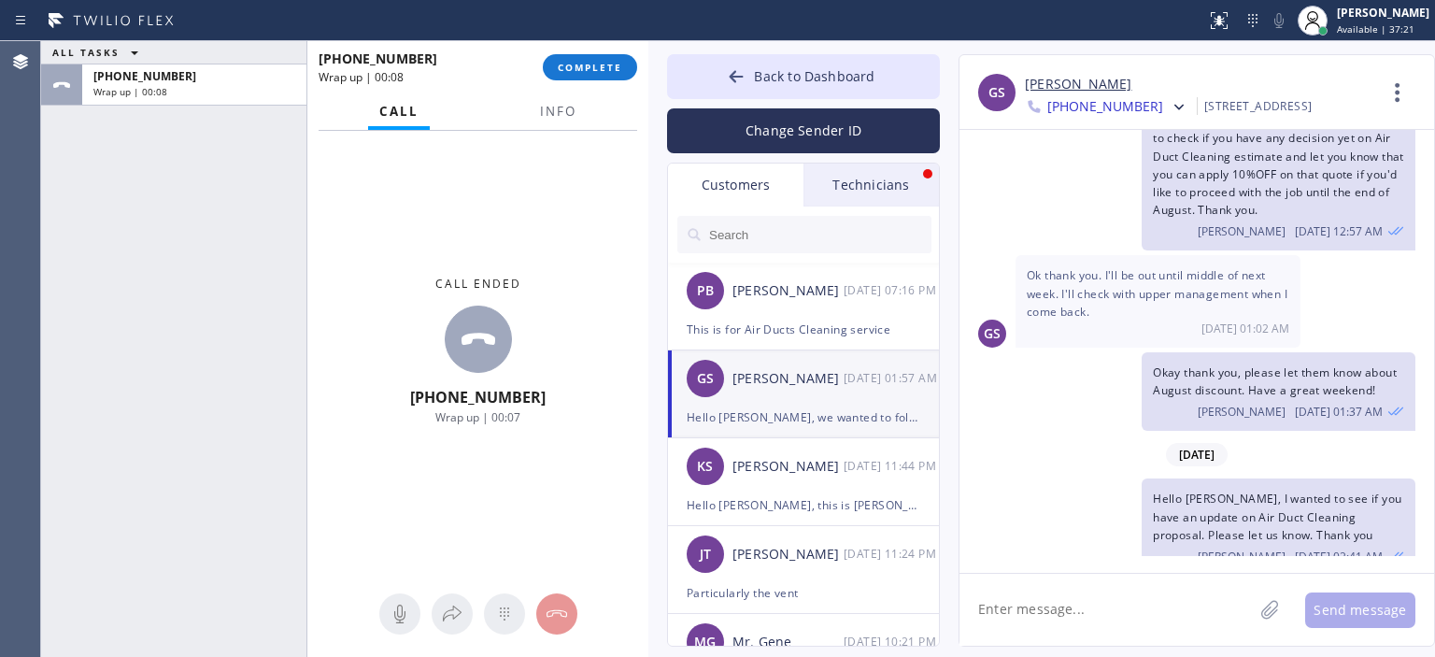
scroll to position [251, 0]
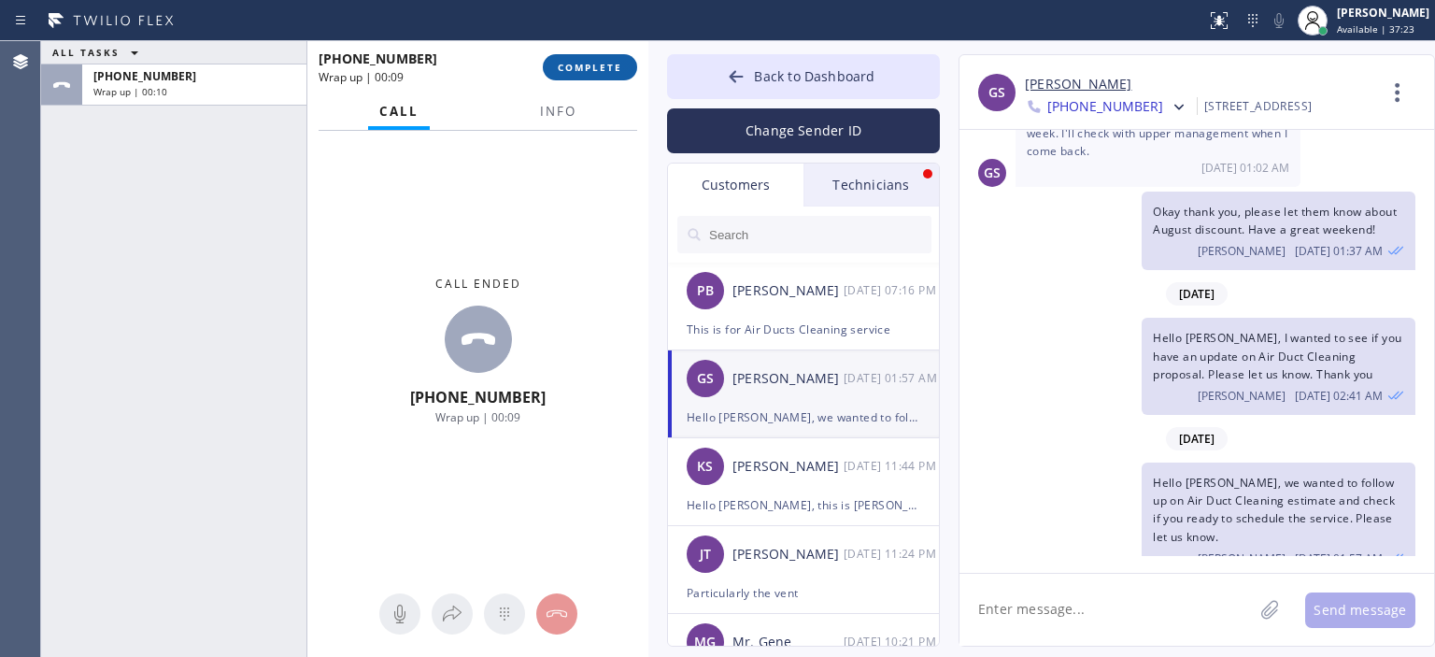
click at [591, 63] on span "COMPLETE" at bounding box center [590, 67] width 64 height 13
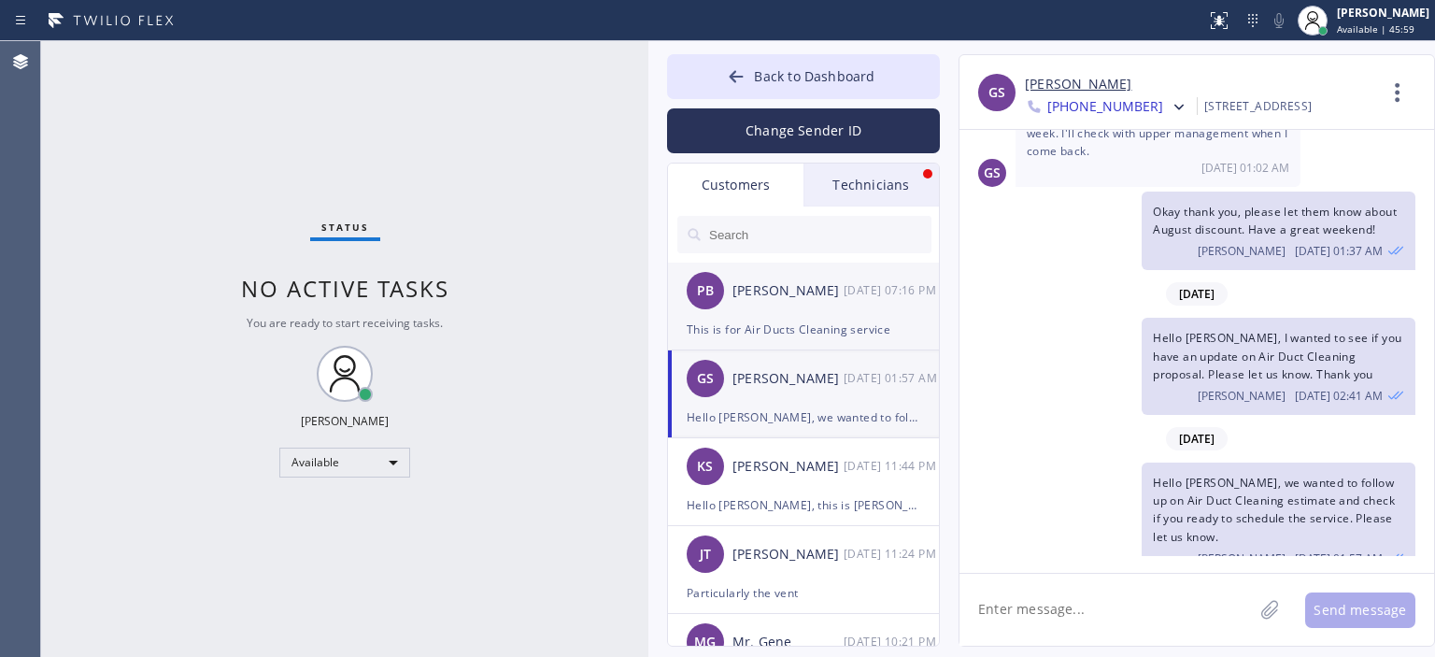
click at [809, 309] on div "PB Patrice Barlow 09/11 07:16 PM" at bounding box center [804, 291] width 273 height 56
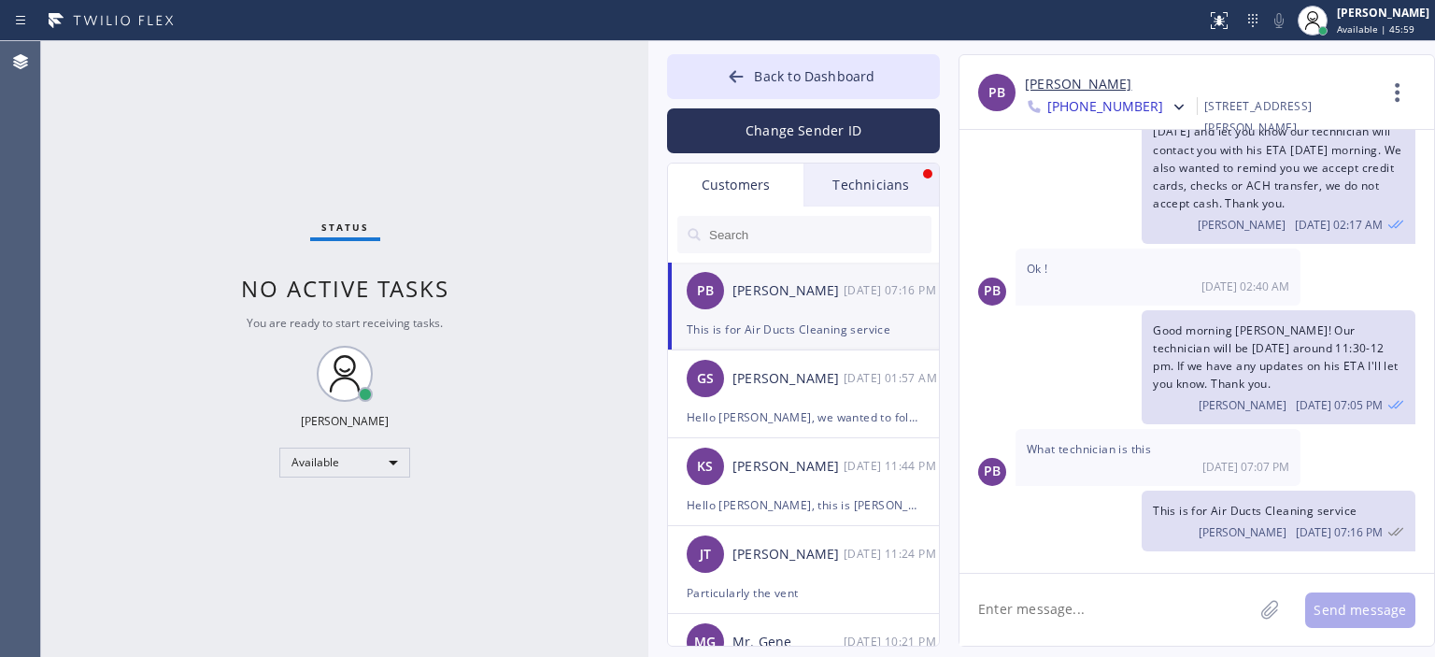
scroll to position [91, 0]
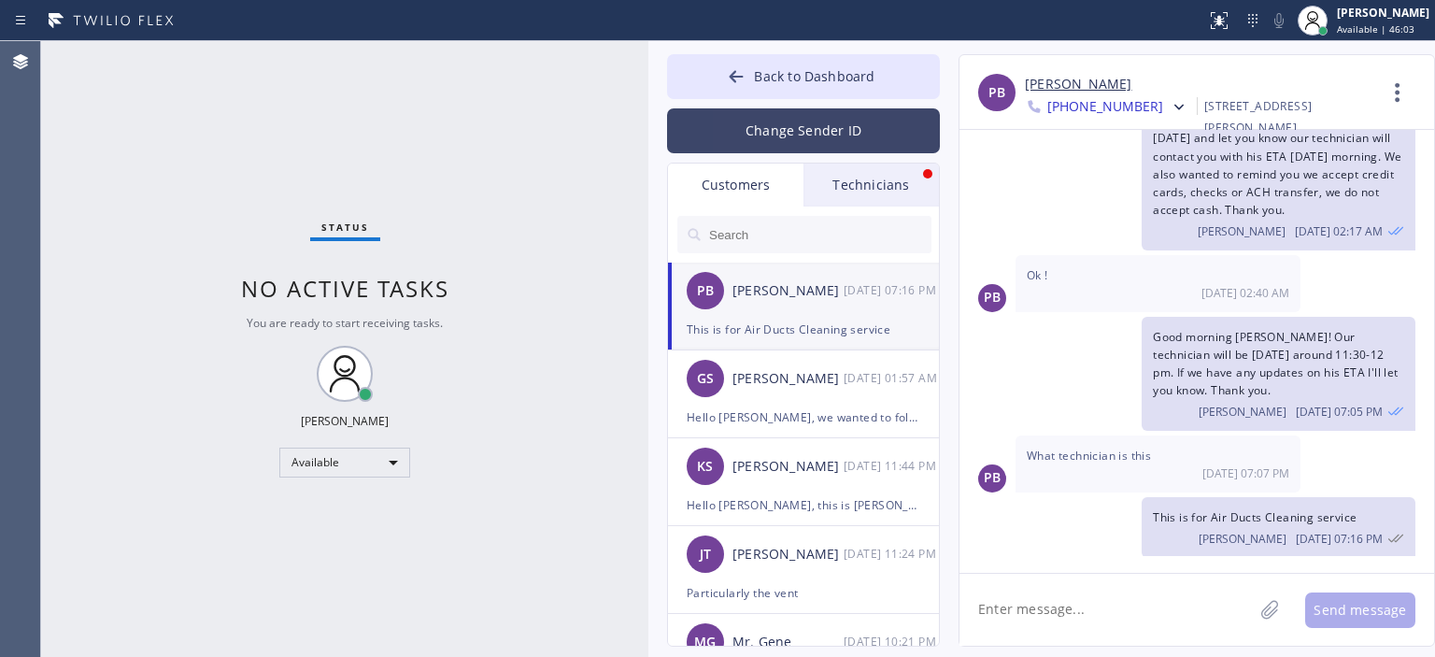
click at [786, 137] on button "Change Sender ID" at bounding box center [803, 130] width 273 height 45
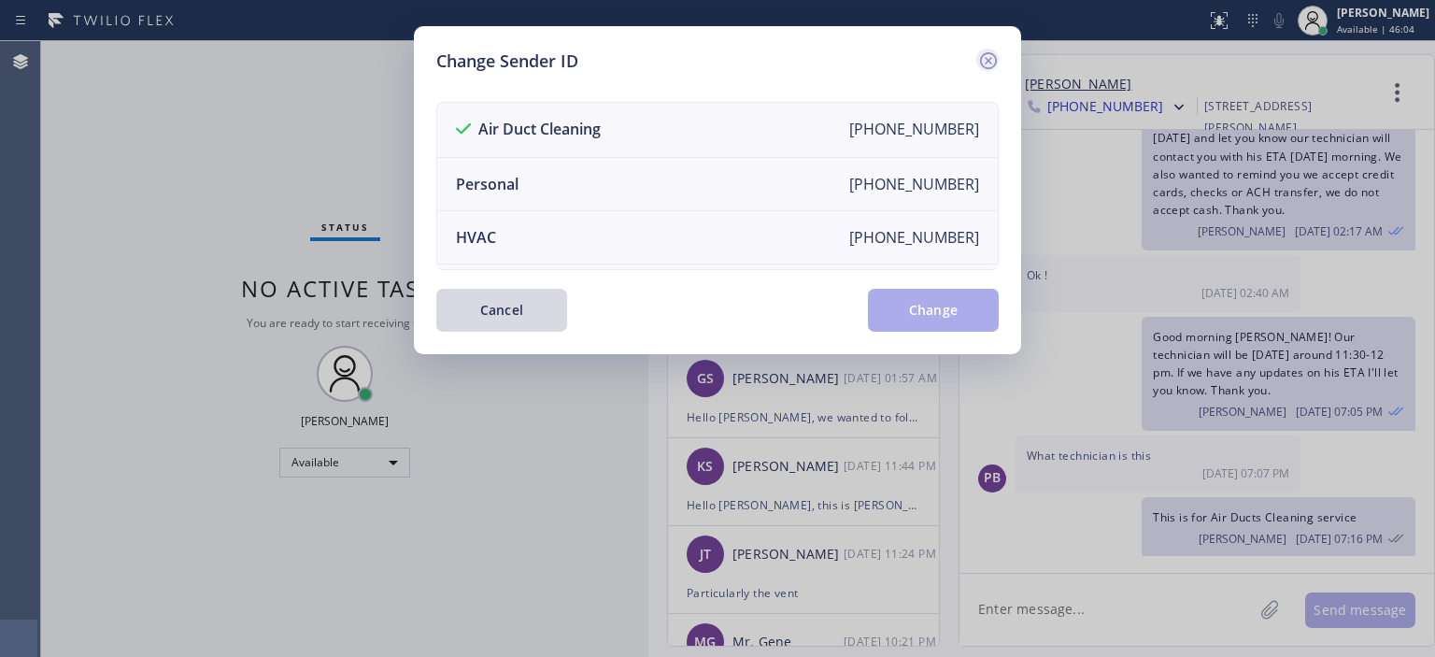
click at [986, 60] on icon at bounding box center [988, 61] width 22 height 22
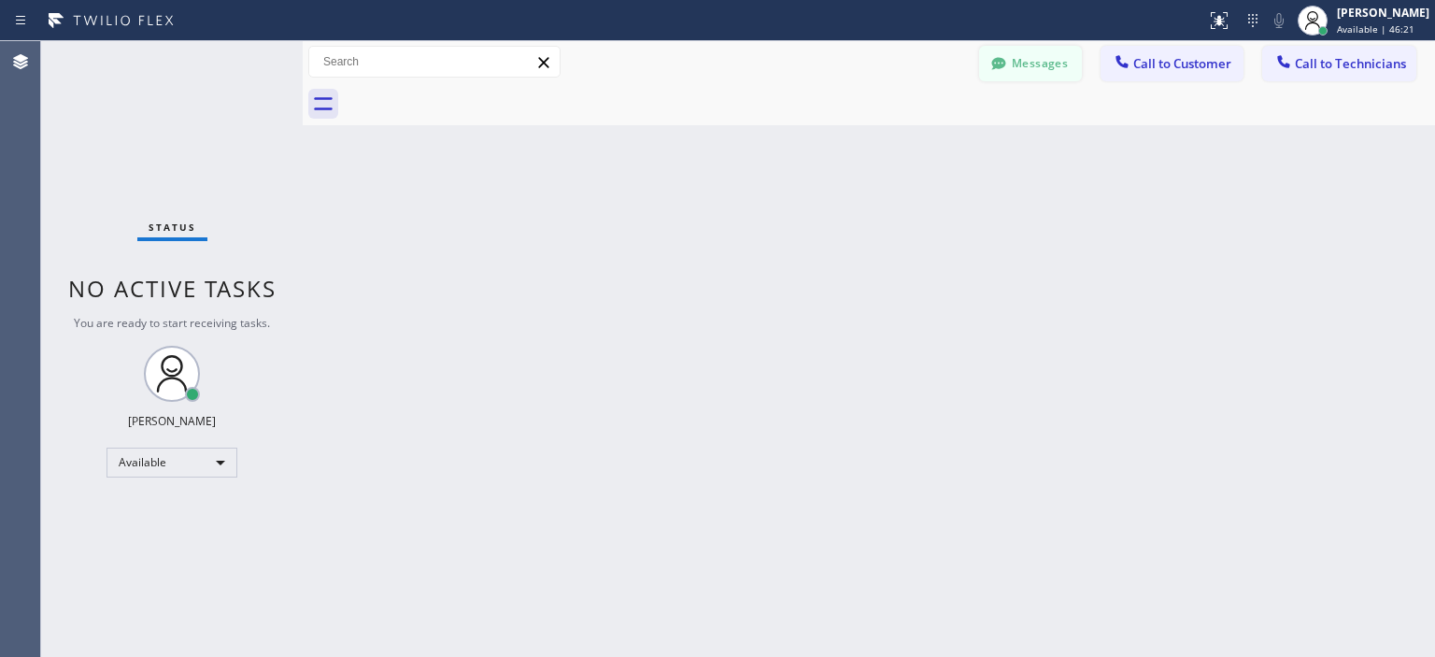
click at [1022, 61] on button "Messages" at bounding box center [1030, 64] width 103 height 36
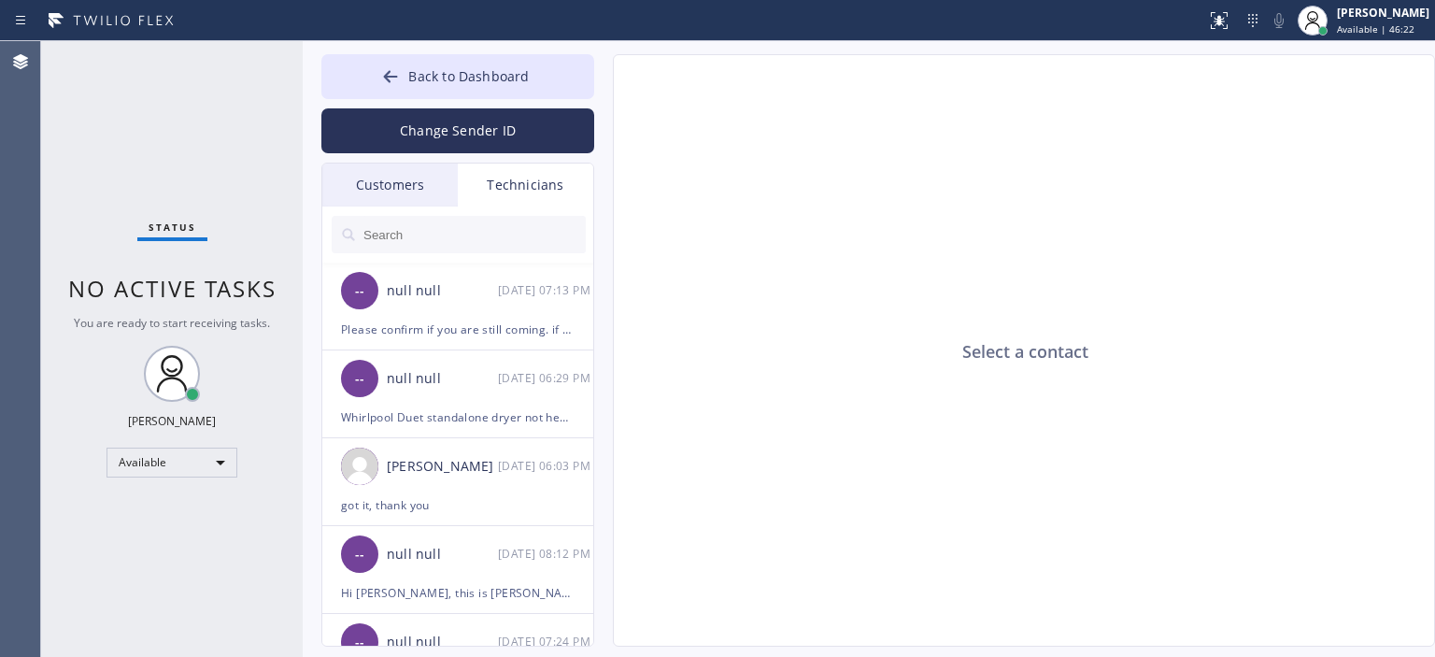
click at [391, 177] on div "Customers" at bounding box center [389, 184] width 135 height 43
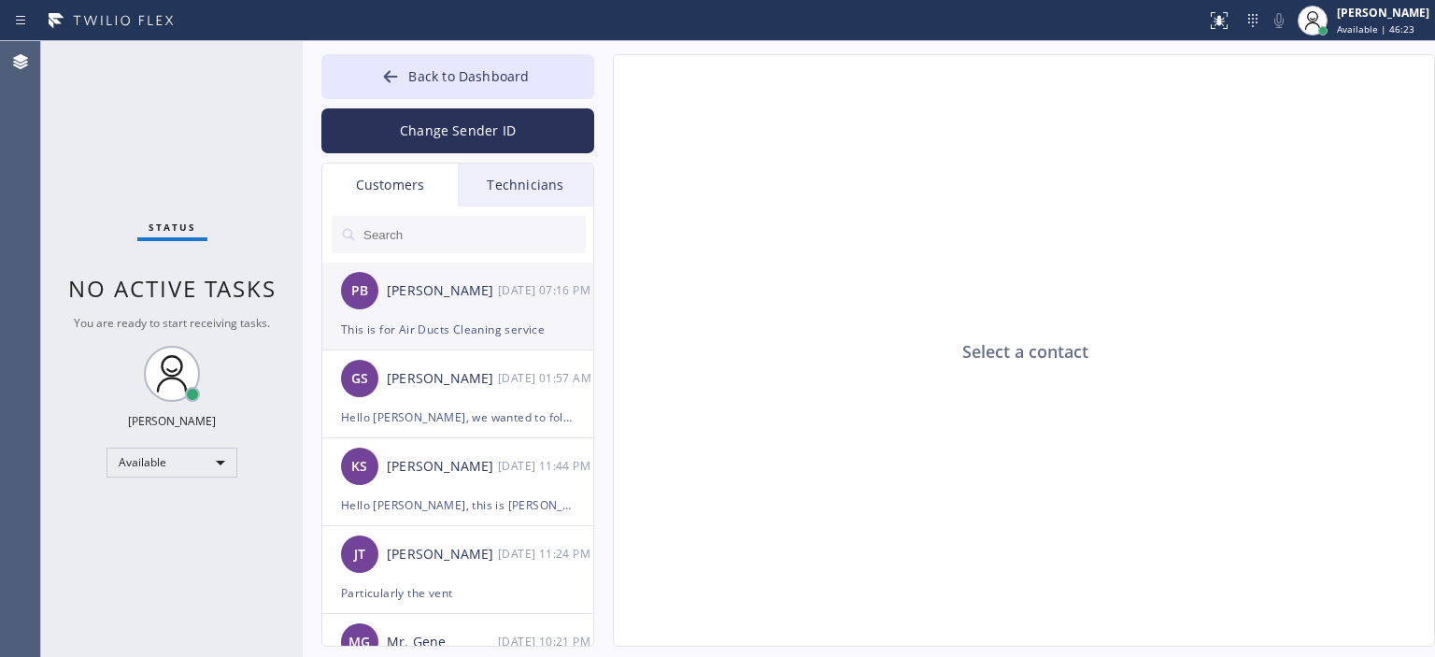
click at [503, 306] on div "PB Patrice Barlow 09/11 07:16 PM" at bounding box center [458, 291] width 273 height 56
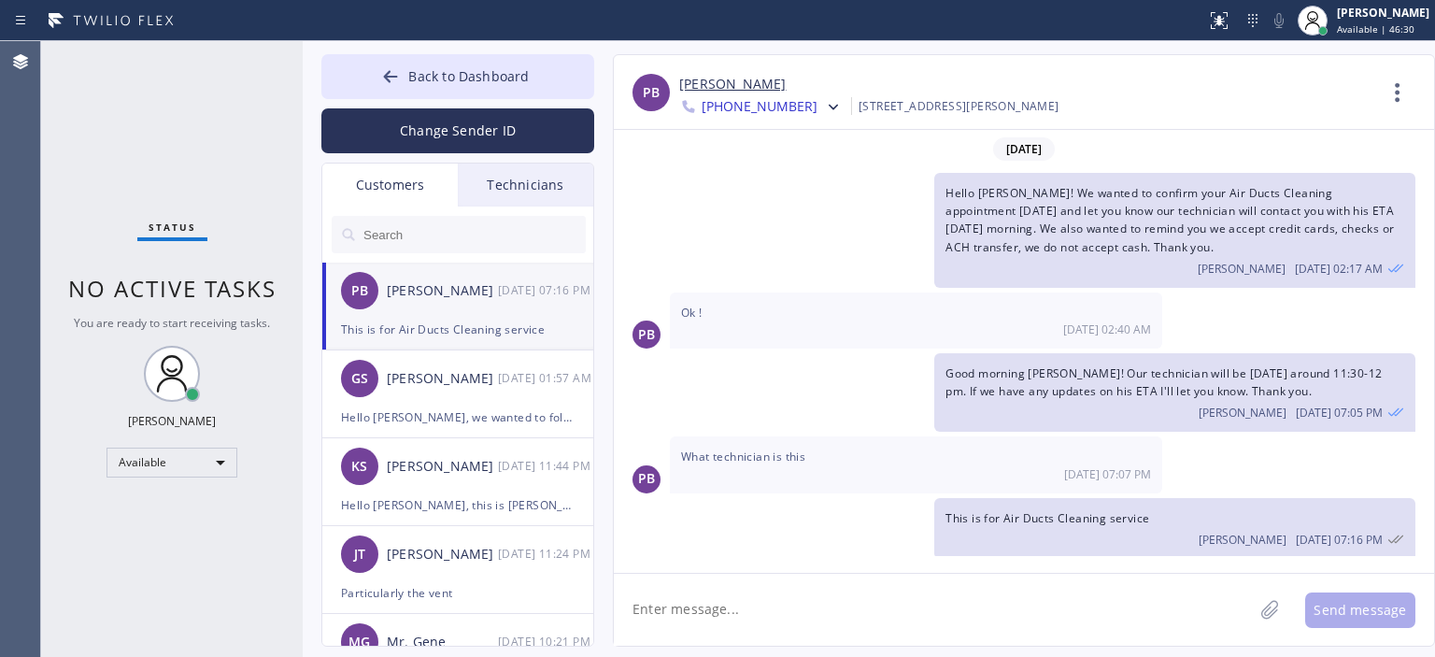
scroll to position [1, 0]
click at [464, 402] on div "GS Genaro Solano 09/11 01:57 AM" at bounding box center [458, 378] width 273 height 56
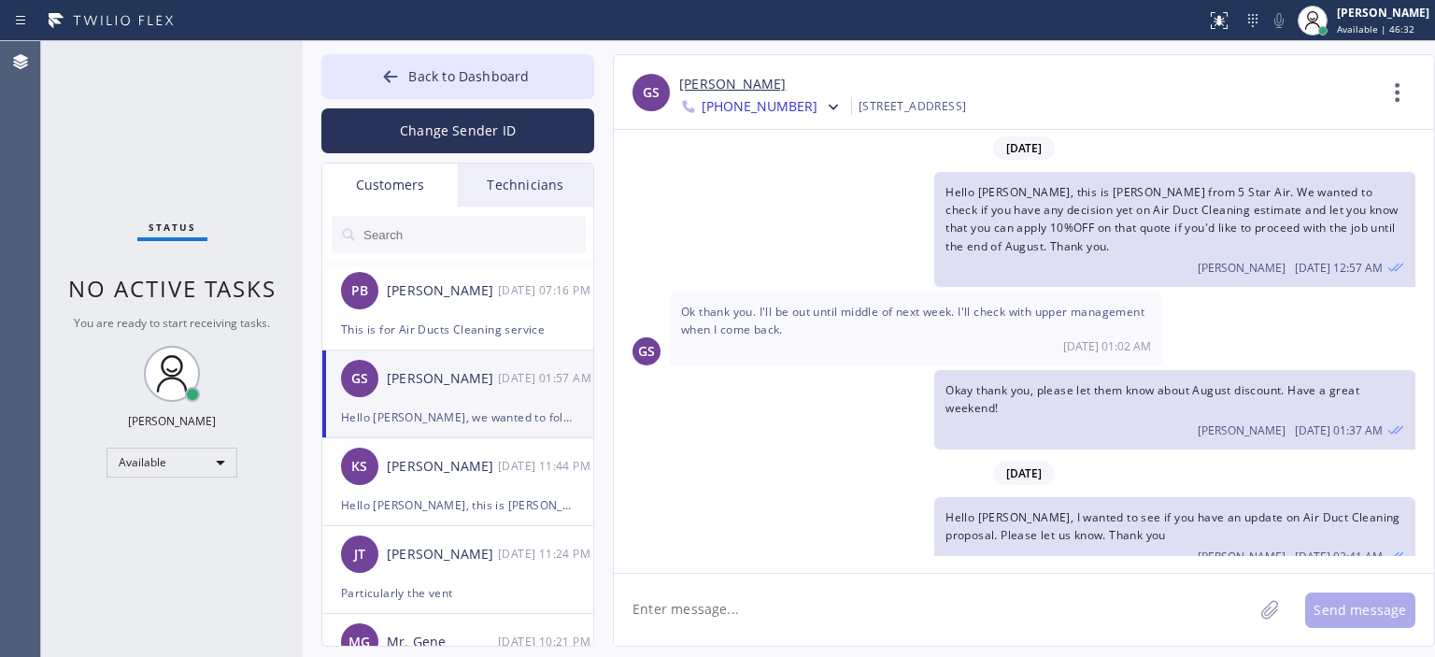
scroll to position [144, 0]
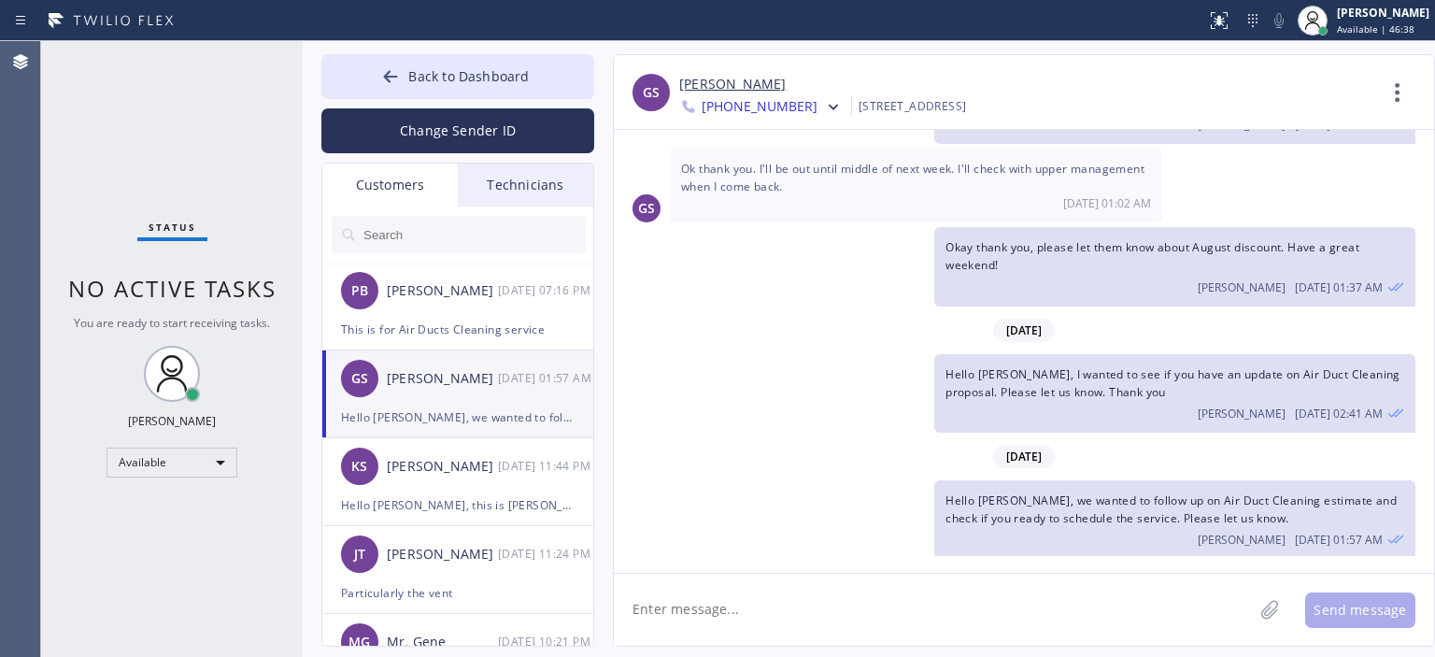
click at [460, 224] on input "text" at bounding box center [474, 234] width 224 height 37
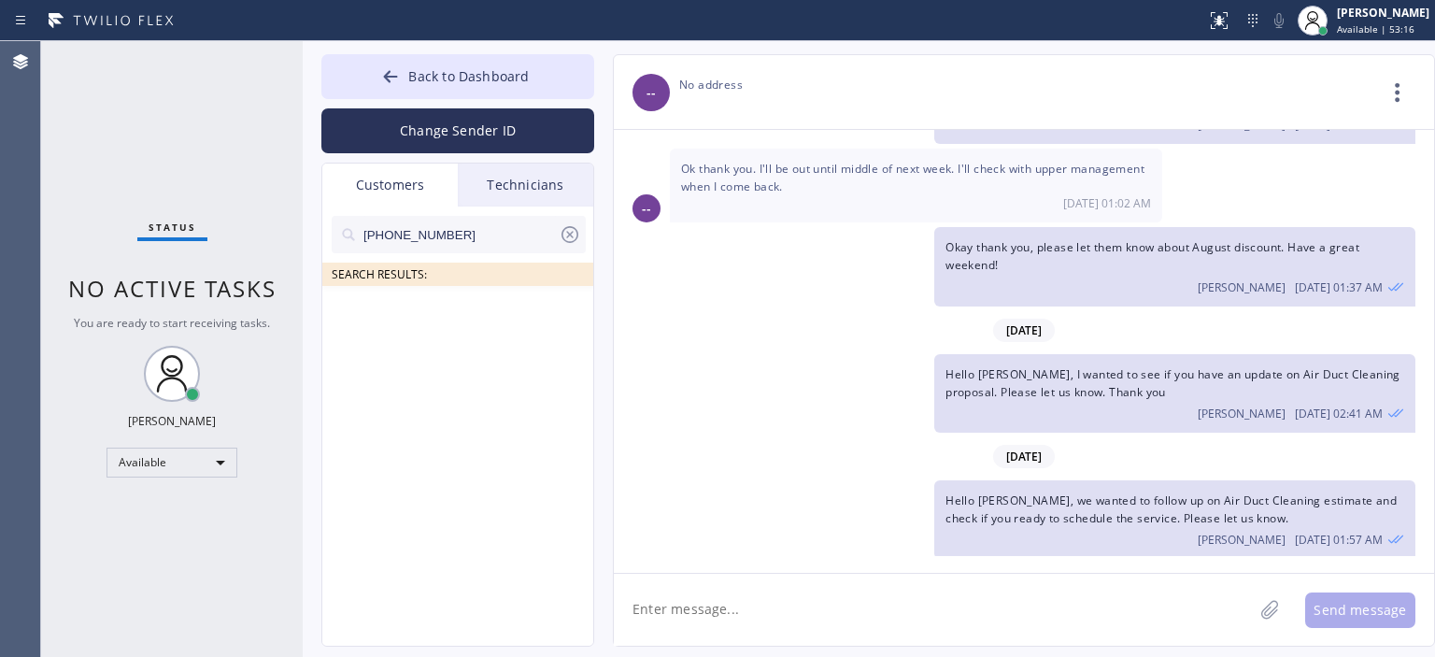
click at [444, 421] on div "(949) 351-1782 SEARCH RESULTS:" at bounding box center [458, 447] width 273 height 482
click at [472, 234] on input "[PHONE_NUMBER]" at bounding box center [460, 234] width 197 height 37
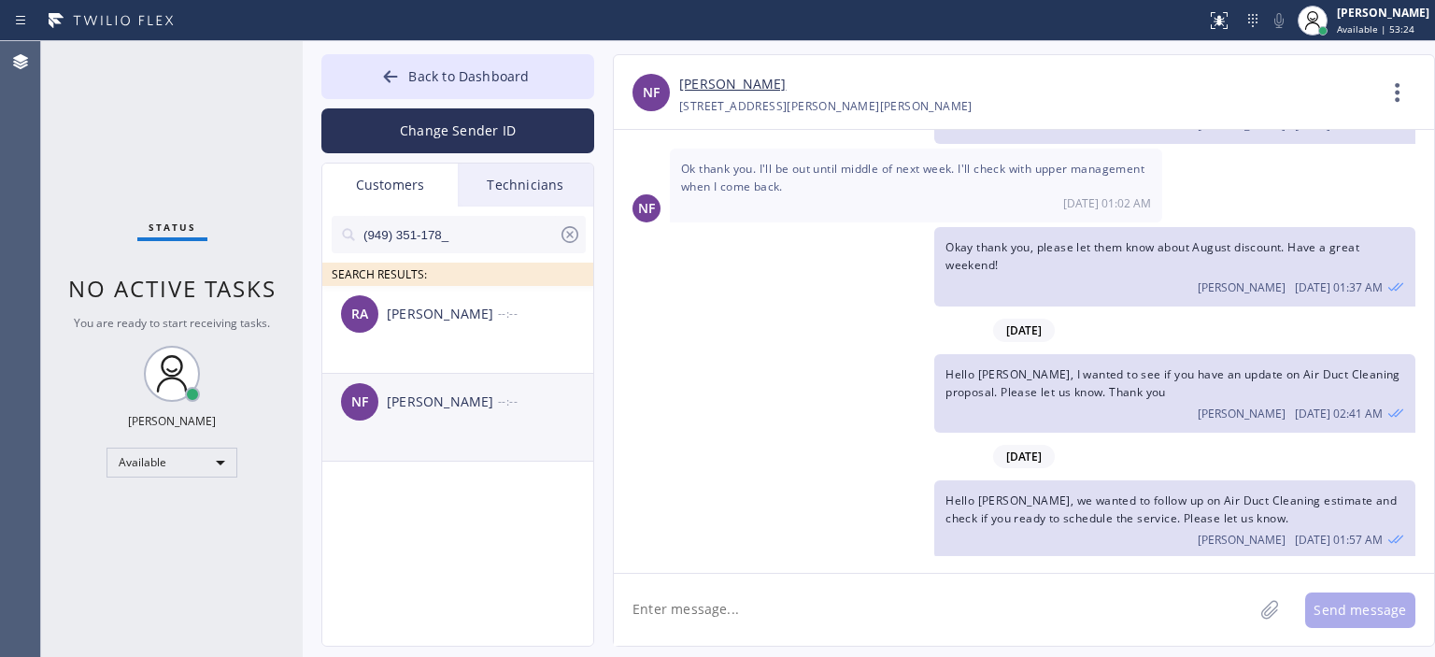
click at [486, 393] on div "[PERSON_NAME]" at bounding box center [442, 401] width 111 height 21
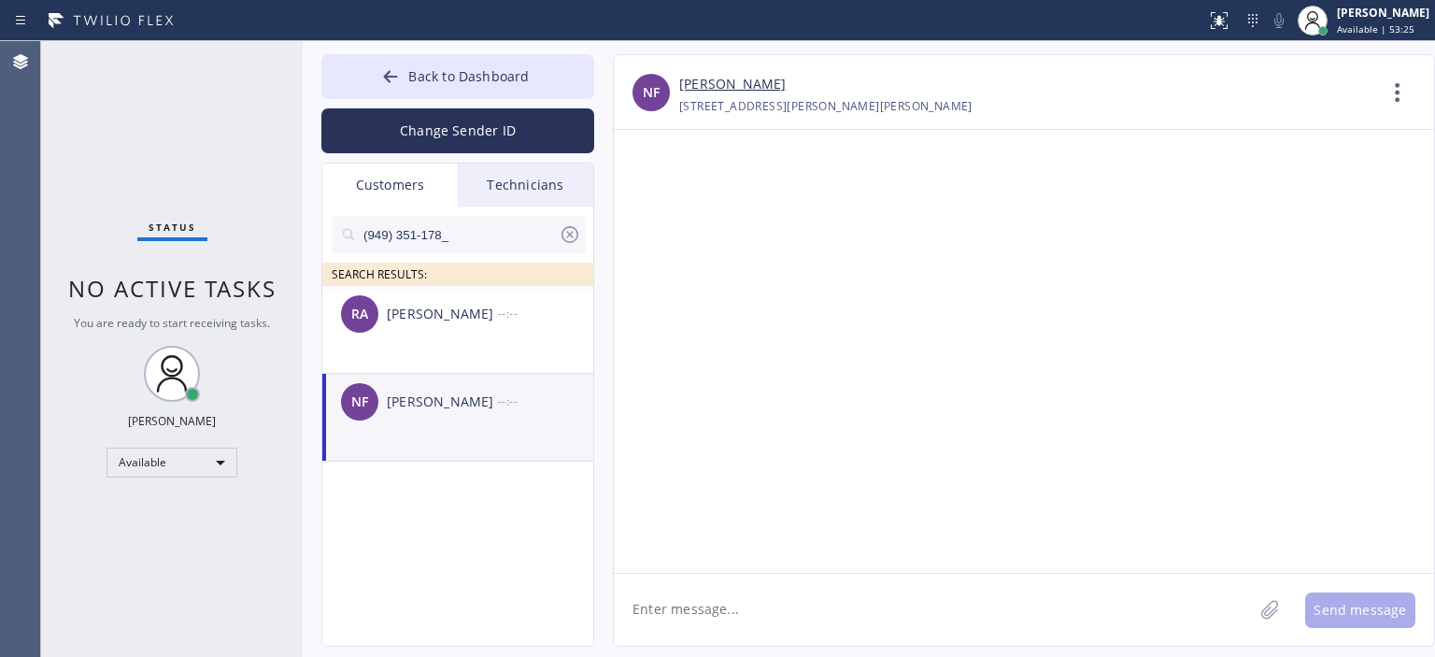
scroll to position [0, 0]
click at [709, 604] on textarea at bounding box center [933, 610] width 639 height 72
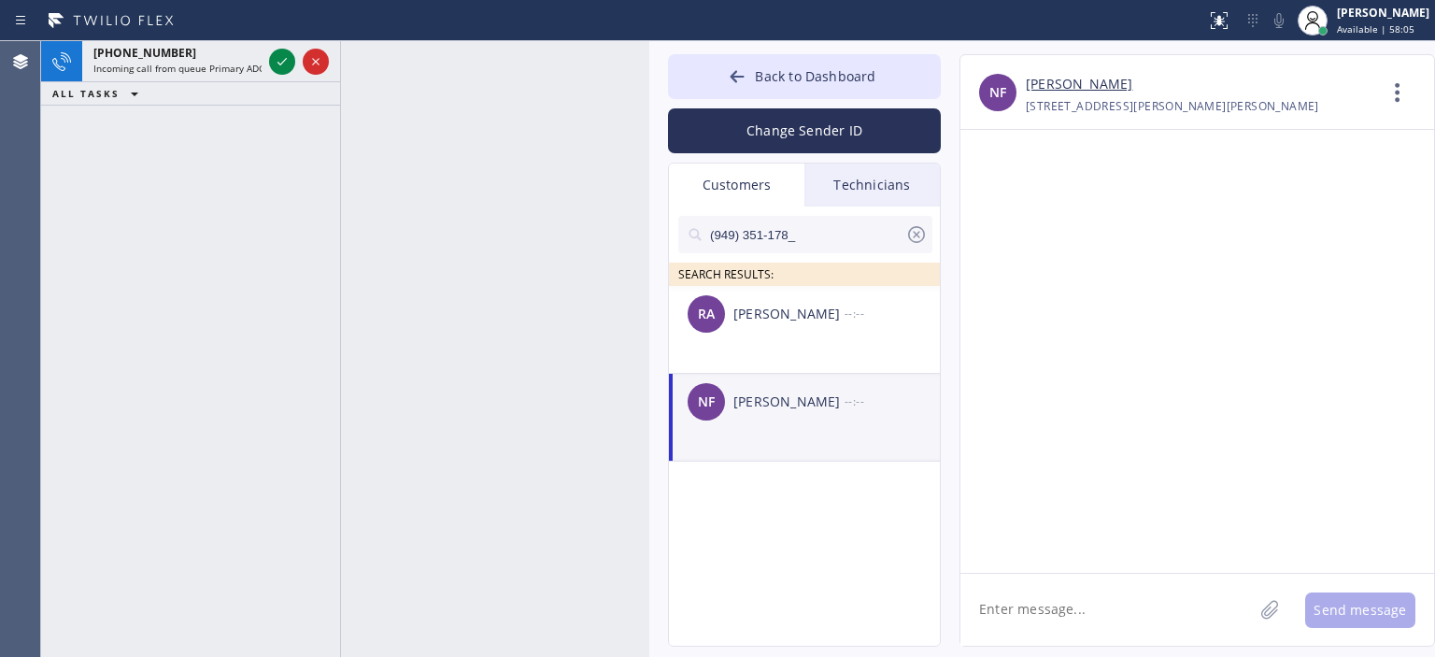
drag, startPoint x: 299, startPoint y: 88, endPoint x: 646, endPoint y: 93, distance: 346.7
click at [649, 93] on div at bounding box center [649, 349] width 0 height 616
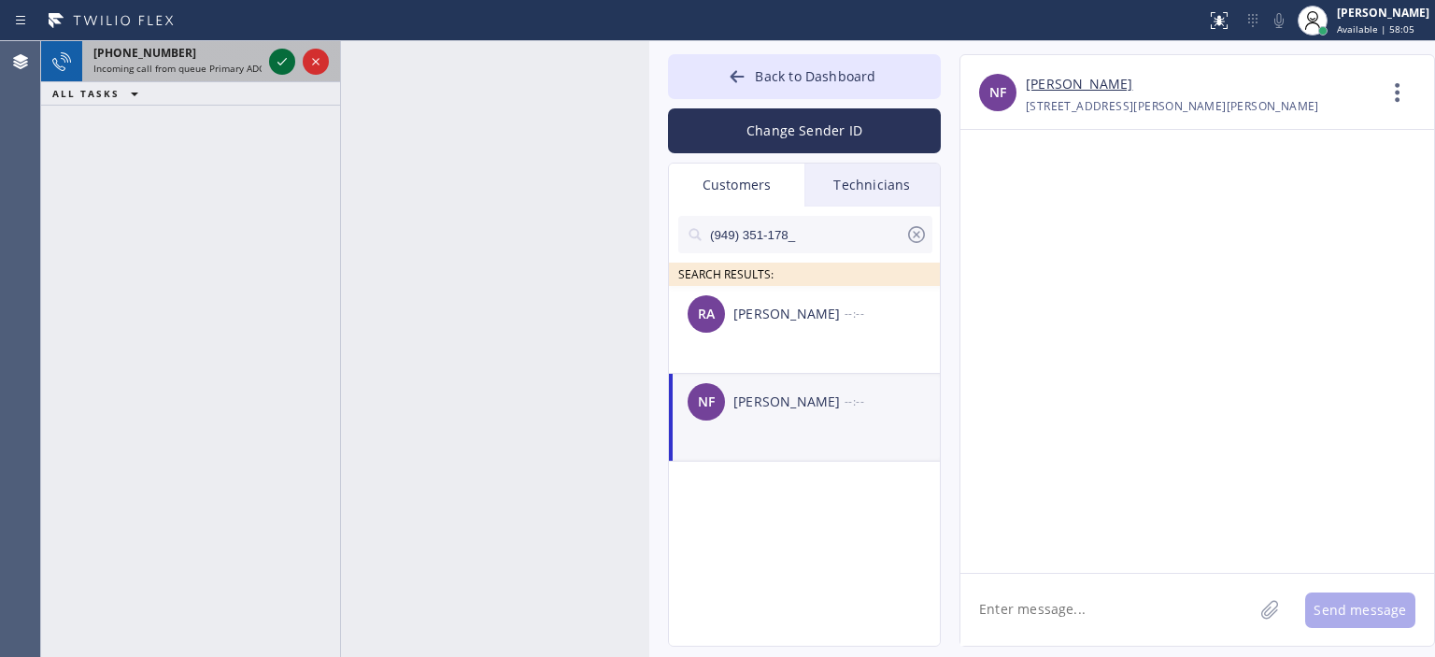
click at [277, 69] on icon at bounding box center [282, 61] width 22 height 22
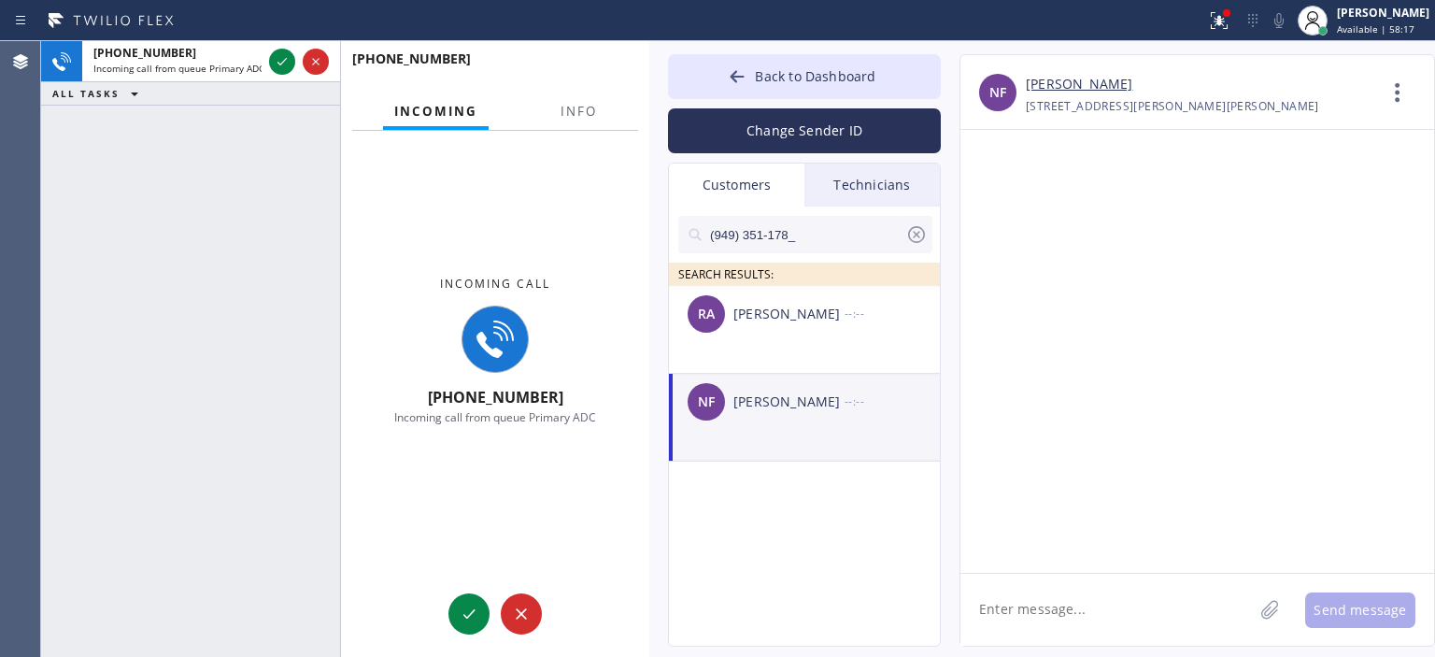
click at [448, 610] on div at bounding box center [495, 613] width 308 height 41
click at [477, 616] on icon at bounding box center [469, 614] width 22 height 22
click at [1357, 28] on span "Available | 58:22" at bounding box center [1376, 28] width 78 height 13
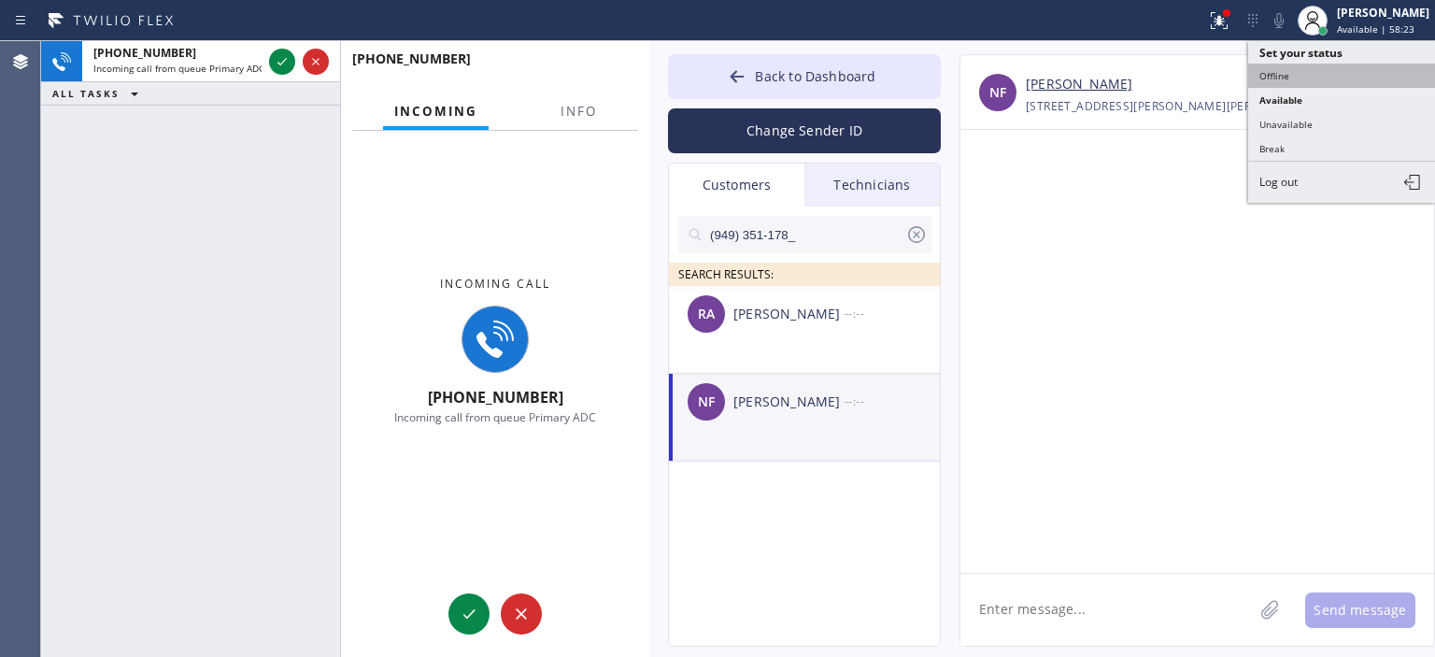
click at [1310, 78] on button "Offline" at bounding box center [1341, 76] width 187 height 24
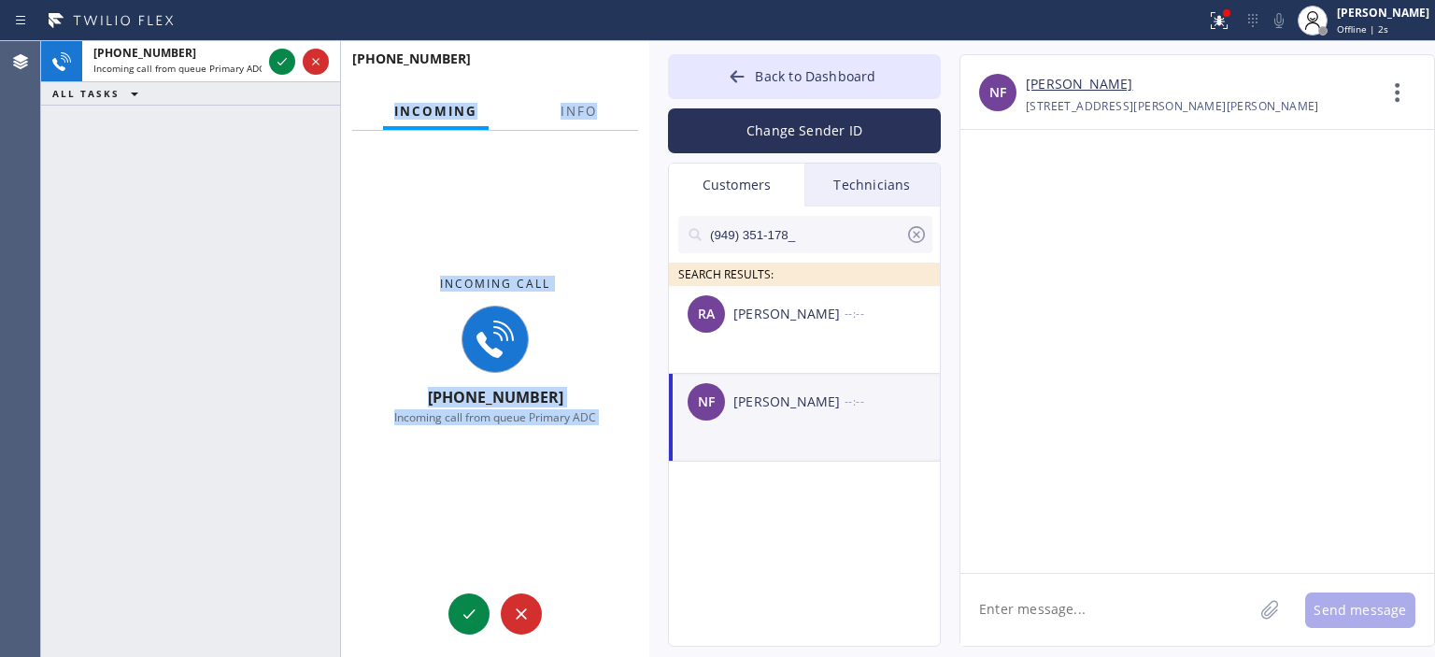
drag, startPoint x: 650, startPoint y: 78, endPoint x: 608, endPoint y: 79, distance: 42.1
click at [608, 79] on div "+16314262743 Incoming call from queue Primary ADC ALL TASKS ALL TASKS ACTIVE TA…" at bounding box center [738, 349] width 1394 height 616
click at [732, 76] on icon at bounding box center [738, 76] width 14 height 12
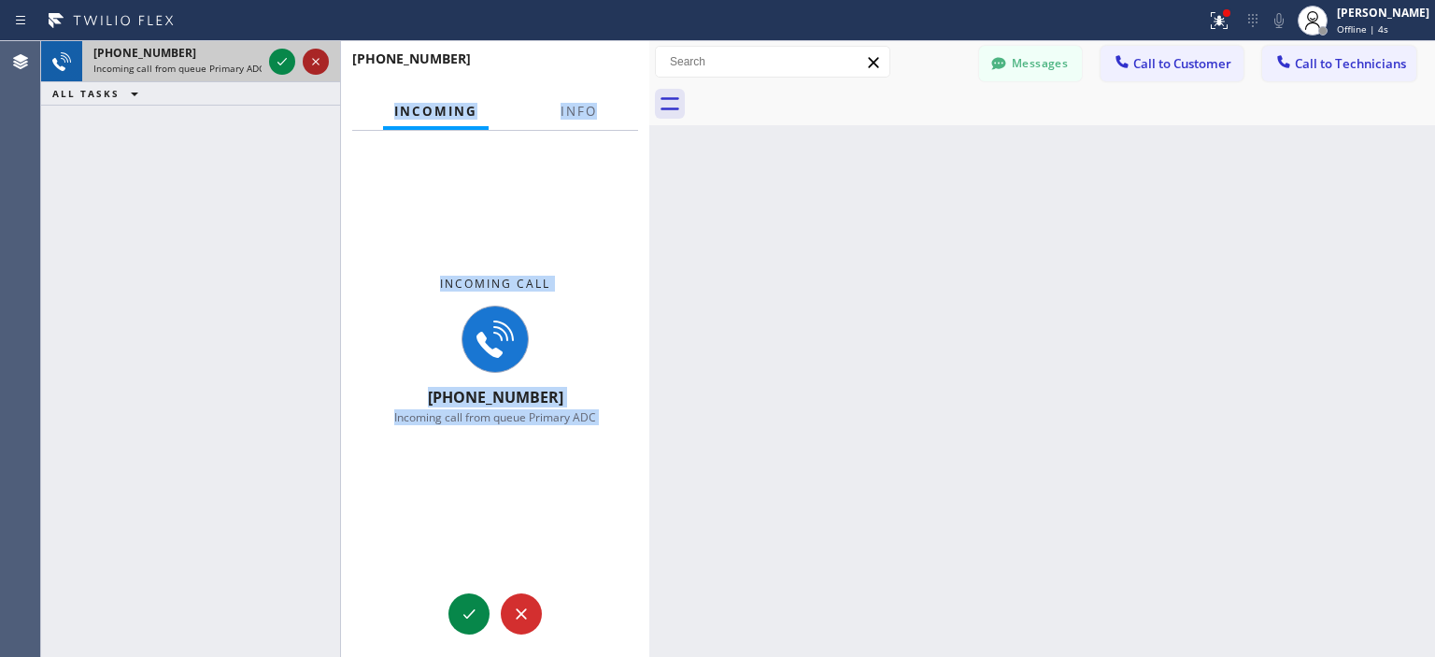
click at [313, 58] on icon at bounding box center [316, 61] width 22 height 22
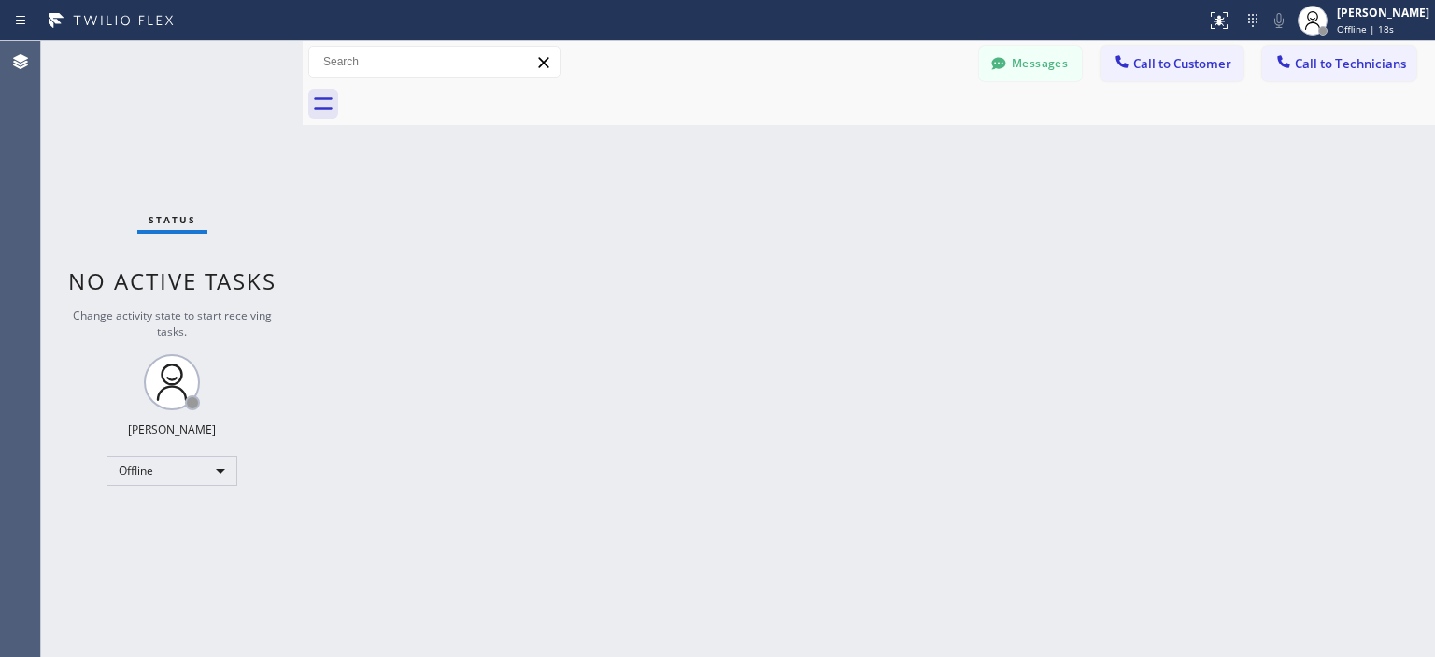
click at [60, 160] on div "Status No active tasks Change activity state to start receiving tasks. [PERSON_…" at bounding box center [172, 349] width 262 height 616
click at [1030, 72] on button "Messages" at bounding box center [1030, 64] width 103 height 36
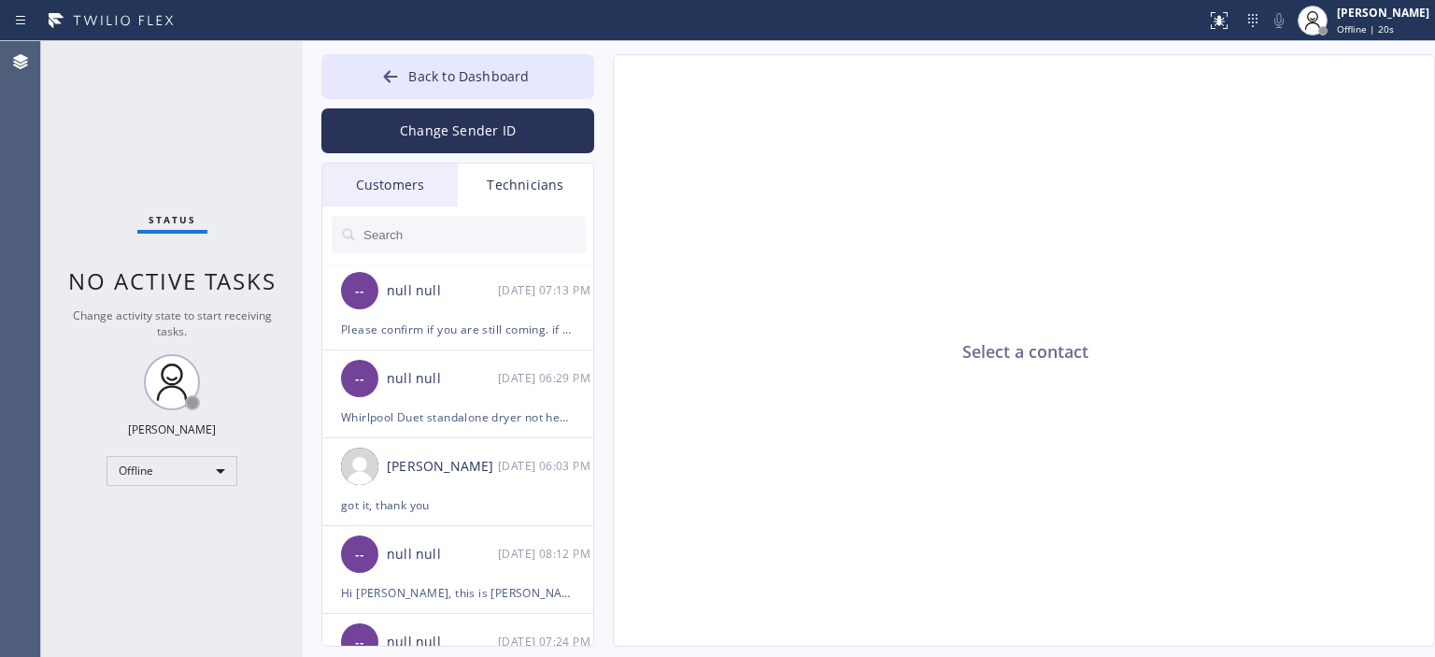
click at [422, 181] on div "Customers" at bounding box center [389, 184] width 135 height 43
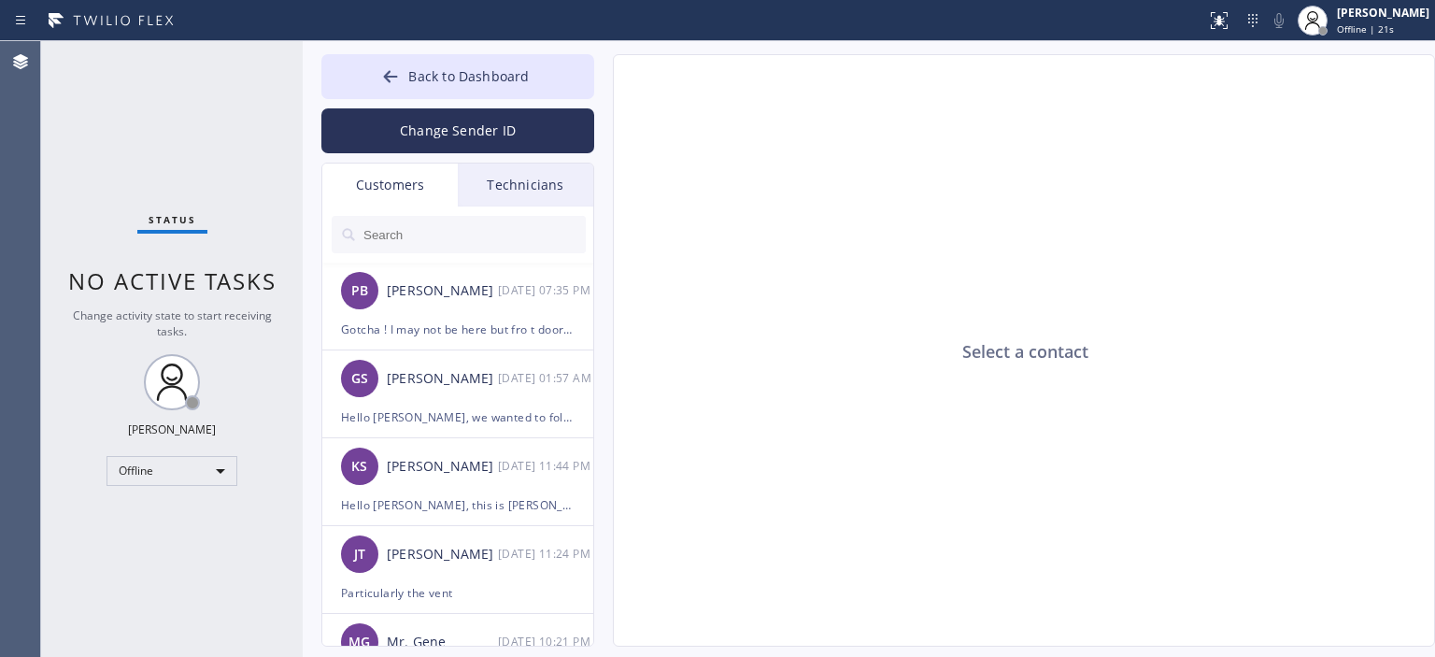
click at [421, 229] on input "text" at bounding box center [474, 234] width 224 height 37
click at [493, 319] on div "Gotcha ! I may not be here but fro t door will be open and my housekeeper will …" at bounding box center [458, 329] width 234 height 21
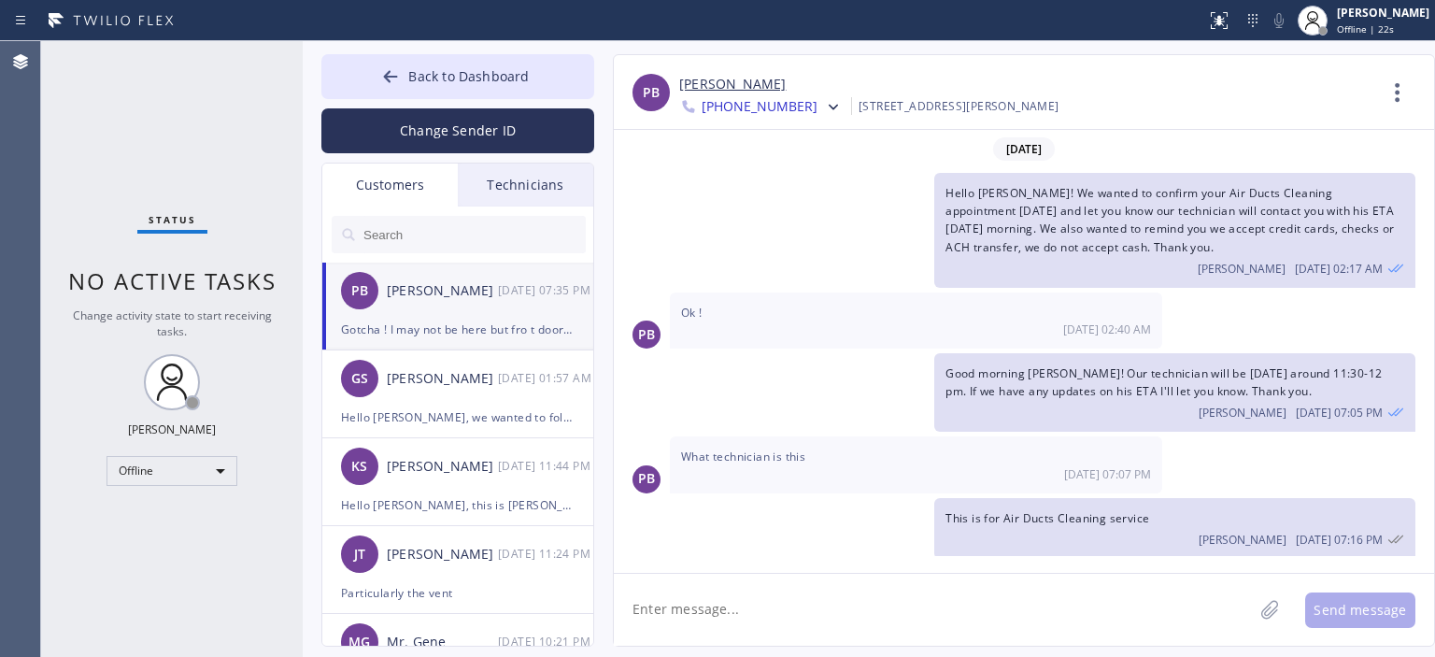
scroll to position [78, 0]
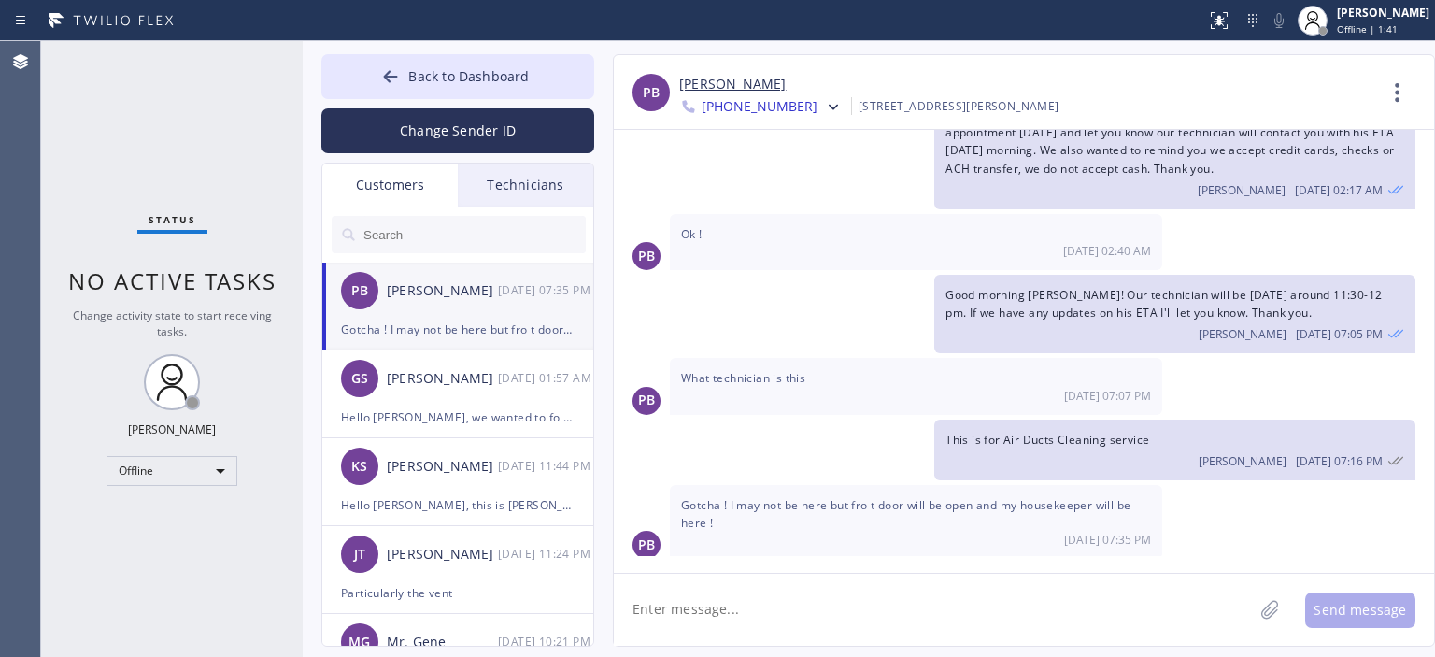
click at [75, 129] on div "Status No active tasks Change activity state to start receiving tasks. [PERSON_…" at bounding box center [172, 349] width 262 height 616
click at [193, 462] on div "Offline" at bounding box center [172, 471] width 131 height 30
click at [178, 508] on li "Available" at bounding box center [170, 518] width 127 height 22
click at [740, 608] on textarea at bounding box center [933, 610] width 639 height 72
click at [431, 231] on input "text" at bounding box center [474, 234] width 224 height 37
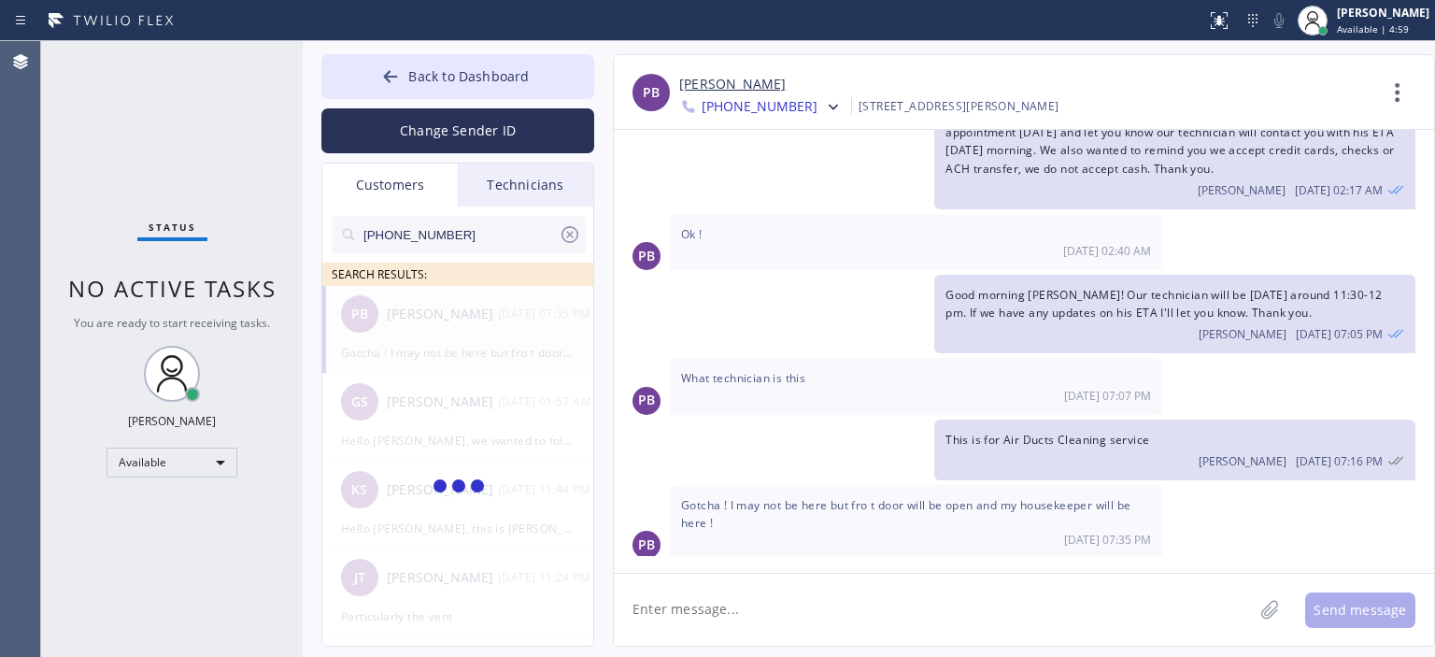
click at [474, 234] on input "[PHONE_NUMBER]" at bounding box center [460, 234] width 197 height 37
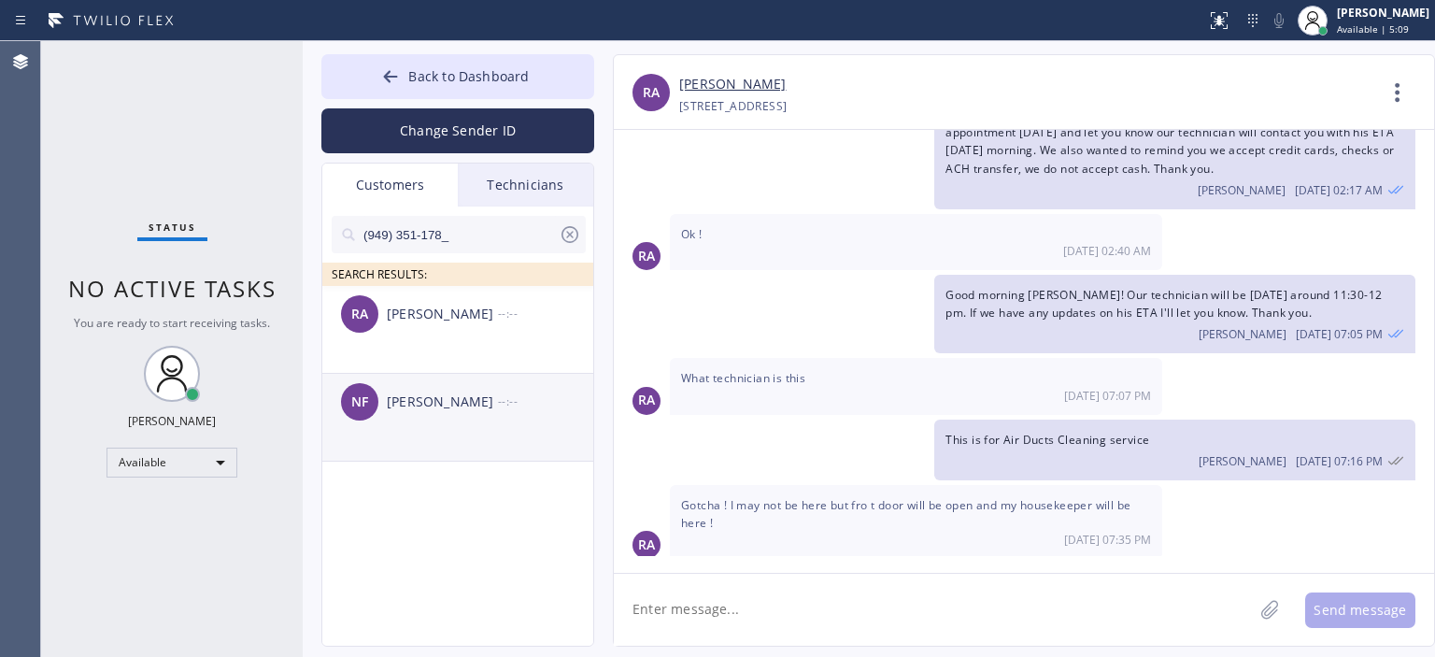
click at [462, 403] on div "[PERSON_NAME]" at bounding box center [442, 401] width 111 height 21
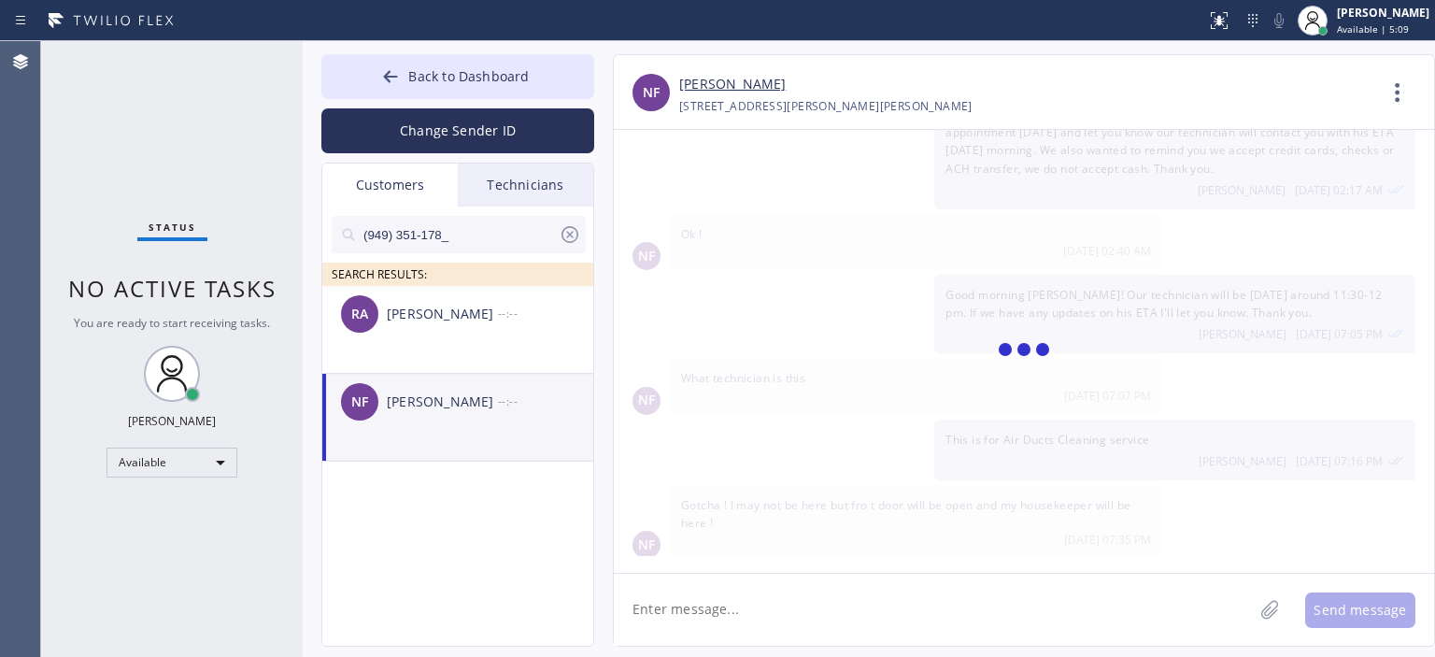
scroll to position [0, 0]
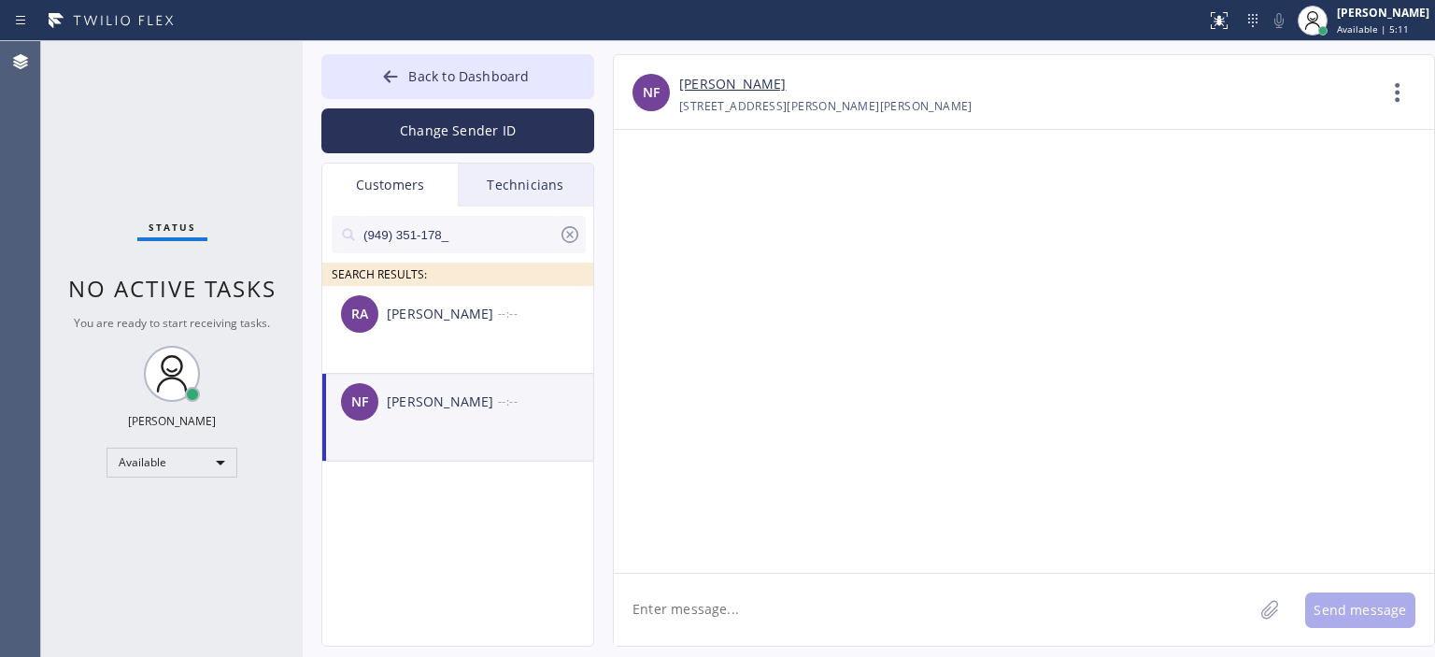
click at [714, 608] on textarea at bounding box center [933, 610] width 639 height 72
click at [242, 64] on div "Status No active tasks You are ready to start receiving tasks. [PERSON_NAME] Av…" at bounding box center [172, 349] width 262 height 616
click at [732, 604] on textarea at bounding box center [933, 610] width 639 height 72
type textarea "h"
click at [747, 604] on textarea at bounding box center [933, 610] width 639 height 72
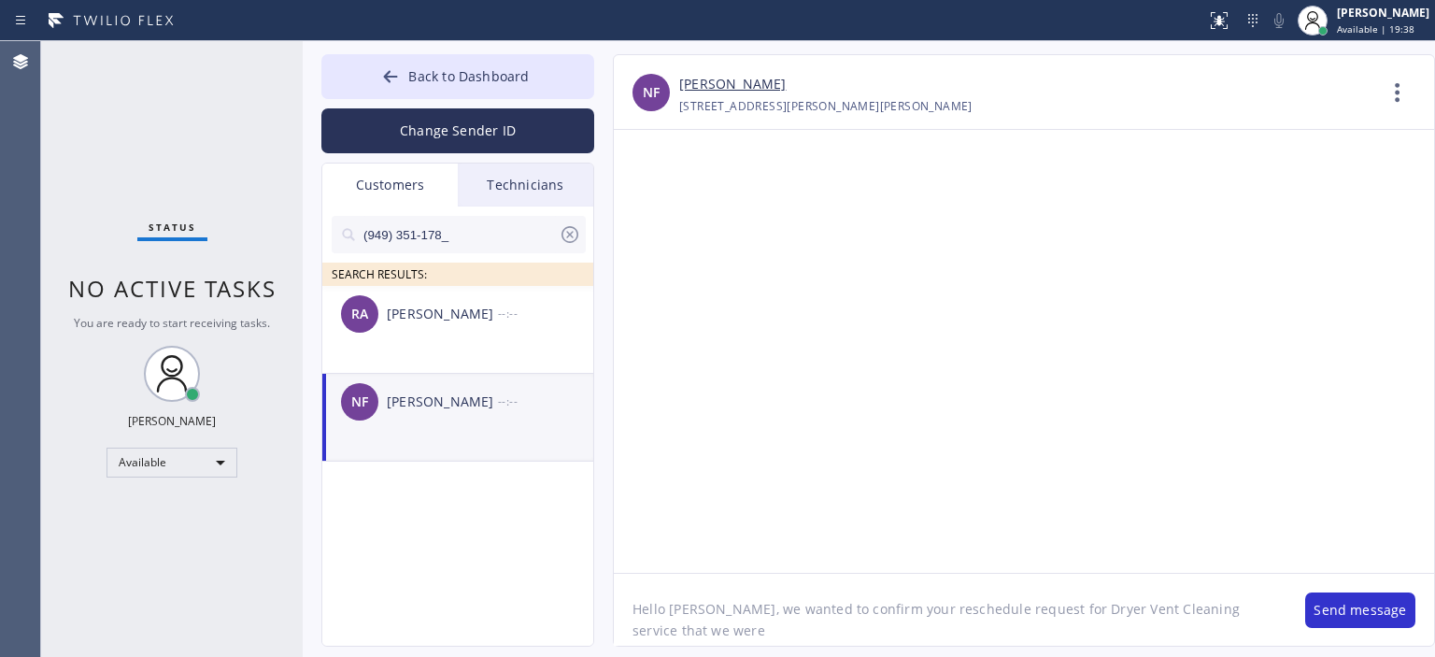
drag, startPoint x: 720, startPoint y: 615, endPoint x: 803, endPoint y: 631, distance: 84.7
click at [803, 631] on textarea "Hello [PERSON_NAME], we wanted to confirm your reschedule request for Dryer Ven…" at bounding box center [950, 610] width 673 height 72
type textarea "Hello [PERSON_NAME], this is [PERSON_NAME] from Air Ducts Cleaning. Our technic…"
click at [812, 611] on textarea "Hello [PERSON_NAME], this is [PERSON_NAME] from Air Ducts Cleaning. Our technic…" at bounding box center [950, 610] width 673 height 72
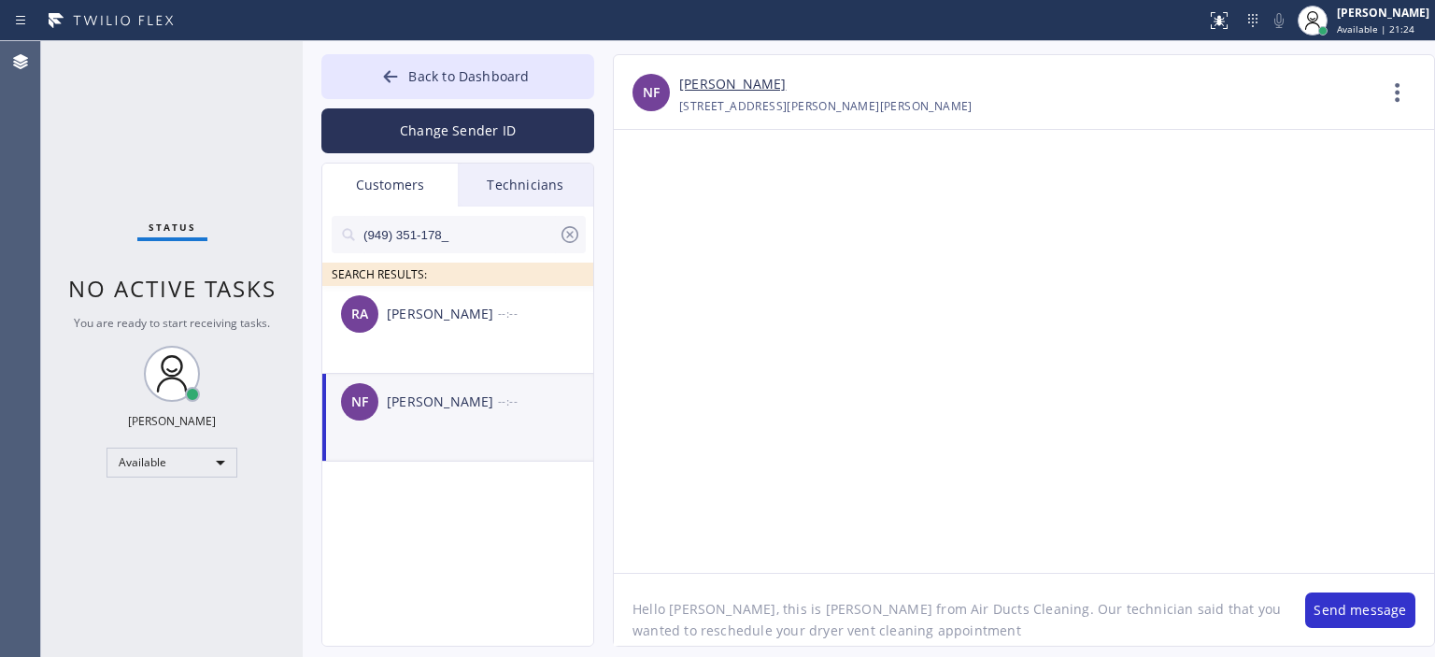
click at [812, 611] on textarea "Hello [PERSON_NAME], this is [PERSON_NAME] from Air Ducts Cleaning. Our technic…" at bounding box center [950, 610] width 673 height 72
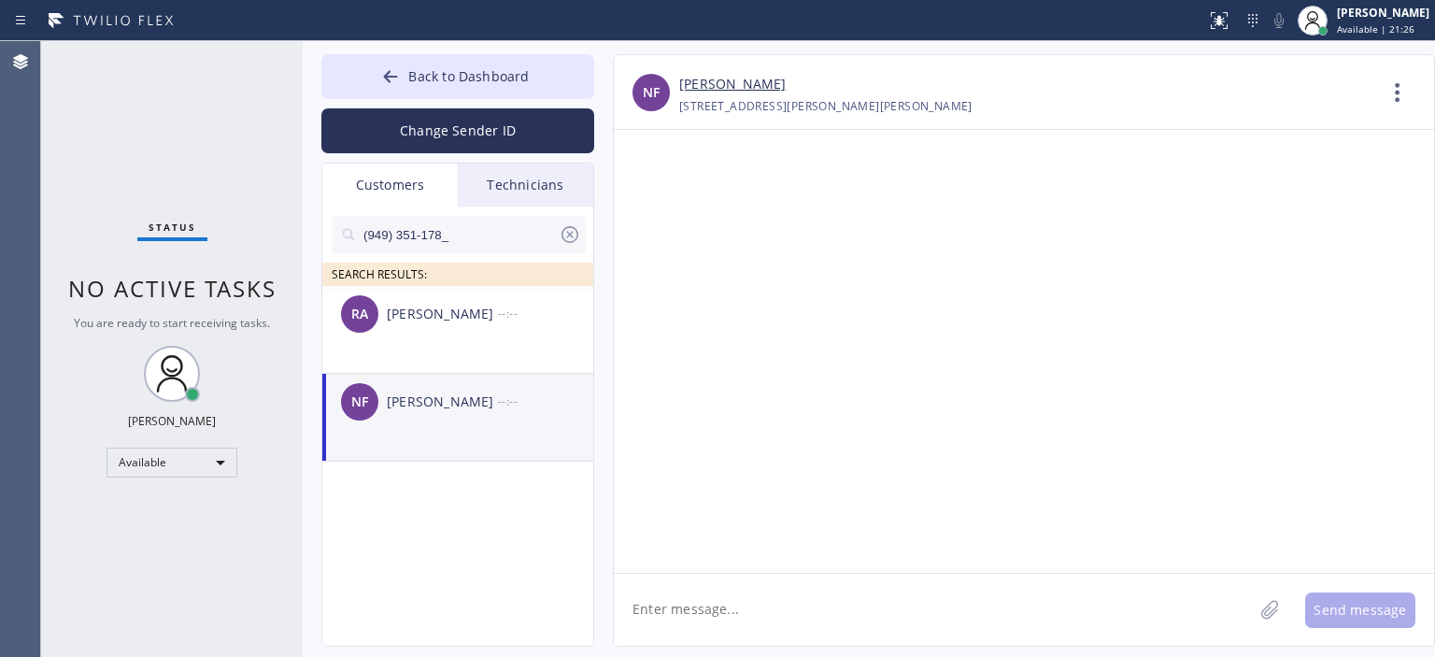
paste textarea "Hi [Customer’s Name], this is [Your Name] with [Company Name]. I just wanted to…"
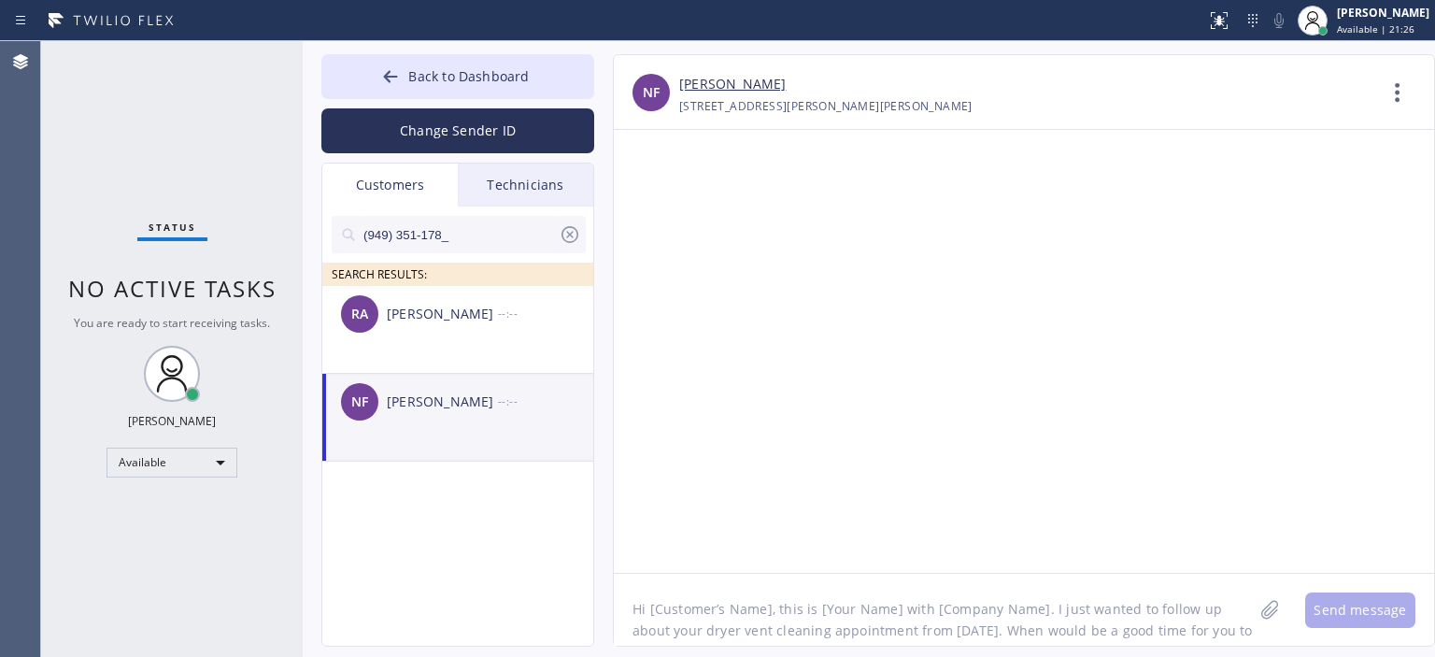
scroll to position [15, 0]
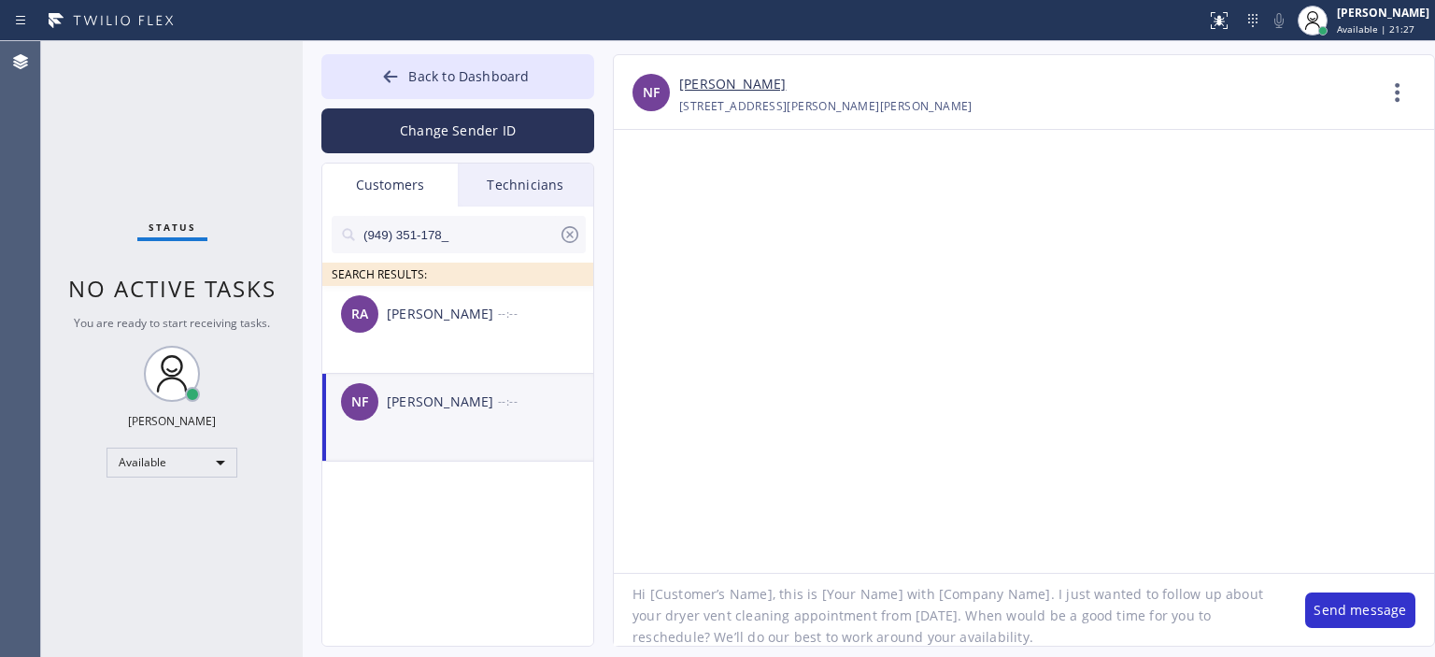
click at [767, 603] on textarea "Hi [Customer’s Name], this is [Your Name] with [Company Name]. I just wanted to…" at bounding box center [950, 610] width 673 height 72
drag, startPoint x: 738, startPoint y: 595, endPoint x: 818, endPoint y: 596, distance: 80.4
click at [818, 596] on textarea "Hi [PERSON_NAME], this is [Your Name] with [Company Name]. I just wanted to fol…" at bounding box center [950, 610] width 673 height 72
drag, startPoint x: 801, startPoint y: 598, endPoint x: 913, endPoint y: 599, distance: 112.1
click at [913, 599] on textarea "Hi [PERSON_NAME], this is [PERSON_NAME] with [Company Name]. I just wanted to f…" at bounding box center [950, 610] width 673 height 72
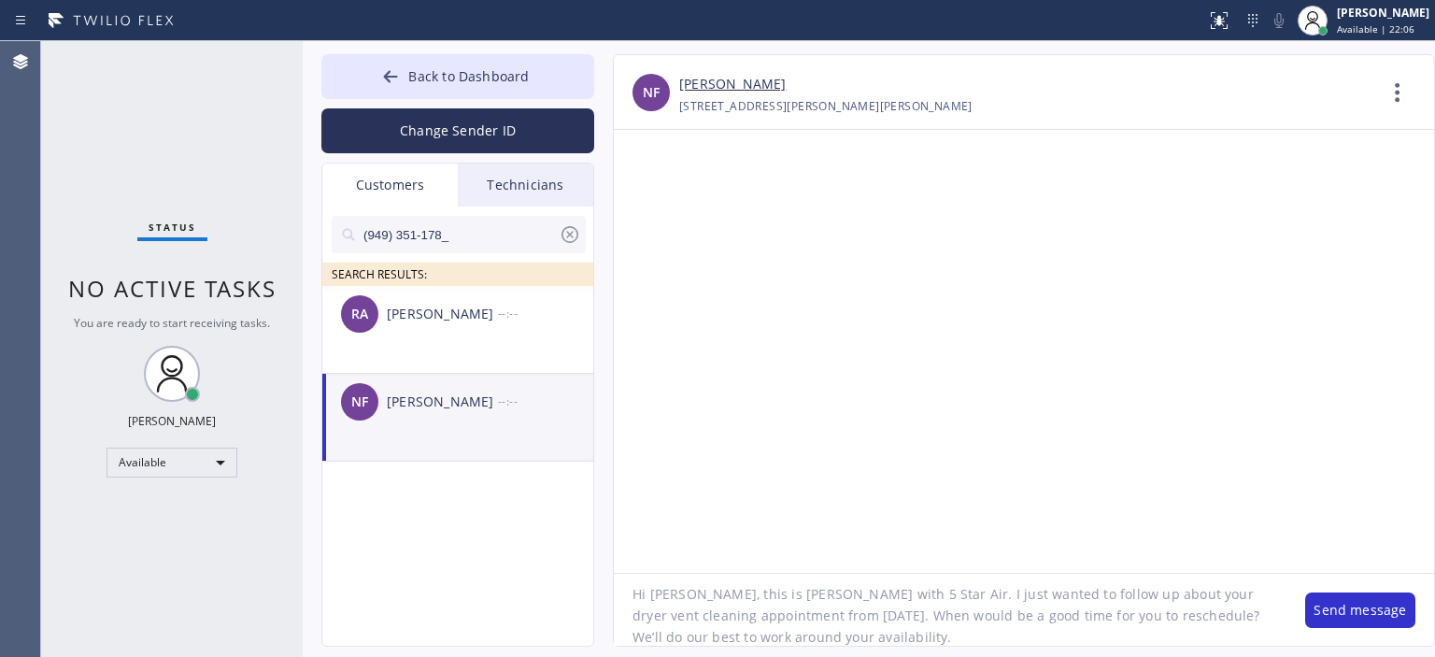
click at [1114, 616] on textarea "Hi [PERSON_NAME], this is [PERSON_NAME] with 5 Star Air. I just wanted to follo…" at bounding box center [950, 610] width 673 height 72
click at [964, 609] on textarea "Hi [PERSON_NAME], this is [PERSON_NAME] with 5 Star Air. I just wanted to follo…" at bounding box center [950, 610] width 673 height 72
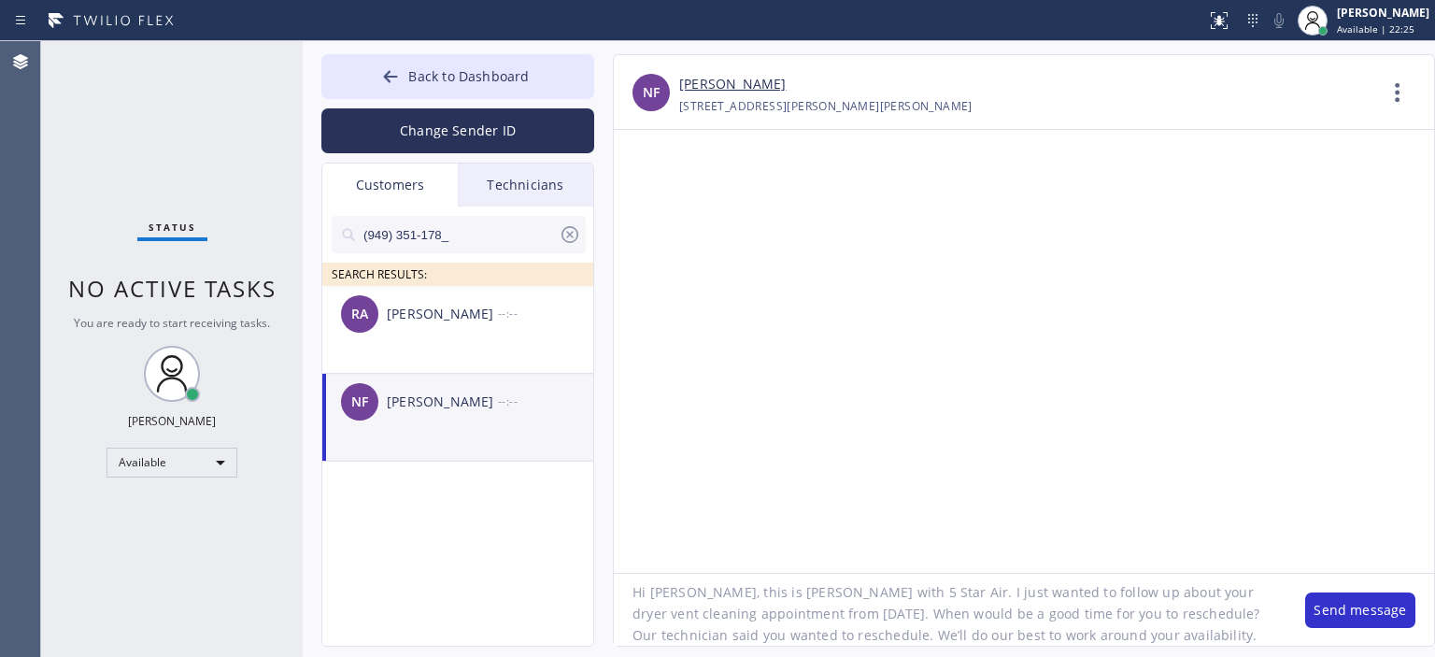
type textarea "Hi [PERSON_NAME], this is [PERSON_NAME] with 5 Star Air. I just wanted to follo…"
click at [912, 619] on textarea "Hi [PERSON_NAME], this is [PERSON_NAME] with 5 Star Air. I just wanted to follo…" at bounding box center [950, 610] width 673 height 72
click at [445, 120] on button "Change Sender ID" at bounding box center [457, 130] width 273 height 45
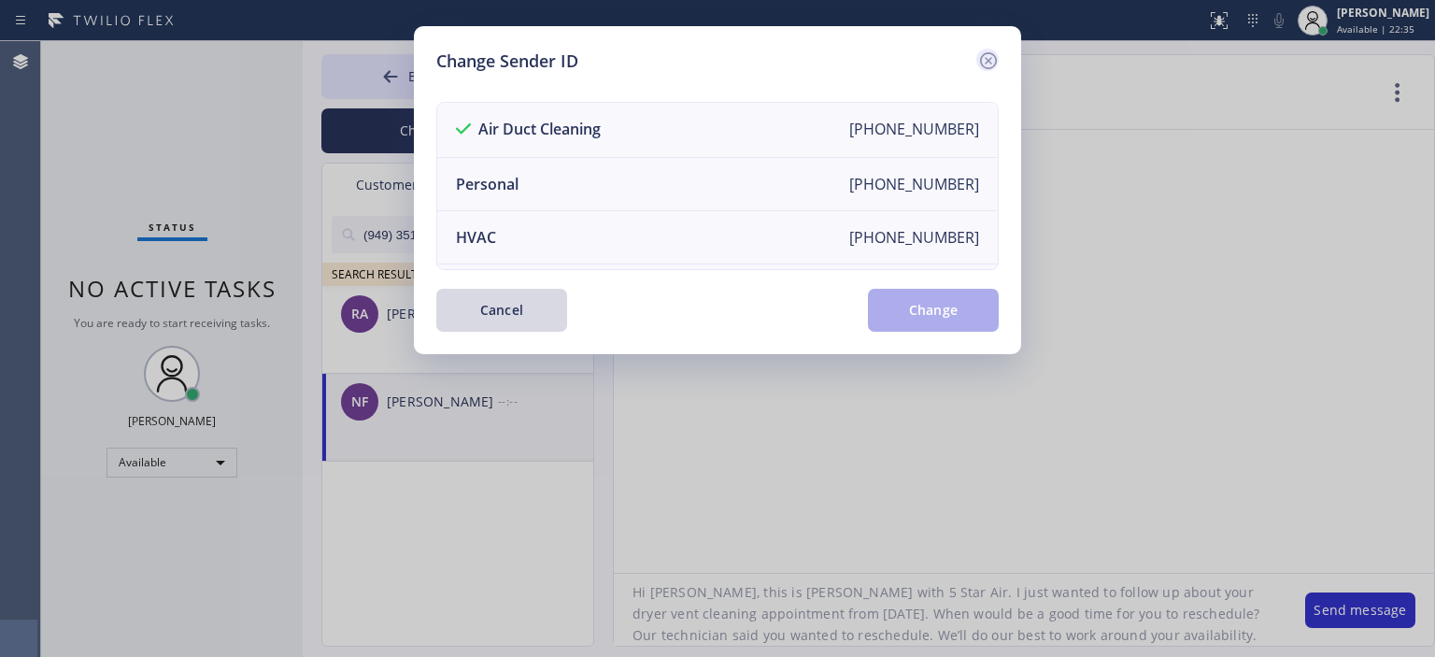
click at [987, 54] on icon at bounding box center [988, 61] width 22 height 22
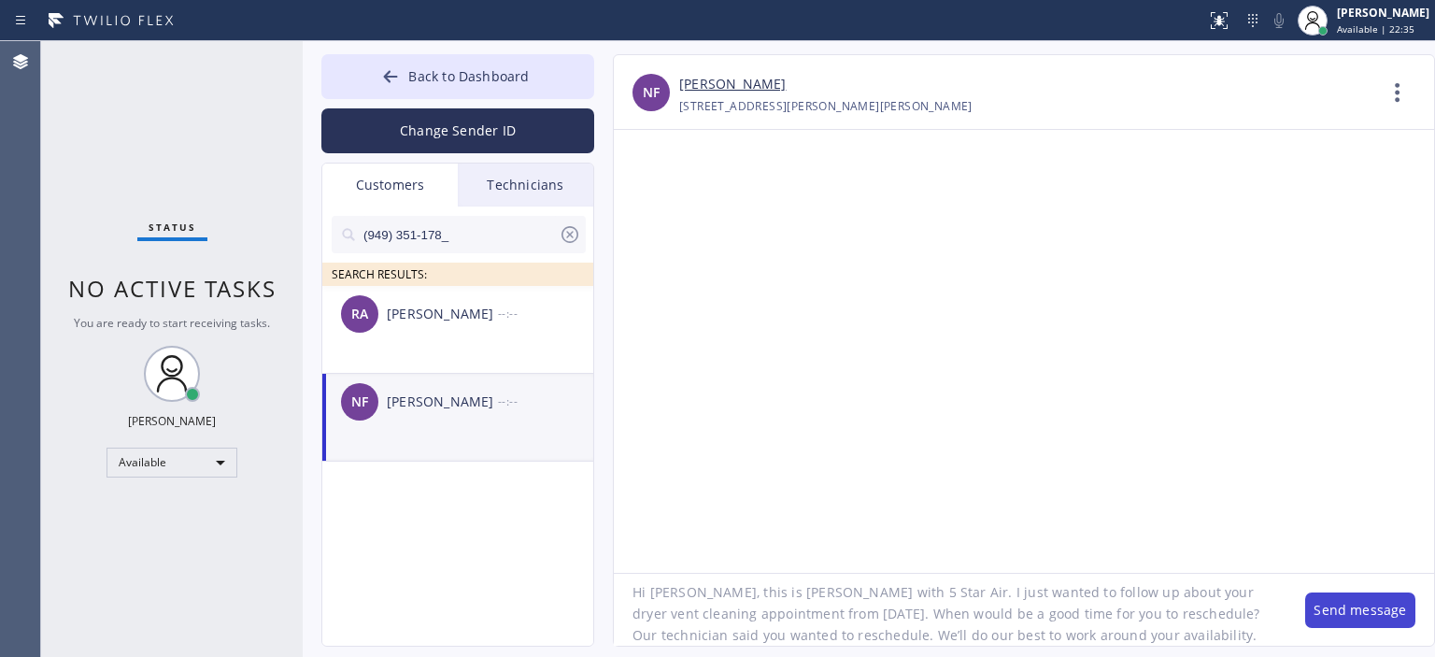
click at [1345, 612] on button "Send message" at bounding box center [1360, 610] width 110 height 36
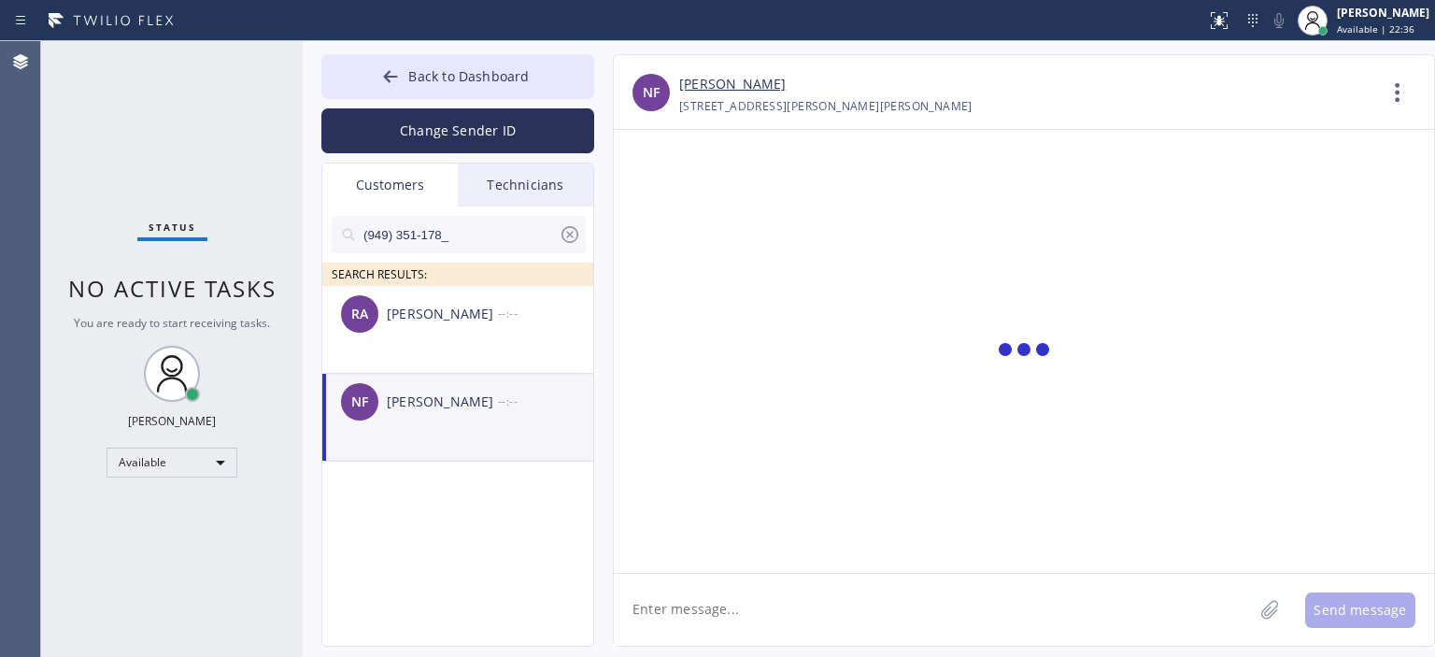
scroll to position [0, 0]
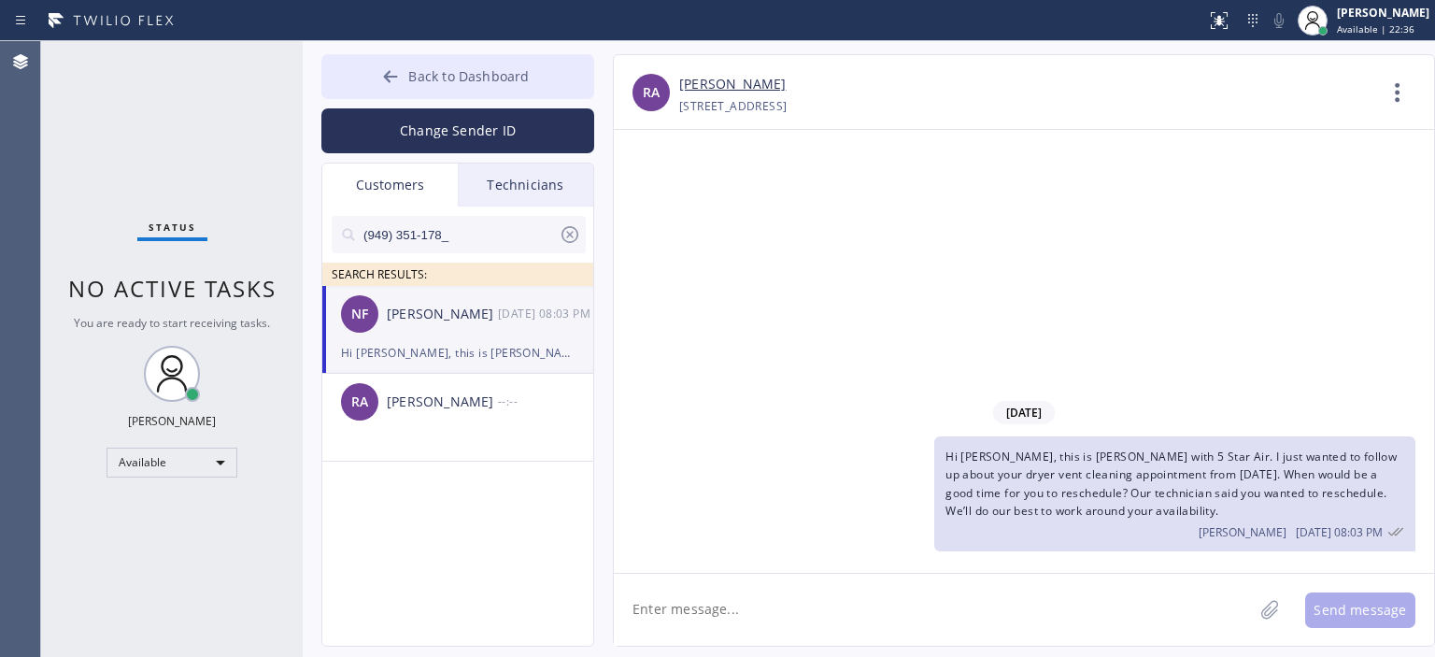
click at [395, 96] on button "Back to Dashboard" at bounding box center [457, 76] width 273 height 45
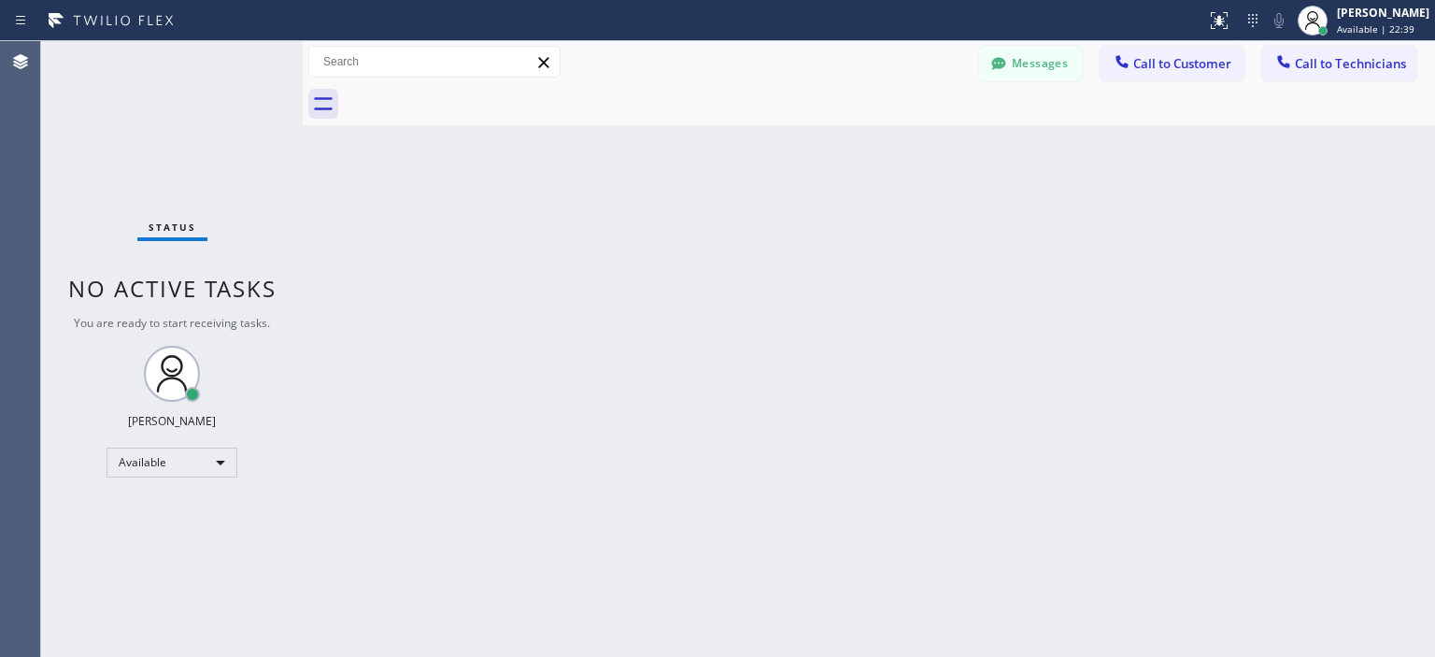
click at [64, 160] on div "Status No active tasks You are ready to start receiving tasks. [PERSON_NAME] Av…" at bounding box center [172, 349] width 262 height 616
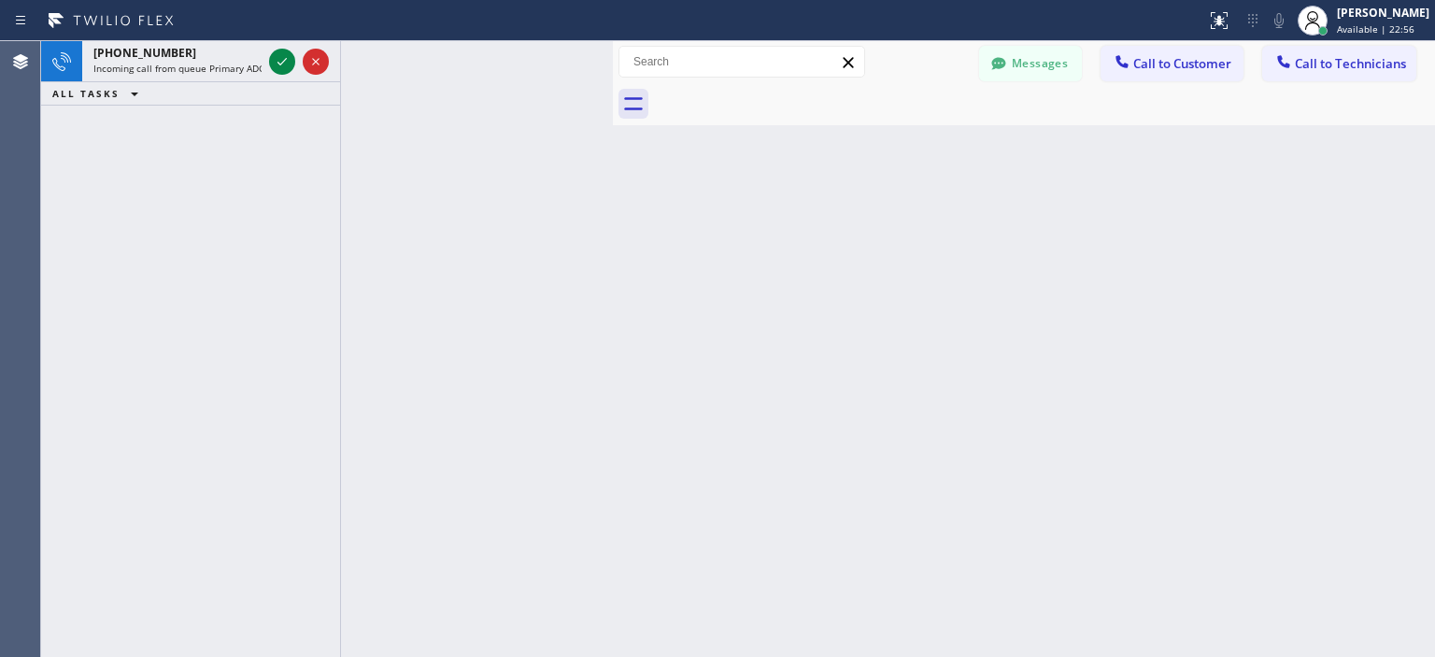
drag, startPoint x: 300, startPoint y: 112, endPoint x: 610, endPoint y: 128, distance: 310.6
click at [613, 128] on div at bounding box center [613, 349] width 0 height 616
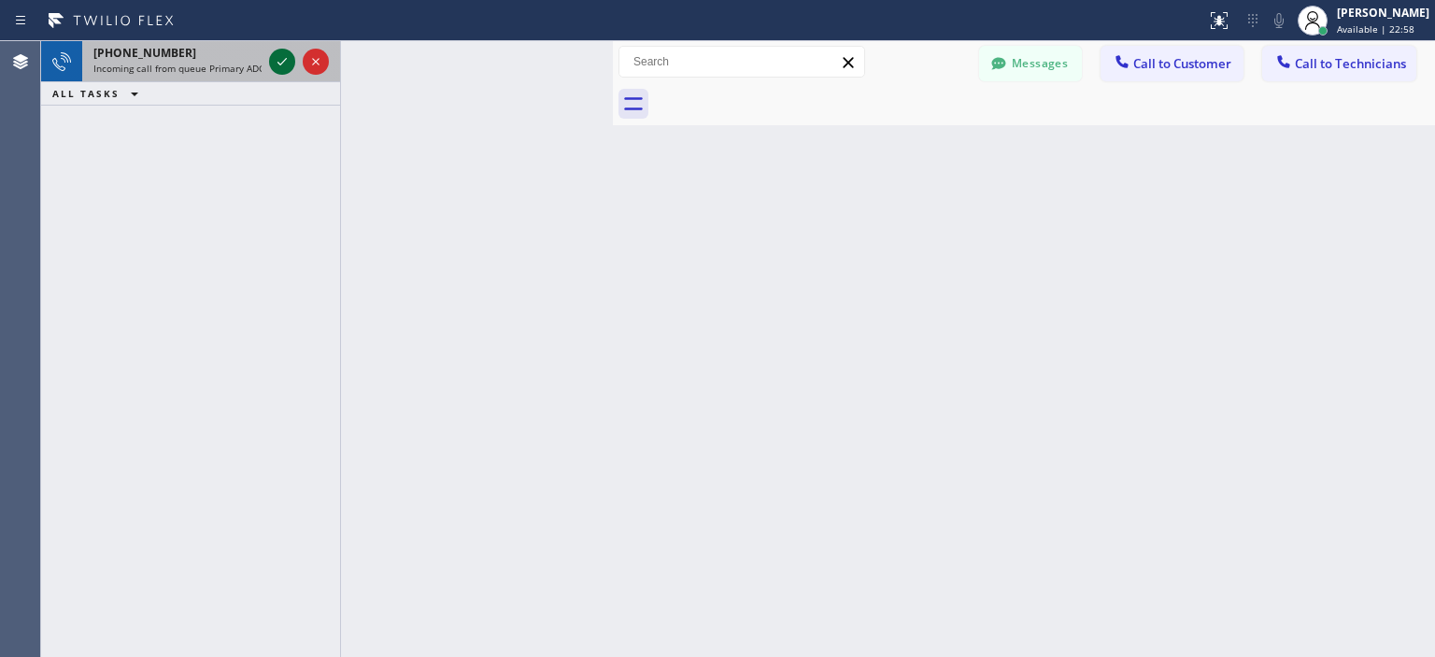
click at [279, 61] on icon at bounding box center [282, 61] width 22 height 22
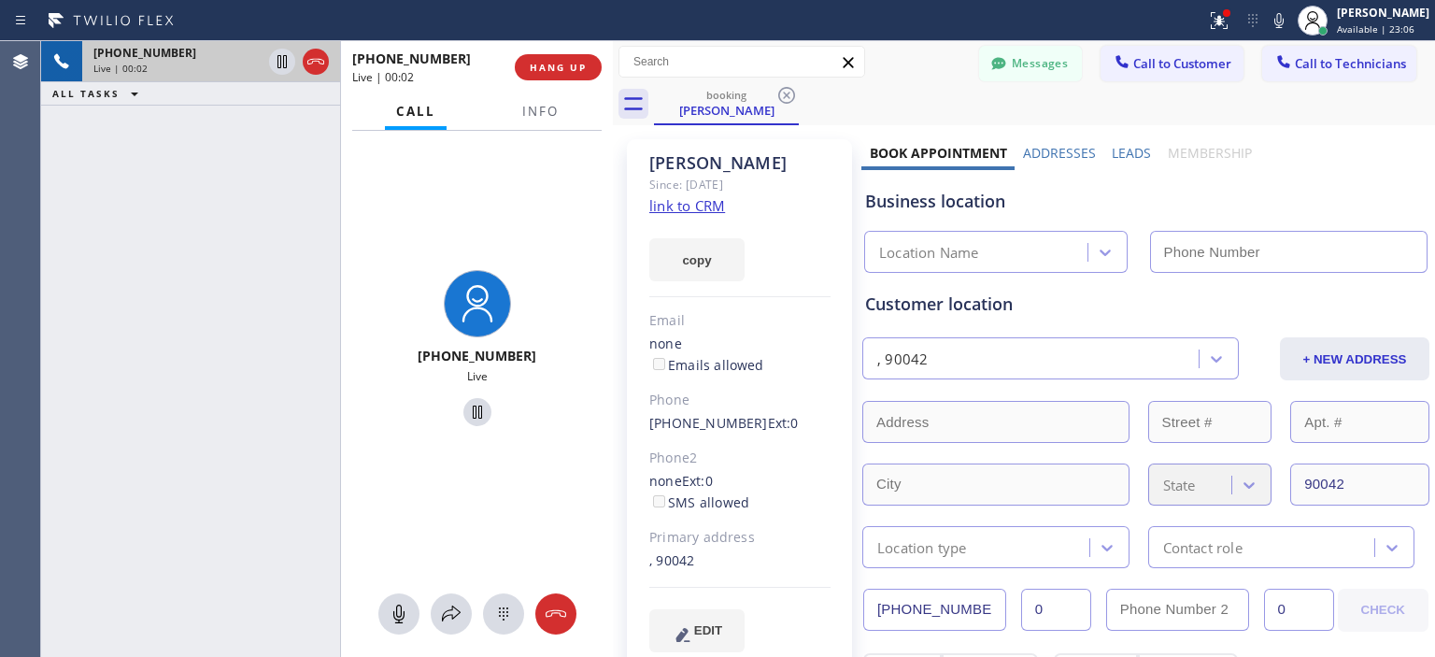
type input "[PHONE_NUMBER]"
click at [706, 206] on link "link to CRM" at bounding box center [687, 205] width 76 height 19
click at [533, 117] on span "Info" at bounding box center [540, 111] width 36 height 17
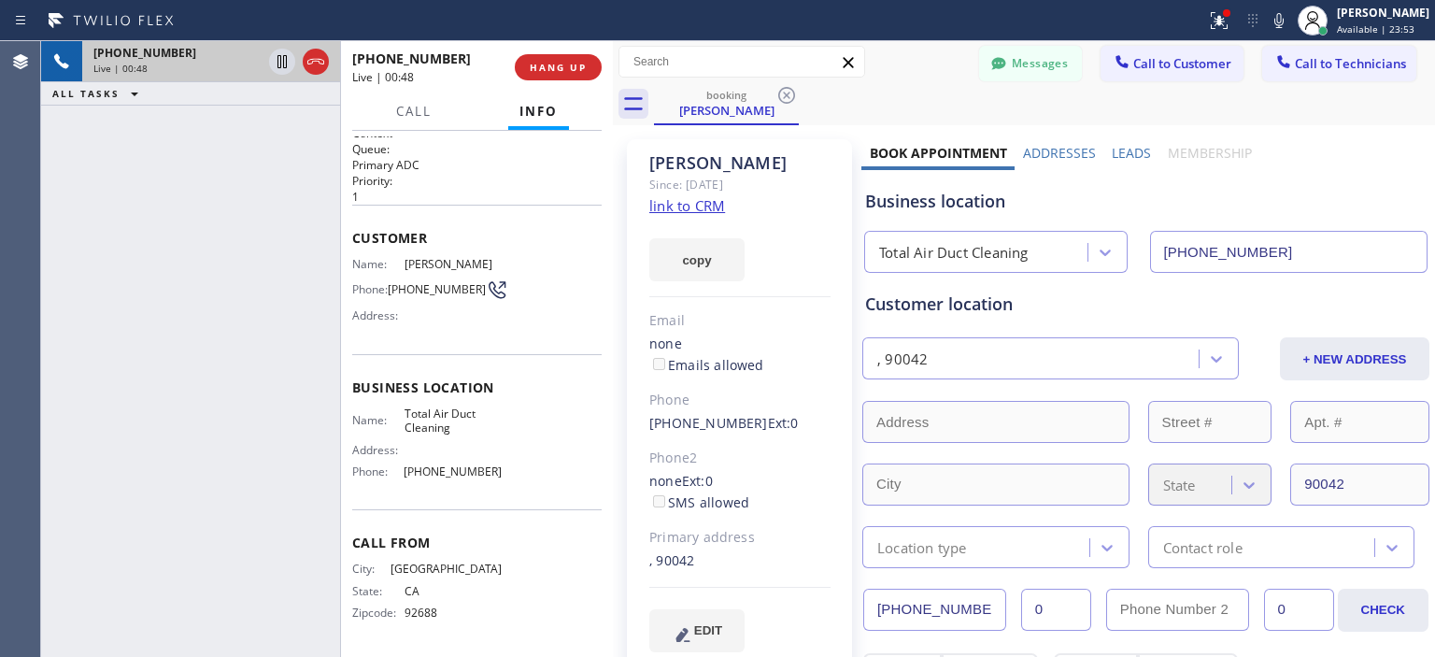
scroll to position [19, 0]
click at [415, 107] on span "Call" at bounding box center [414, 111] width 36 height 17
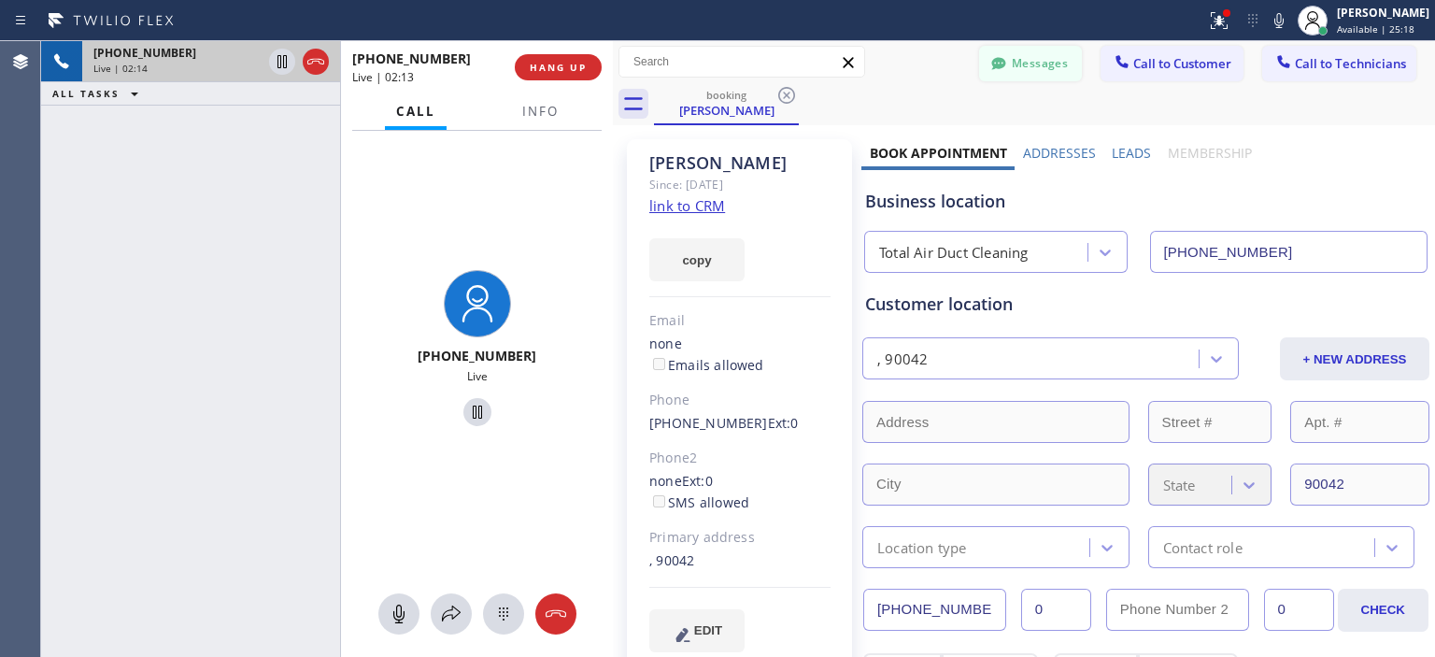
scroll to position [78, 0]
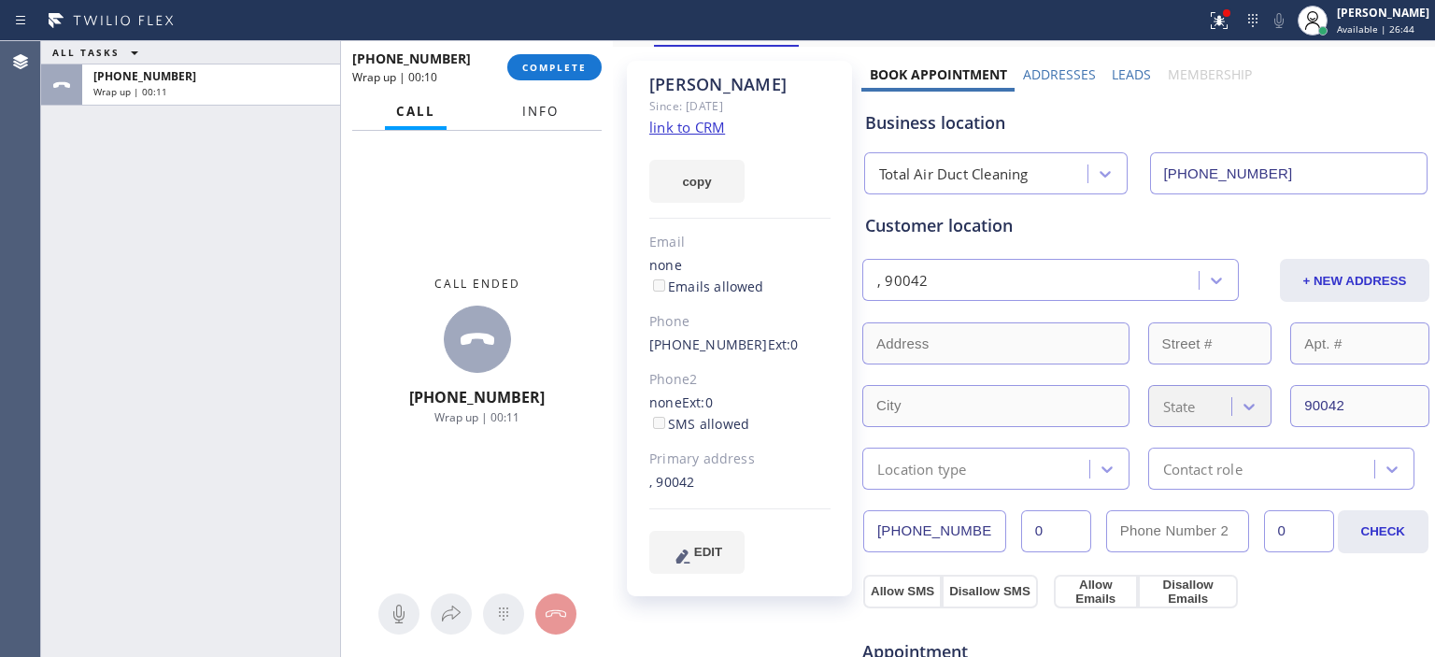
click at [550, 121] on button "Info" at bounding box center [540, 111] width 59 height 36
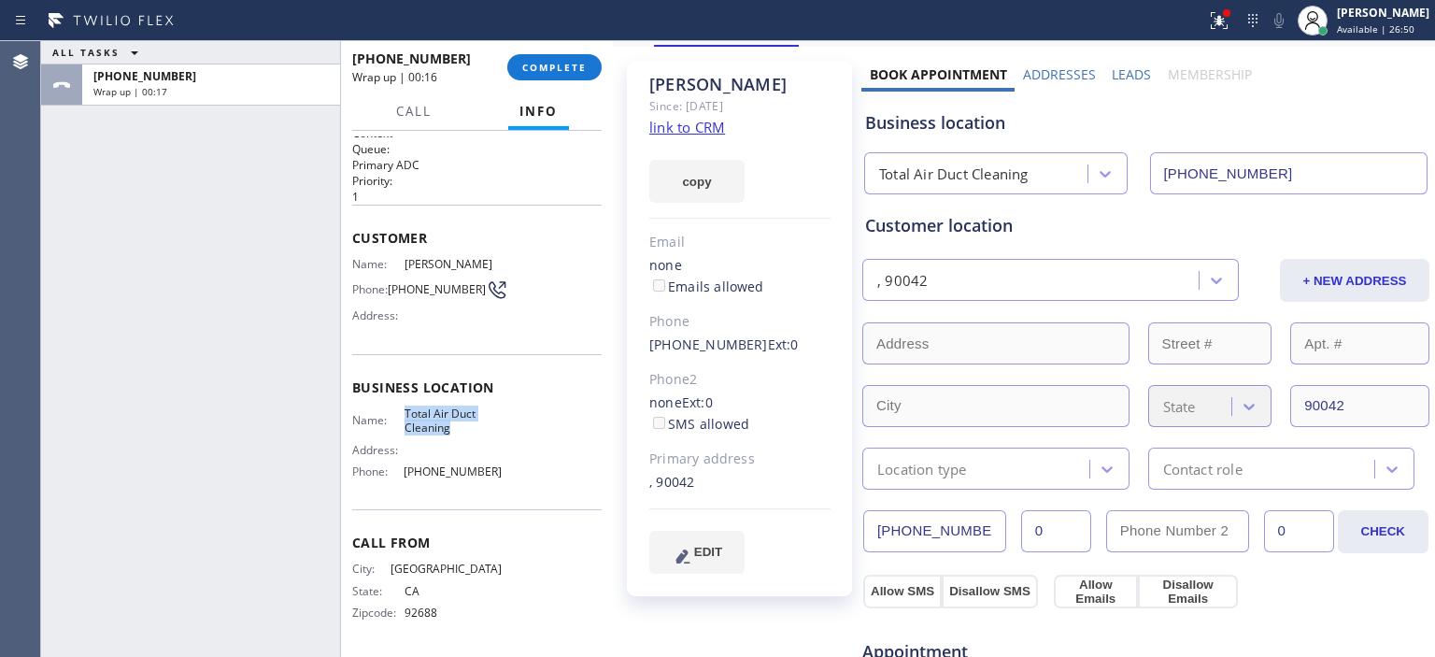
drag, startPoint x: 462, startPoint y: 421, endPoint x: 400, endPoint y: 405, distance: 64.6
click at [400, 406] on div "Name: Total Air Duct Cleaning Address: Phone: [PHONE_NUMBER]" at bounding box center [426, 446] width 149 height 80
copy span "Total Air Duct Cleaning"
